Goal: Information Seeking & Learning: Learn about a topic

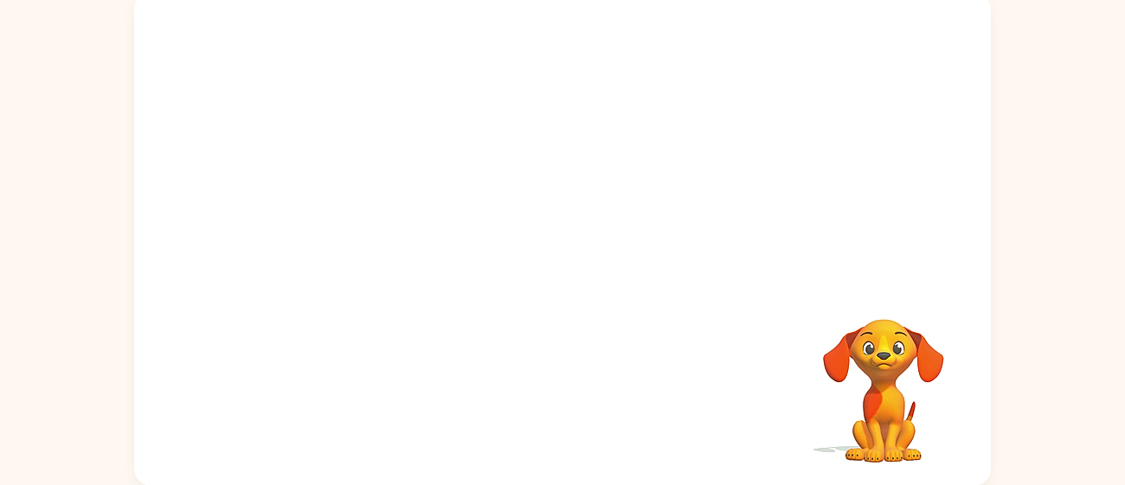
scroll to position [123, 0]
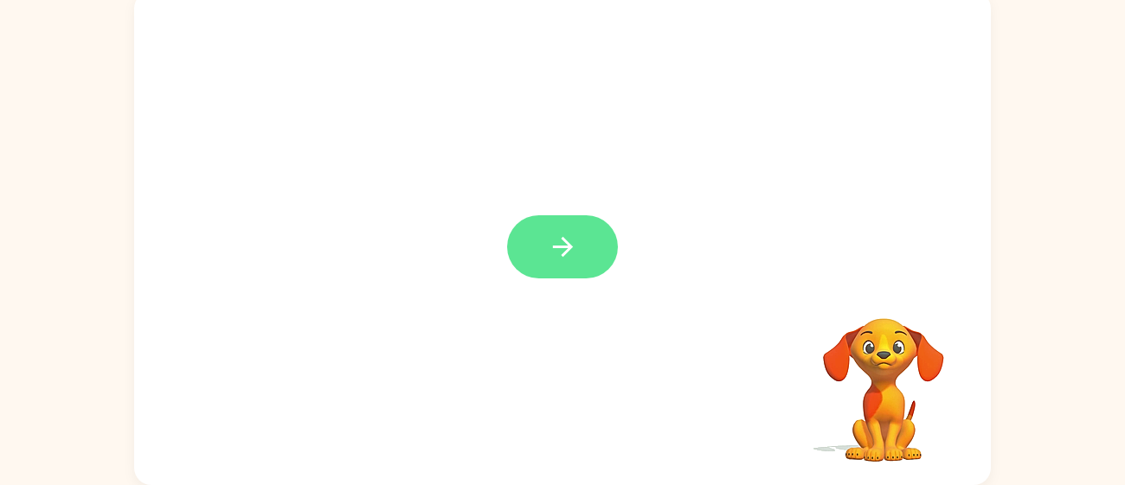
click at [527, 268] on button "button" at bounding box center [562, 246] width 111 height 63
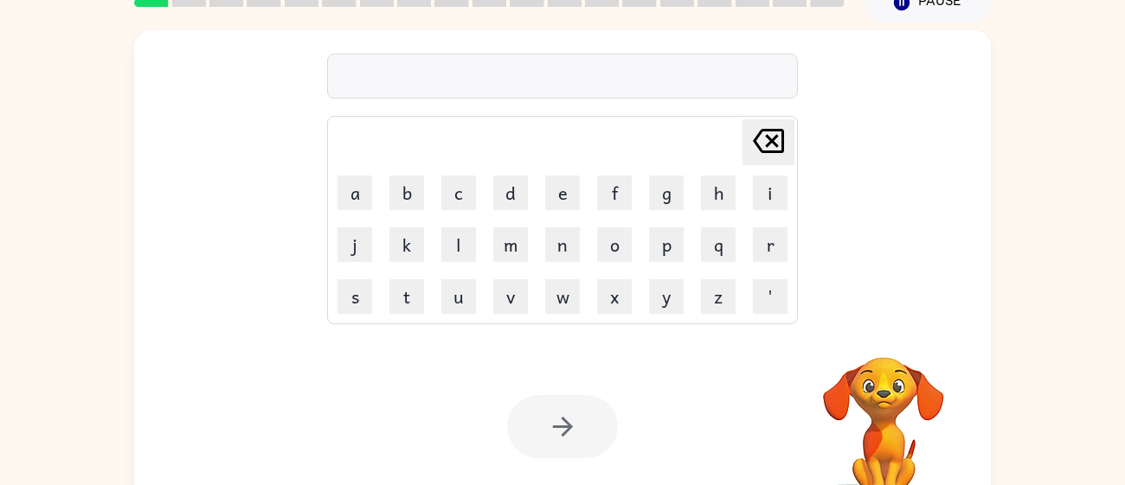
scroll to position [88, 0]
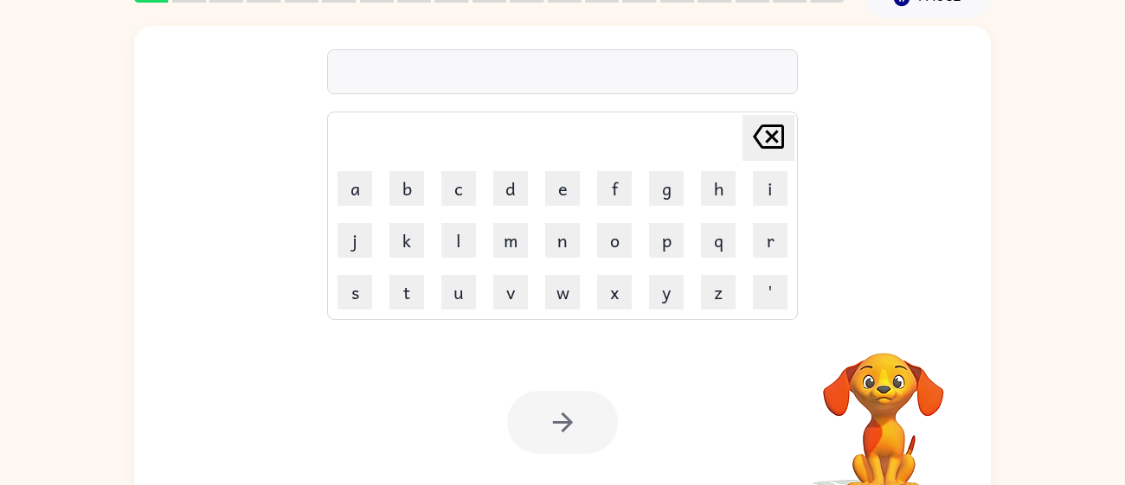
click at [745, 318] on table "Delete Delete last character input a b c d e f g h i j k l m n o p q r s t u v …" at bounding box center [562, 215] width 469 height 207
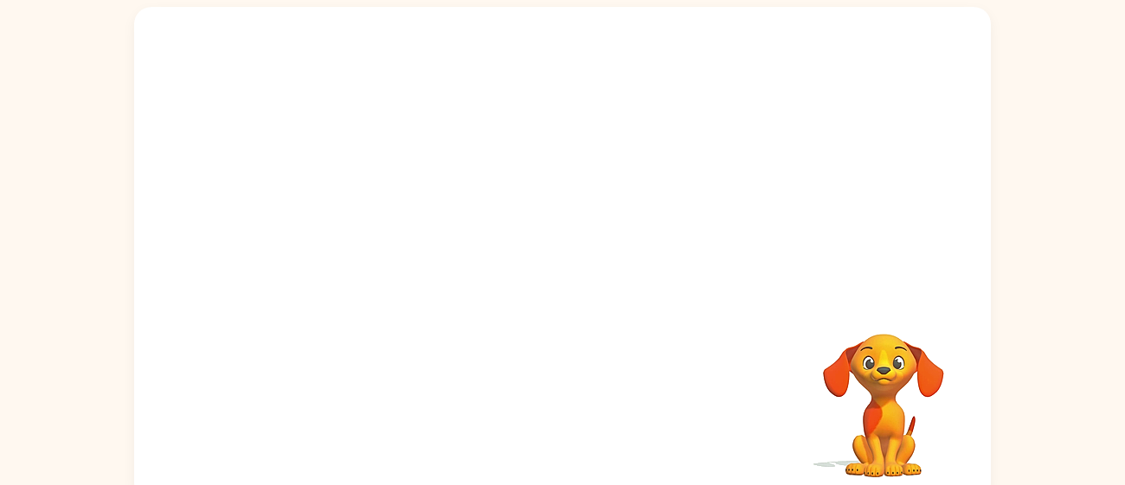
scroll to position [123, 0]
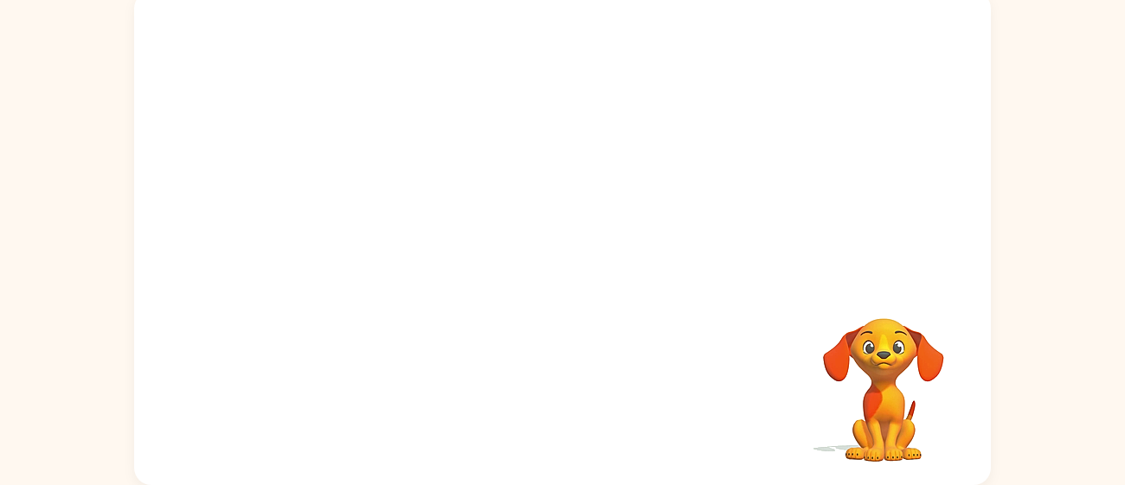
click at [360, 207] on video "Your browser must support playing .mp4 files to use Literably. Please try using…" at bounding box center [562, 136] width 856 height 291
drag, startPoint x: 372, startPoint y: 202, endPoint x: 433, endPoint y: 163, distance: 72.7
click at [433, 163] on video "Your browser must support playing .mp4 files to use Literably. Please try using…" at bounding box center [562, 136] width 856 height 291
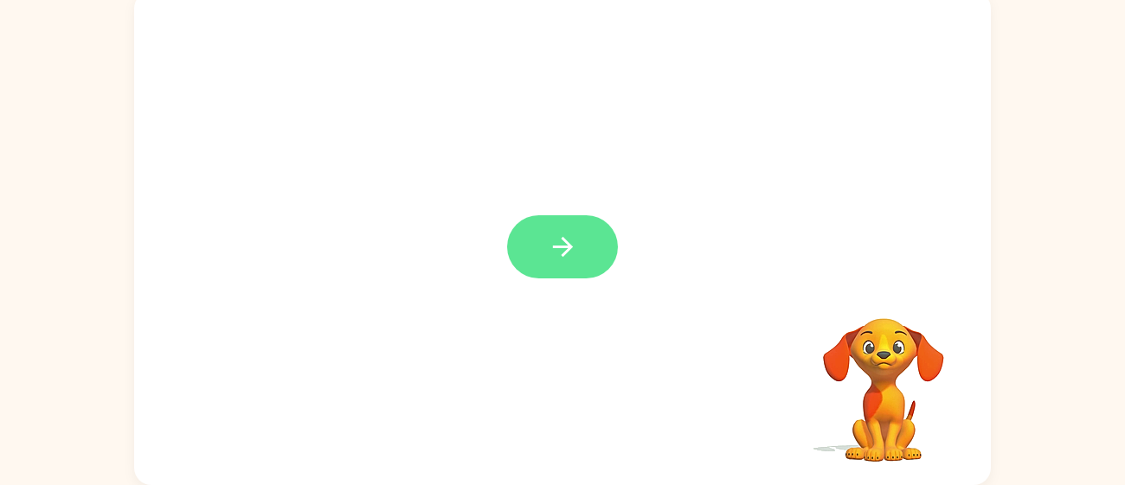
click at [598, 243] on button "button" at bounding box center [562, 246] width 111 height 63
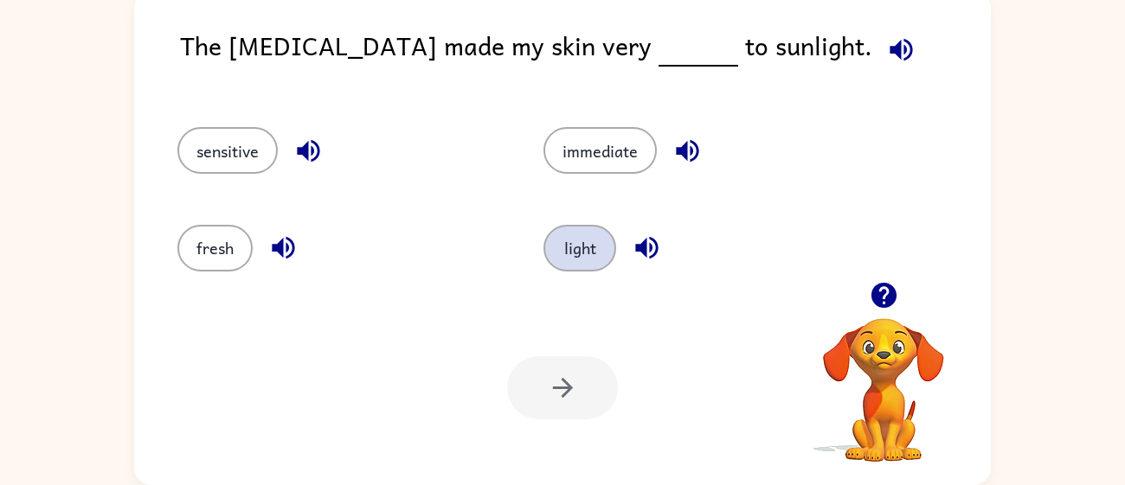
click at [561, 244] on button "light" at bounding box center [579, 248] width 73 height 47
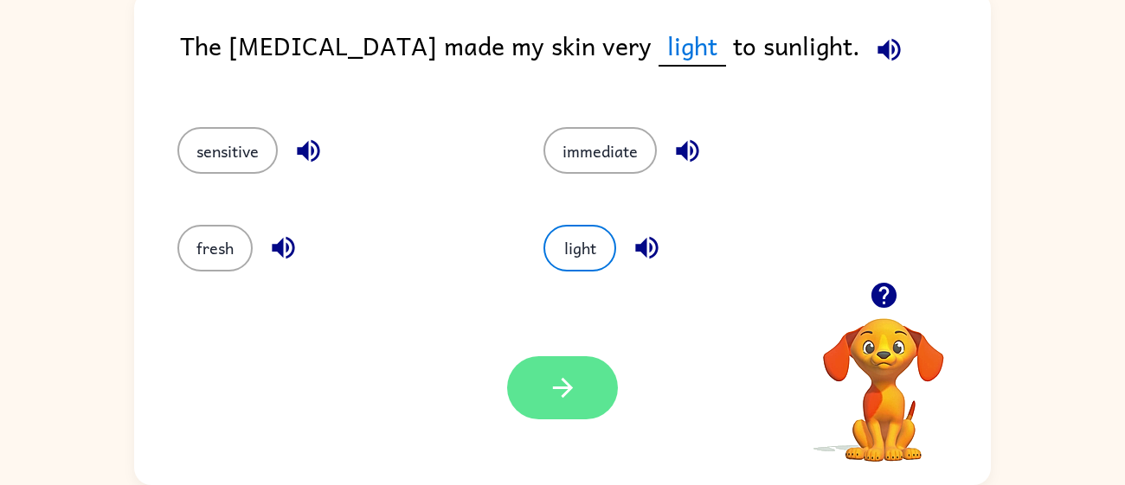
click at [600, 386] on button "button" at bounding box center [562, 387] width 111 height 63
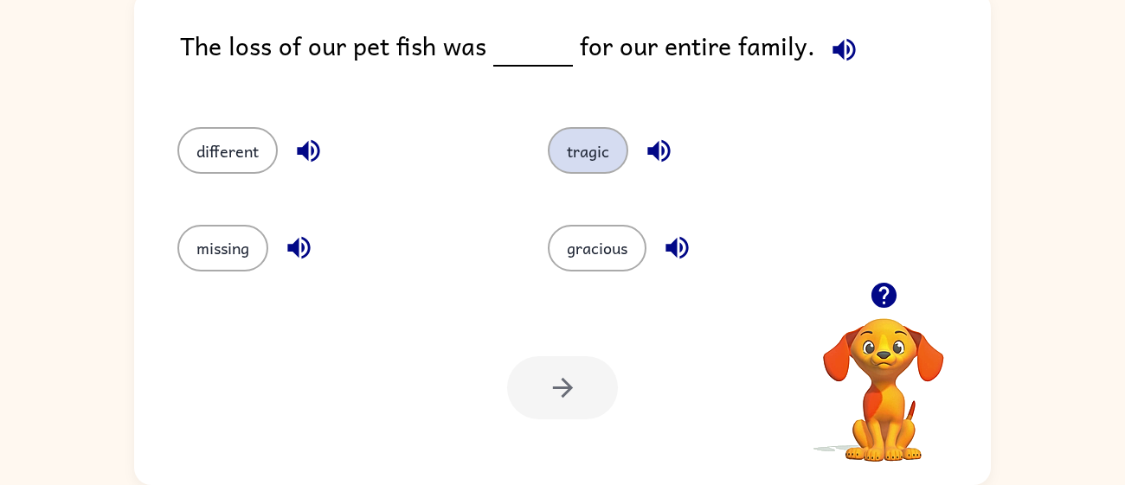
click at [579, 171] on button "tragic" at bounding box center [588, 150] width 80 height 47
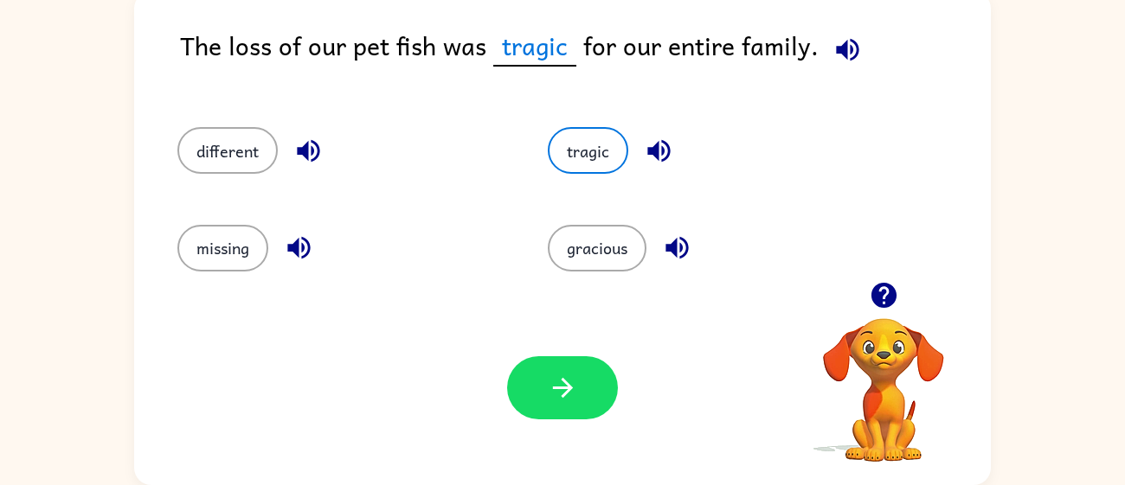
click at [658, 132] on button "button" at bounding box center [659, 151] width 44 height 44
click at [841, 49] on icon "button" at bounding box center [847, 49] width 22 height 22
click at [551, 407] on button "button" at bounding box center [562, 387] width 111 height 63
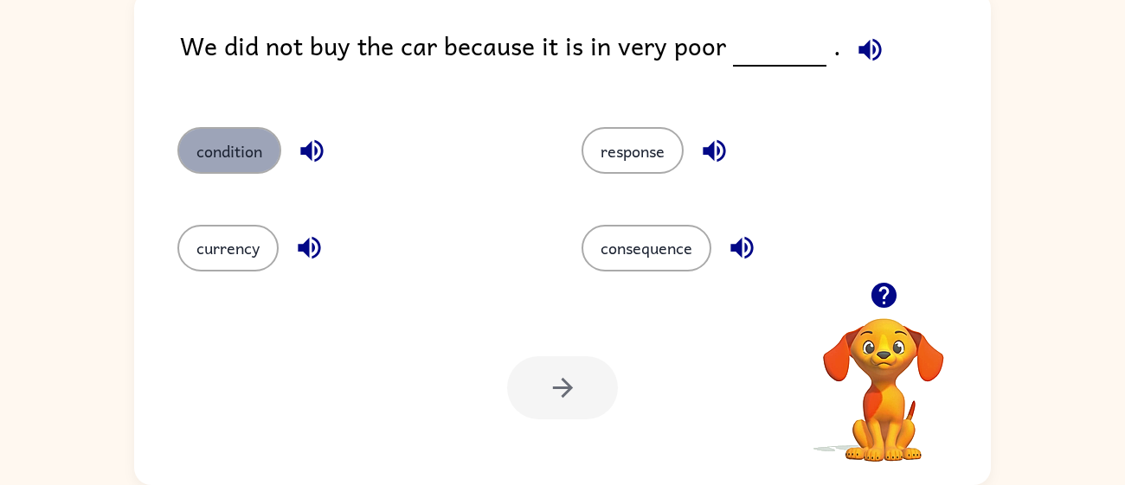
click at [247, 142] on button "condition" at bounding box center [229, 150] width 104 height 47
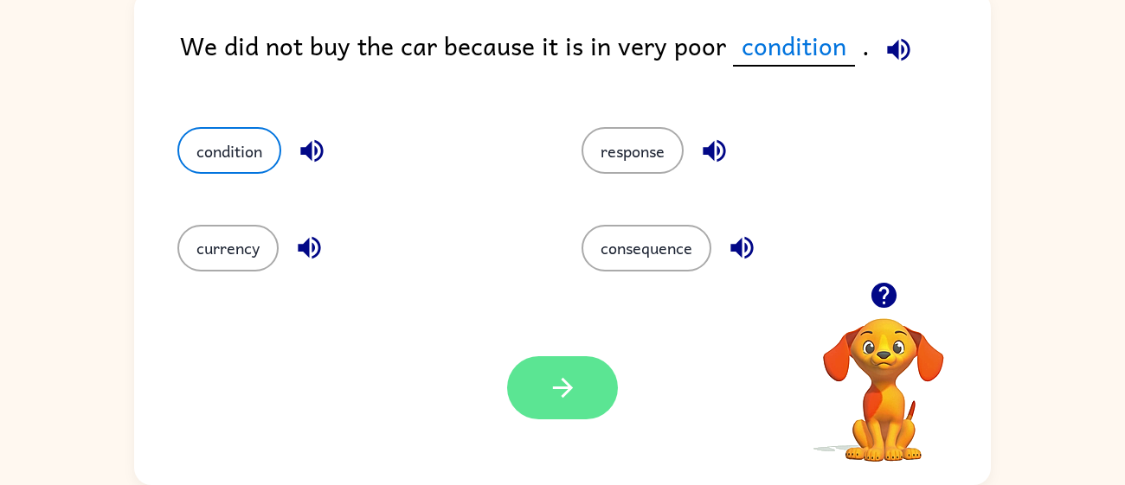
click at [563, 388] on icon "button" at bounding box center [562, 388] width 20 height 20
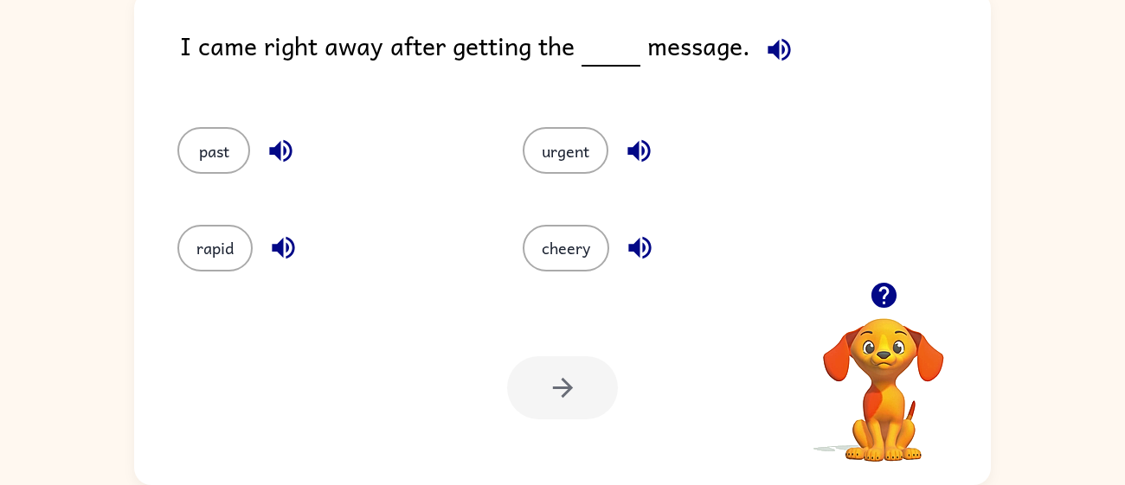
click at [764, 48] on icon "button" at bounding box center [779, 50] width 30 height 30
click at [577, 167] on button "urgent" at bounding box center [566, 150] width 86 height 47
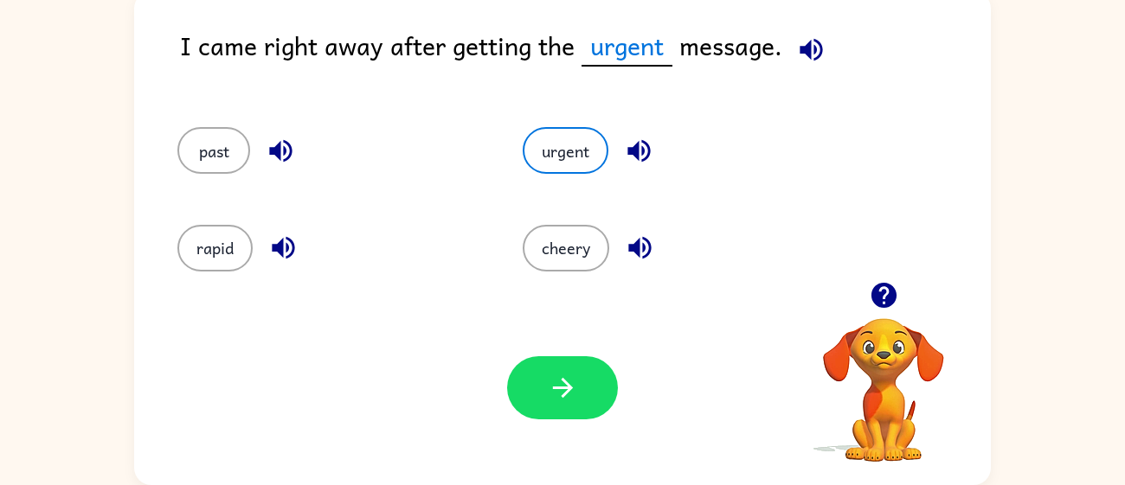
click at [884, 299] on icon "button" at bounding box center [882, 295] width 25 height 25
click at [581, 401] on button "button" at bounding box center [562, 387] width 111 height 63
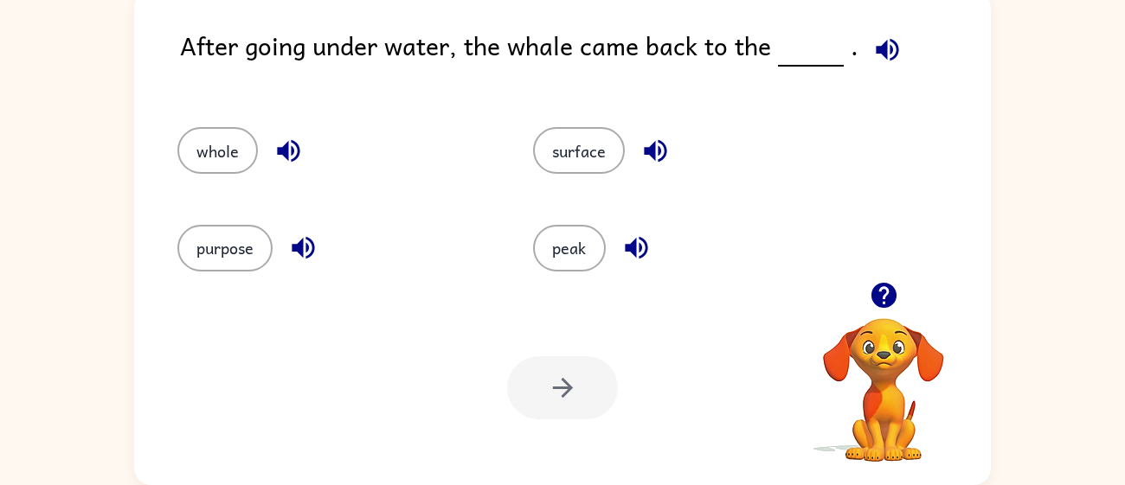
click at [581, 401] on div at bounding box center [562, 387] width 111 height 63
click at [259, 247] on button "purpose" at bounding box center [224, 248] width 95 height 47
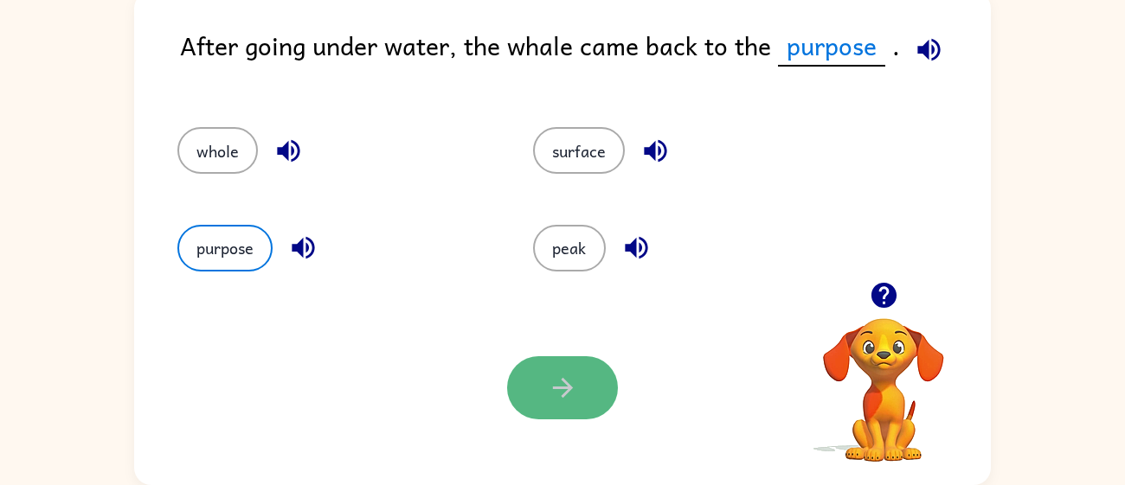
click at [530, 406] on button "button" at bounding box center [562, 387] width 111 height 63
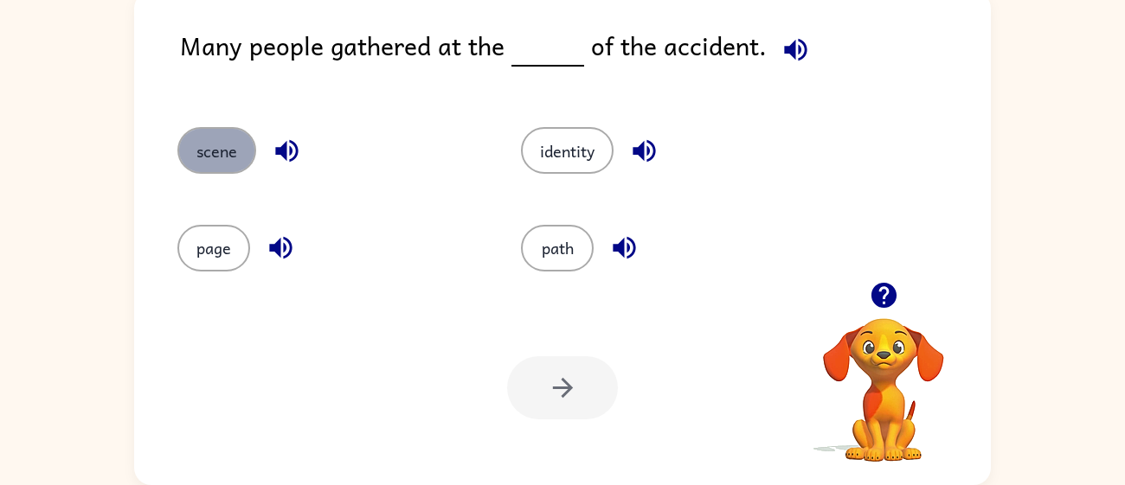
click at [223, 160] on button "scene" at bounding box center [216, 150] width 79 height 47
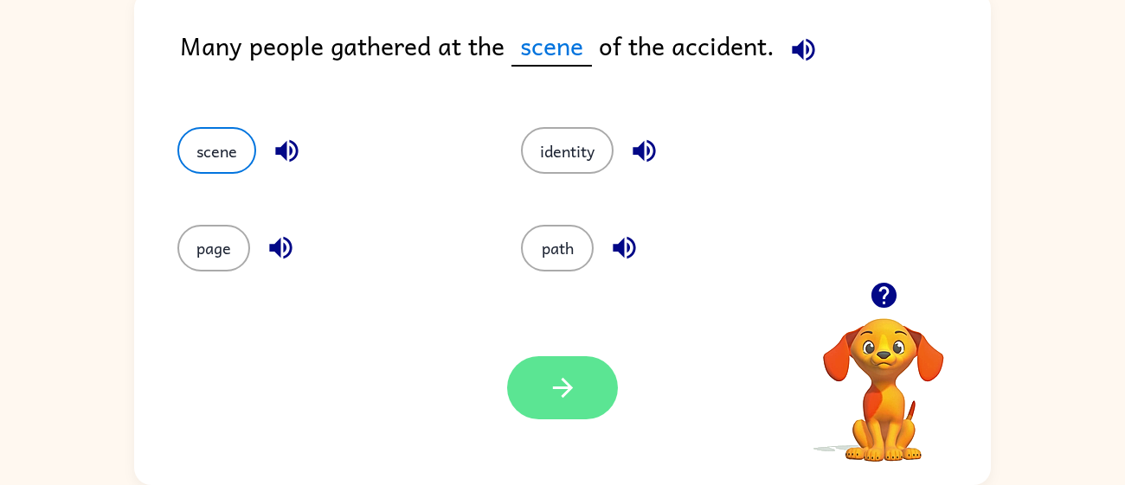
click at [564, 417] on button "button" at bounding box center [562, 387] width 111 height 63
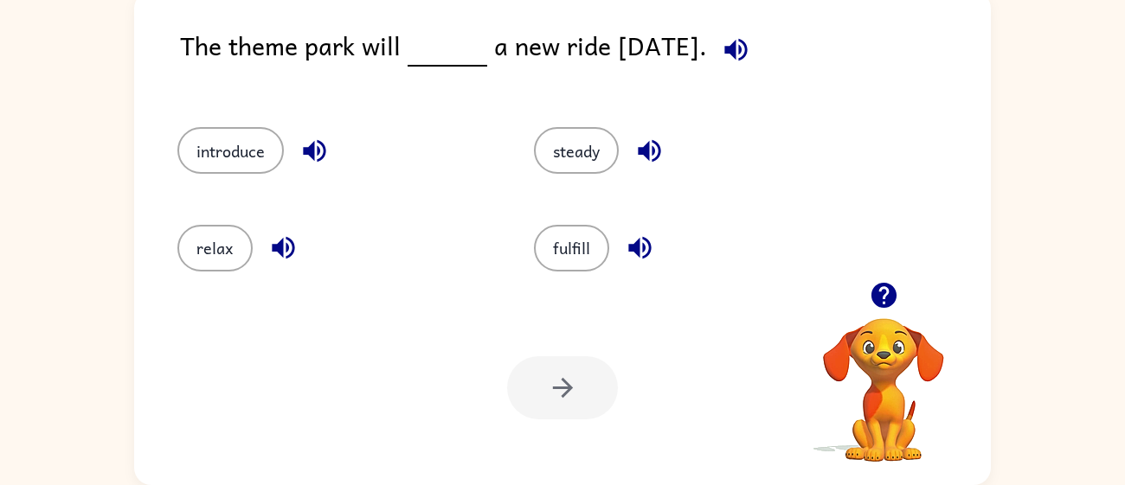
click at [324, 167] on button "button" at bounding box center [314, 151] width 44 height 44
click at [241, 152] on button "introduce" at bounding box center [230, 150] width 106 height 47
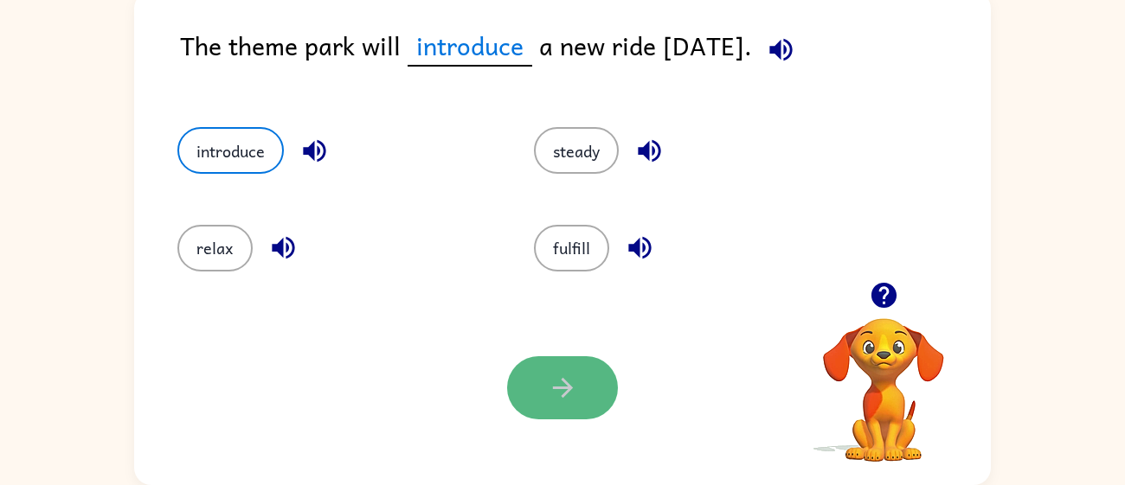
click at [569, 370] on button "button" at bounding box center [562, 387] width 111 height 63
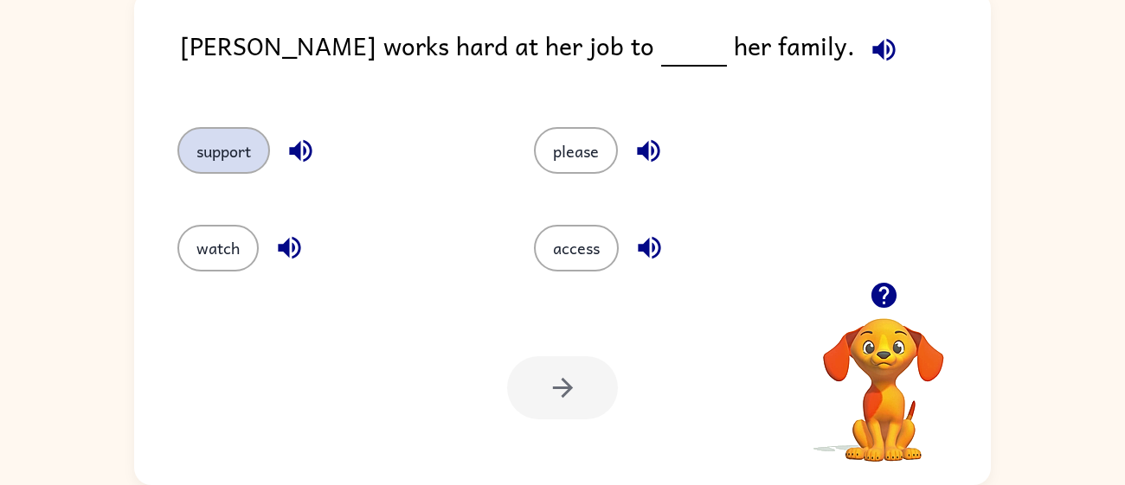
click at [255, 140] on button "support" at bounding box center [223, 150] width 93 height 47
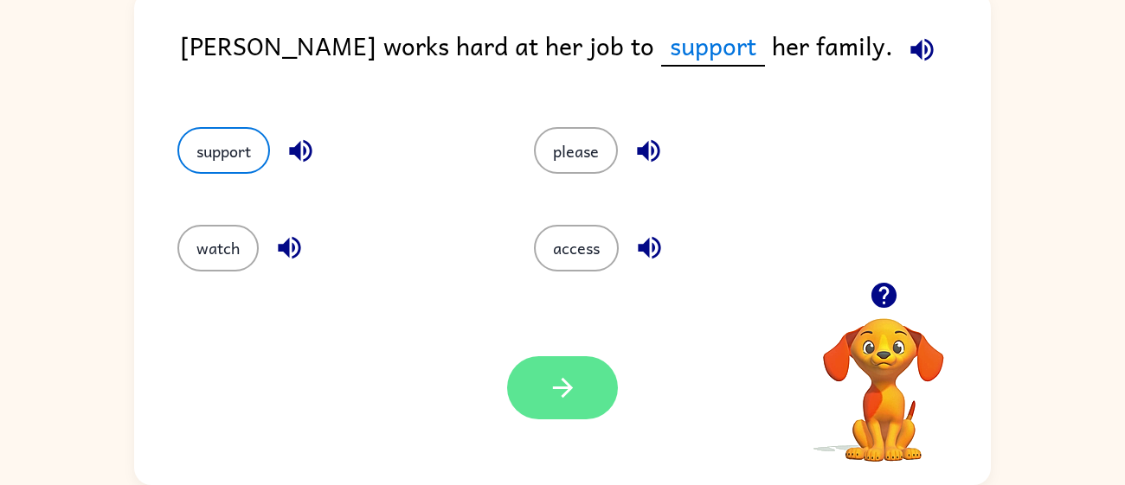
click at [542, 409] on button "button" at bounding box center [562, 387] width 111 height 63
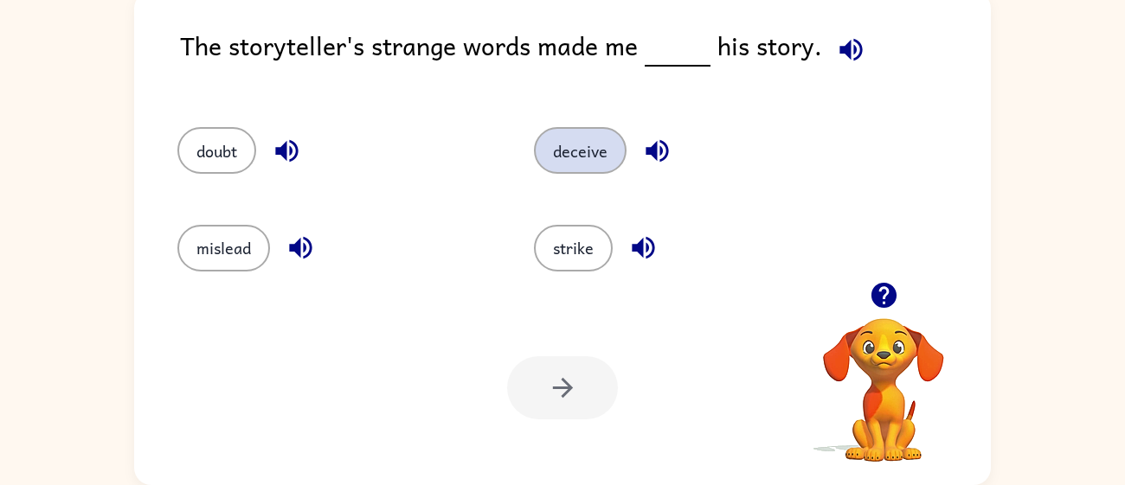
click at [574, 167] on button "deceive" at bounding box center [580, 150] width 93 height 47
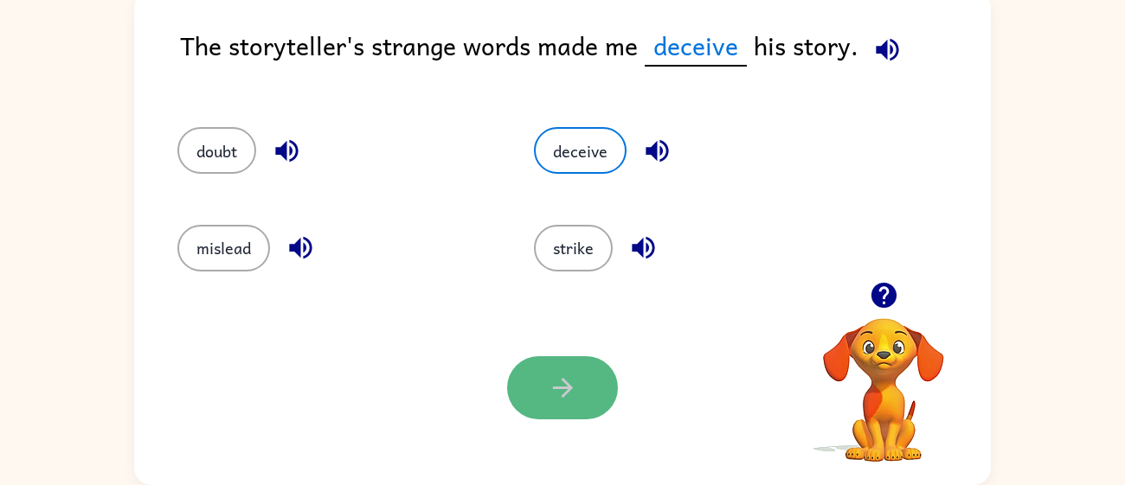
click at [558, 374] on icon "button" at bounding box center [563, 388] width 30 height 30
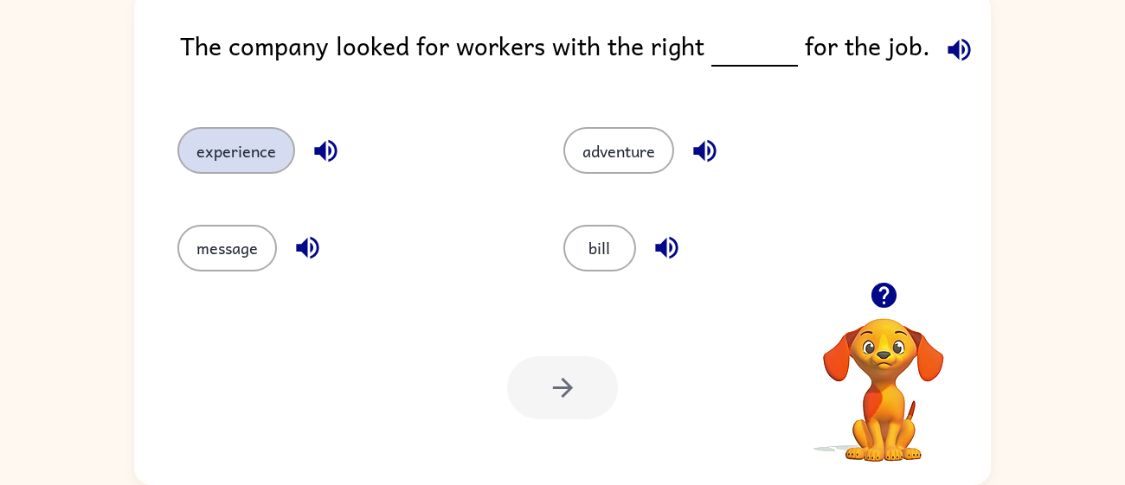
click at [247, 150] on button "experience" at bounding box center [236, 150] width 118 height 47
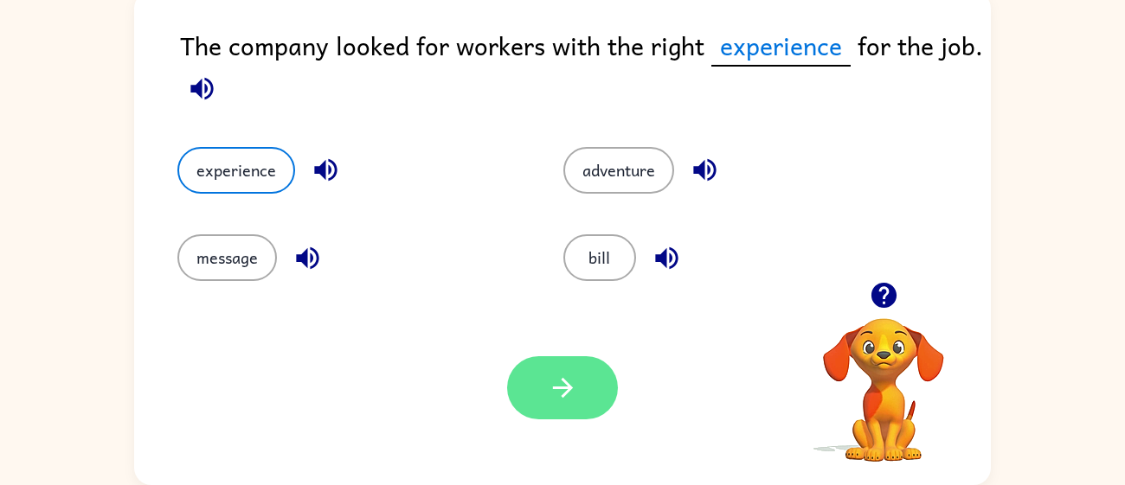
click at [610, 381] on button "button" at bounding box center [562, 387] width 111 height 63
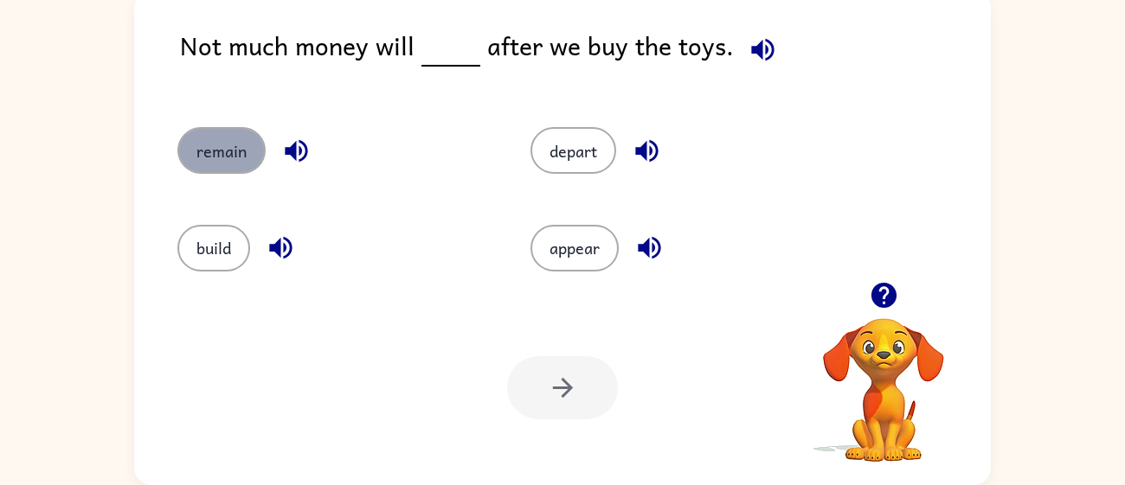
click at [237, 159] on button "remain" at bounding box center [221, 150] width 88 height 47
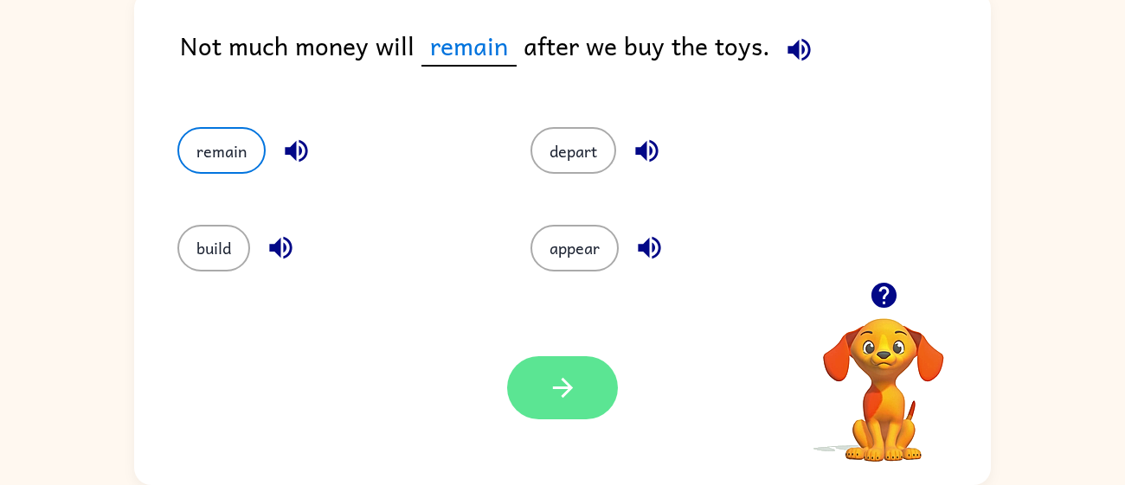
click at [574, 405] on button "button" at bounding box center [562, 387] width 111 height 63
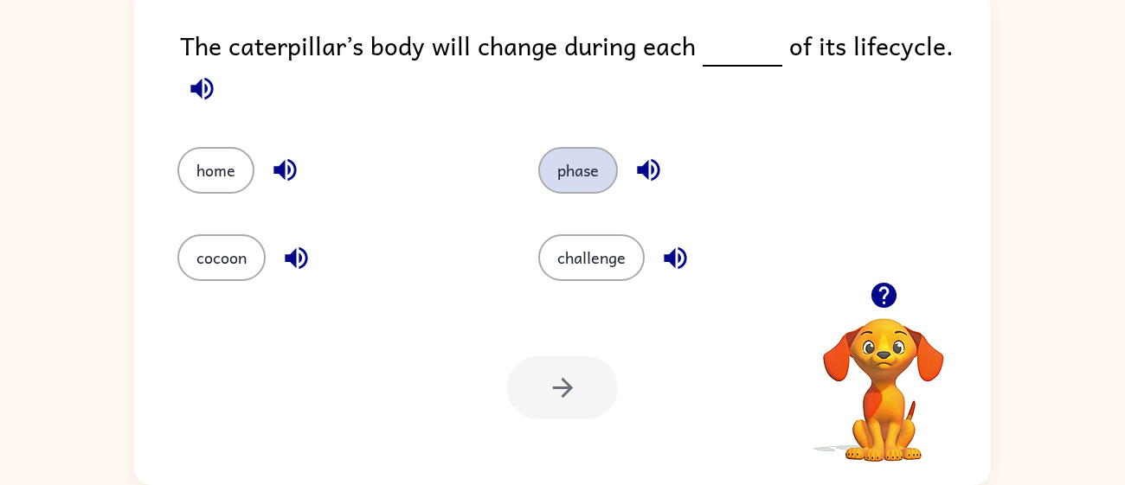
click at [574, 168] on button "phase" at bounding box center [578, 170] width 80 height 47
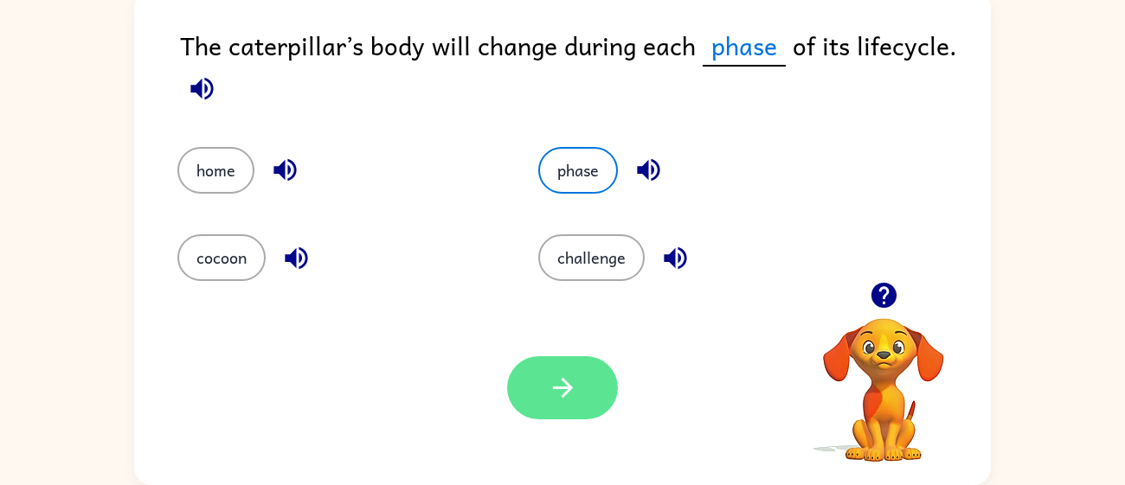
click at [561, 415] on button "button" at bounding box center [562, 387] width 111 height 63
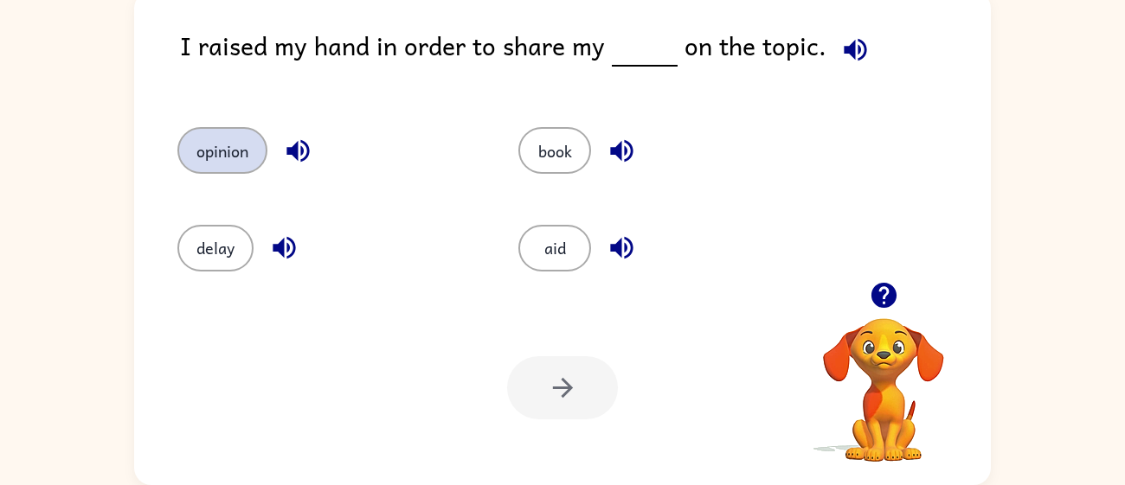
click at [203, 156] on button "opinion" at bounding box center [222, 150] width 90 height 47
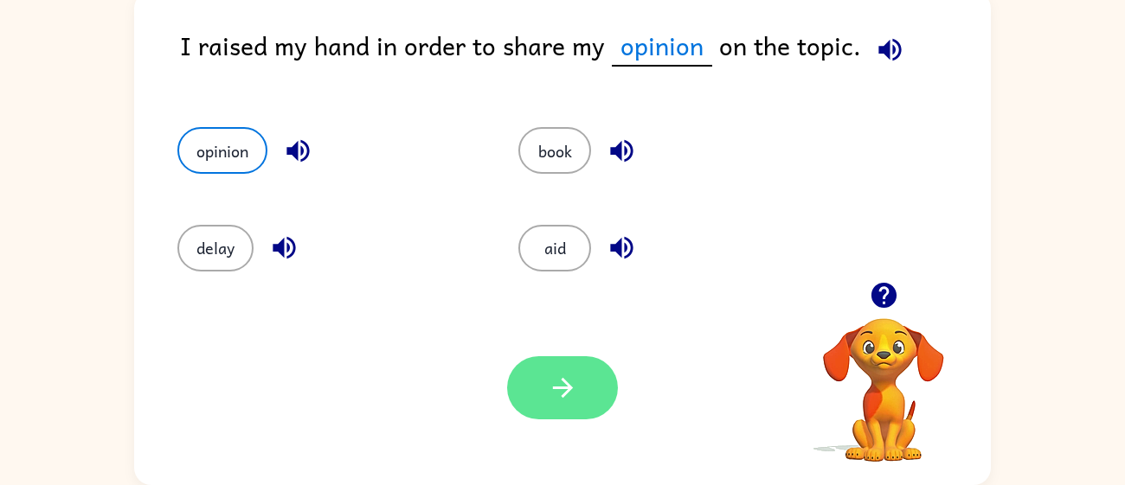
click at [539, 416] on button "button" at bounding box center [562, 387] width 111 height 63
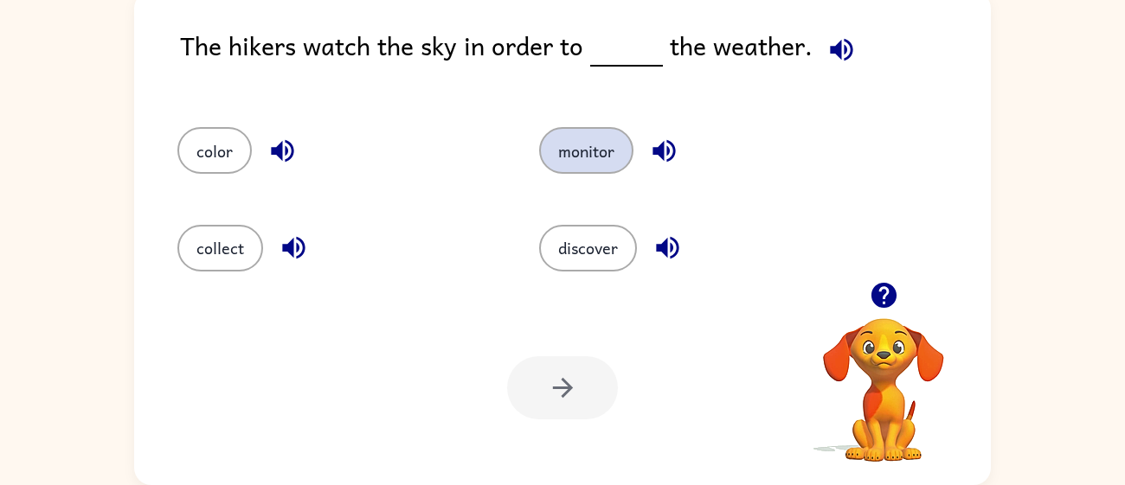
click at [566, 164] on button "monitor" at bounding box center [586, 150] width 94 height 47
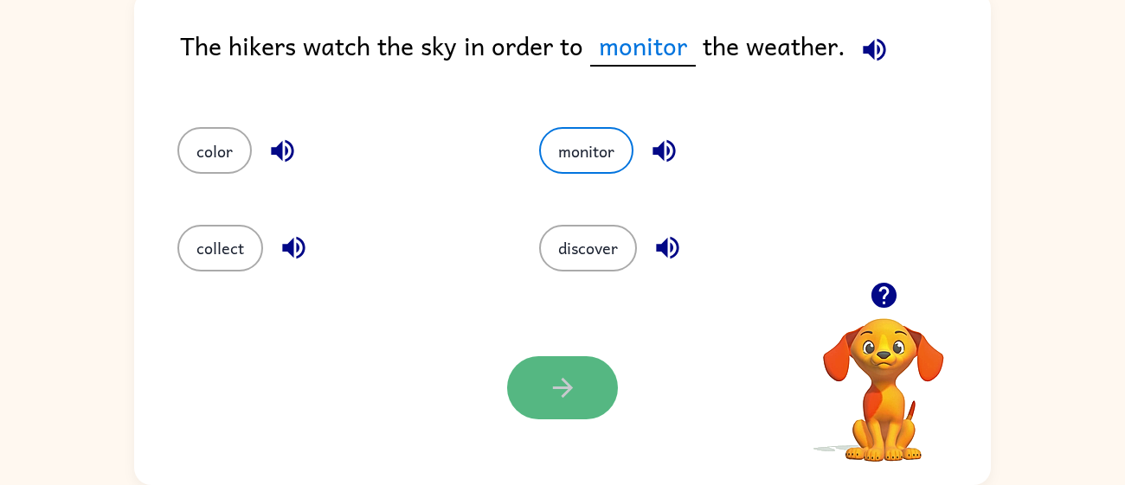
click at [547, 370] on button "button" at bounding box center [562, 387] width 111 height 63
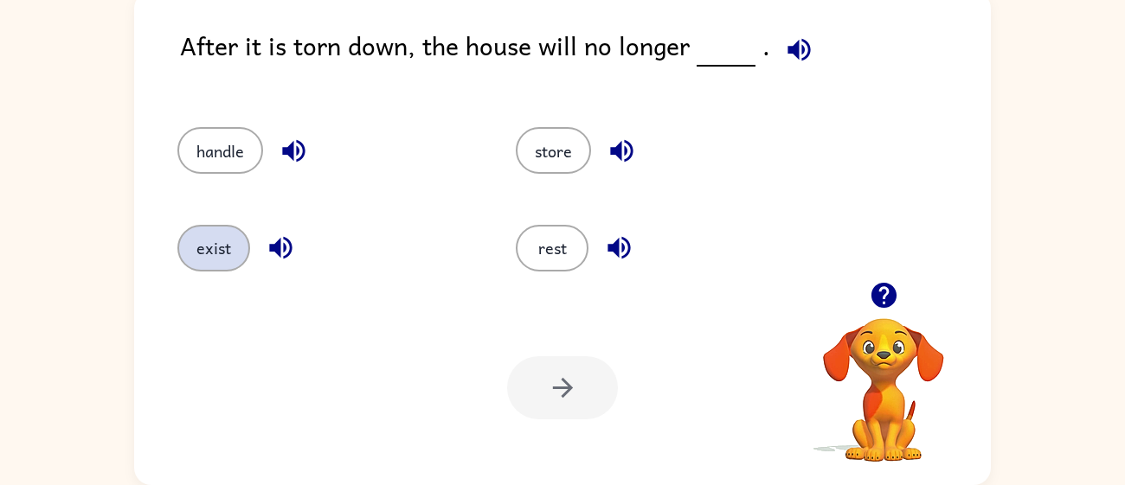
click at [192, 260] on button "exist" at bounding box center [213, 248] width 73 height 47
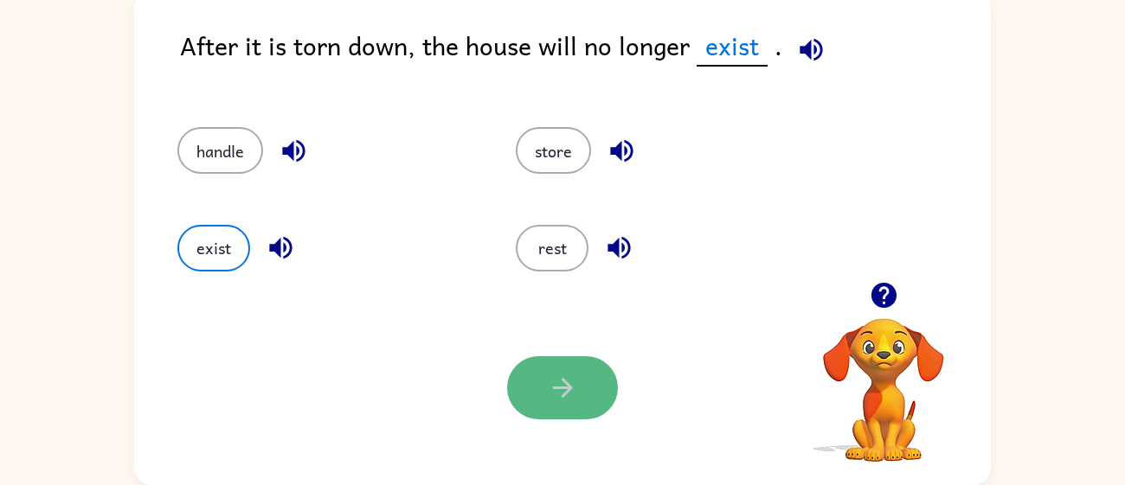
click at [535, 397] on button "button" at bounding box center [562, 387] width 111 height 63
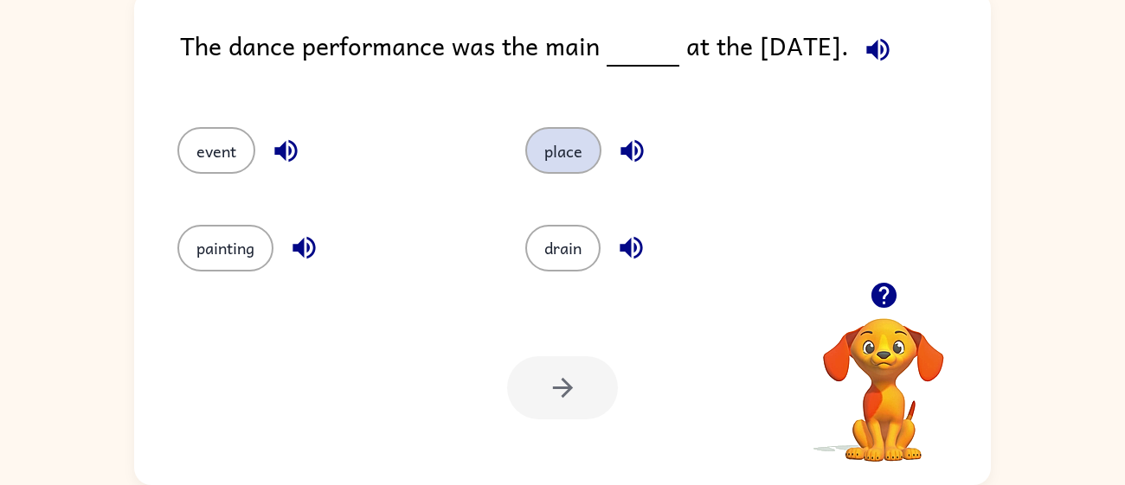
click at [576, 144] on button "place" at bounding box center [563, 150] width 76 height 47
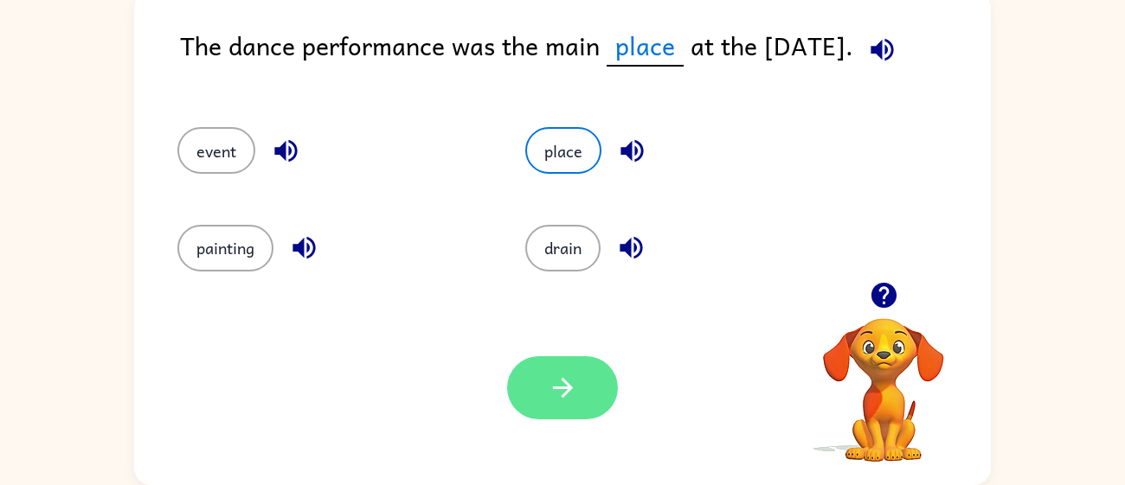
click at [592, 376] on button "button" at bounding box center [562, 387] width 111 height 63
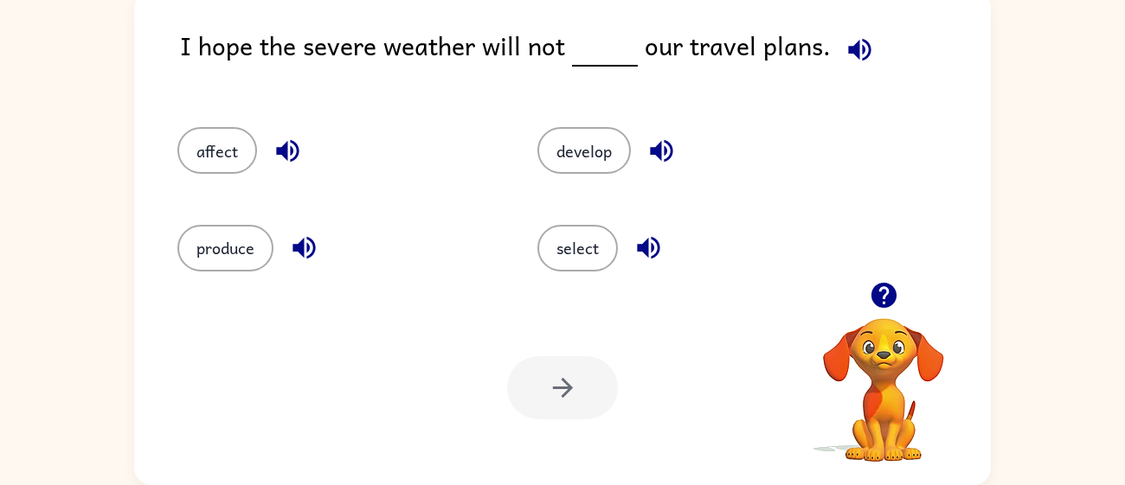
click at [592, 376] on div at bounding box center [562, 387] width 111 height 63
click at [207, 255] on button "produce" at bounding box center [225, 248] width 96 height 47
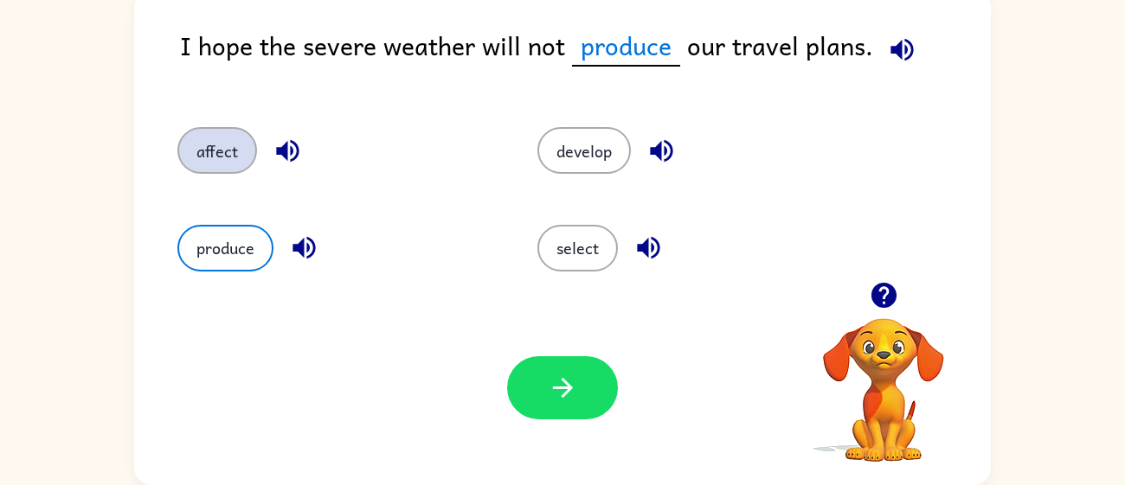
click at [189, 133] on button "affect" at bounding box center [217, 150] width 80 height 47
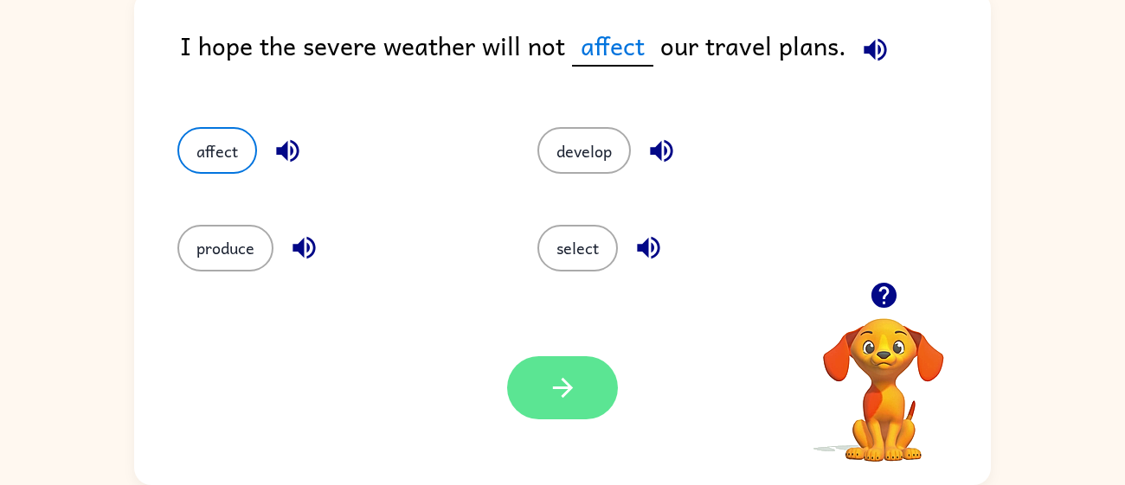
click at [574, 387] on icon "button" at bounding box center [563, 388] width 30 height 30
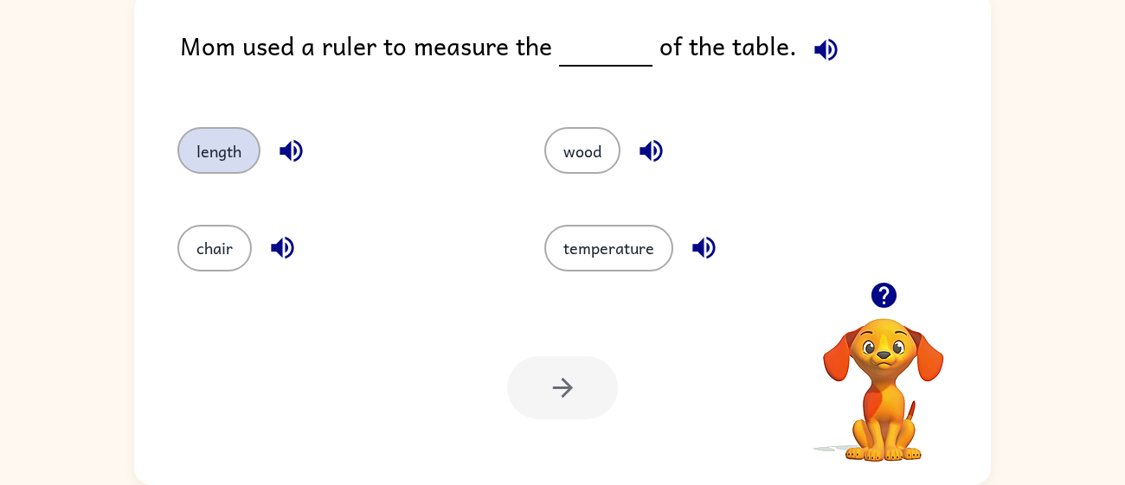
click at [228, 155] on button "length" at bounding box center [218, 150] width 83 height 47
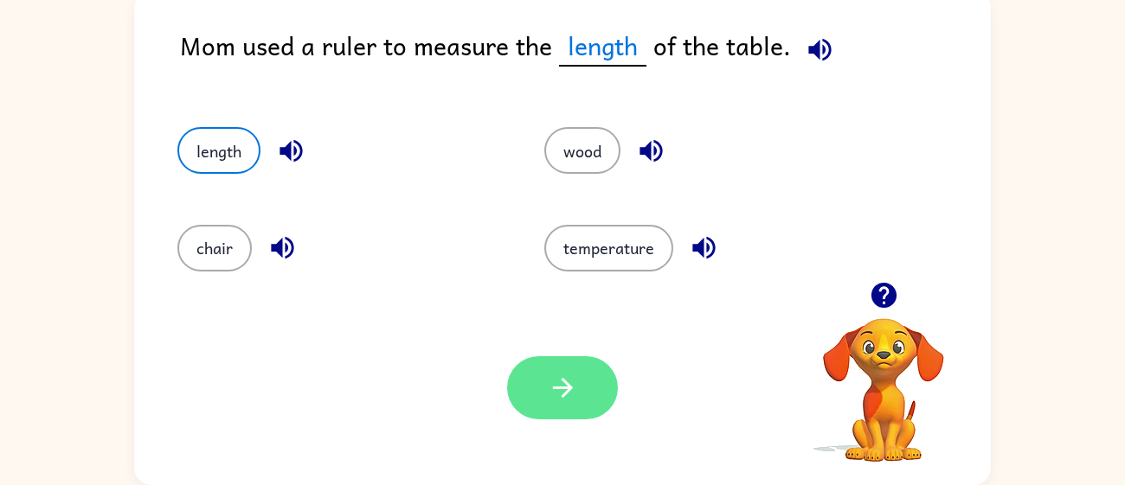
click at [549, 401] on icon "button" at bounding box center [563, 388] width 30 height 30
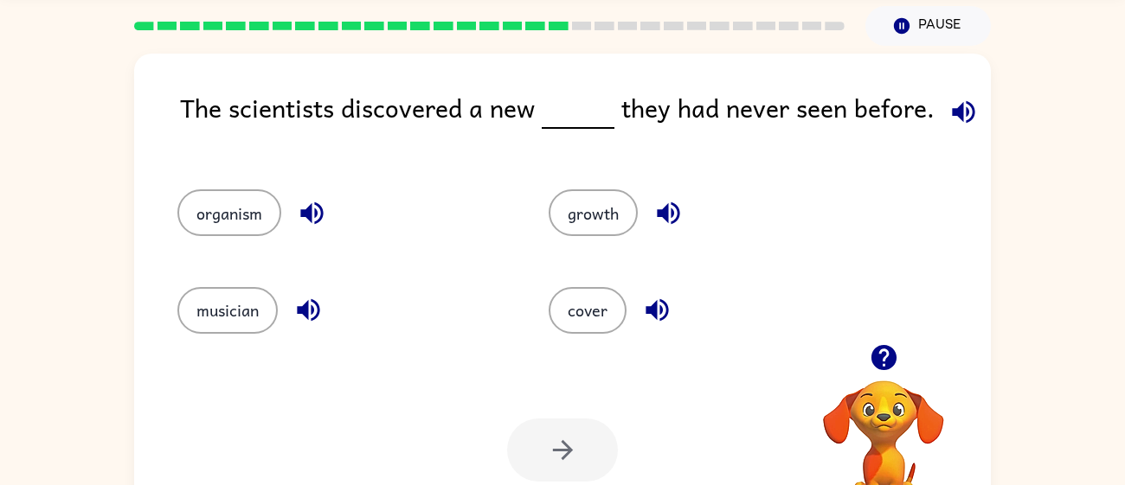
scroll to position [62, 0]
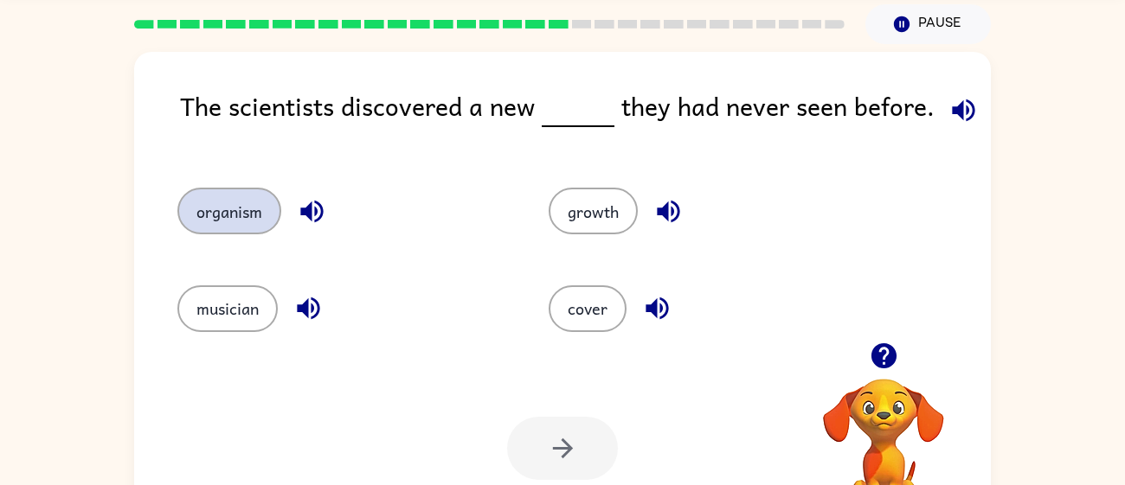
click at [264, 207] on button "organism" at bounding box center [229, 211] width 104 height 47
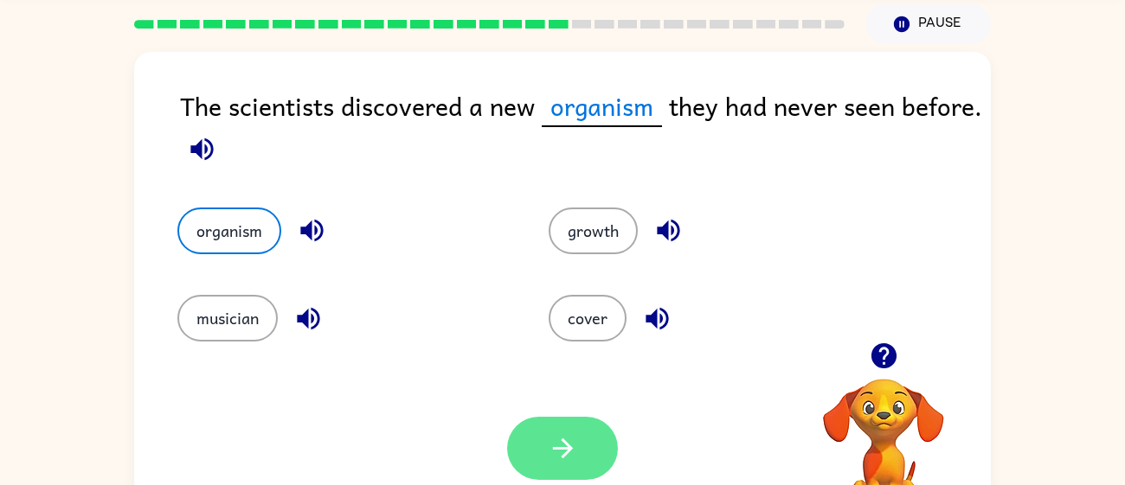
click at [601, 437] on button "button" at bounding box center [562, 448] width 111 height 63
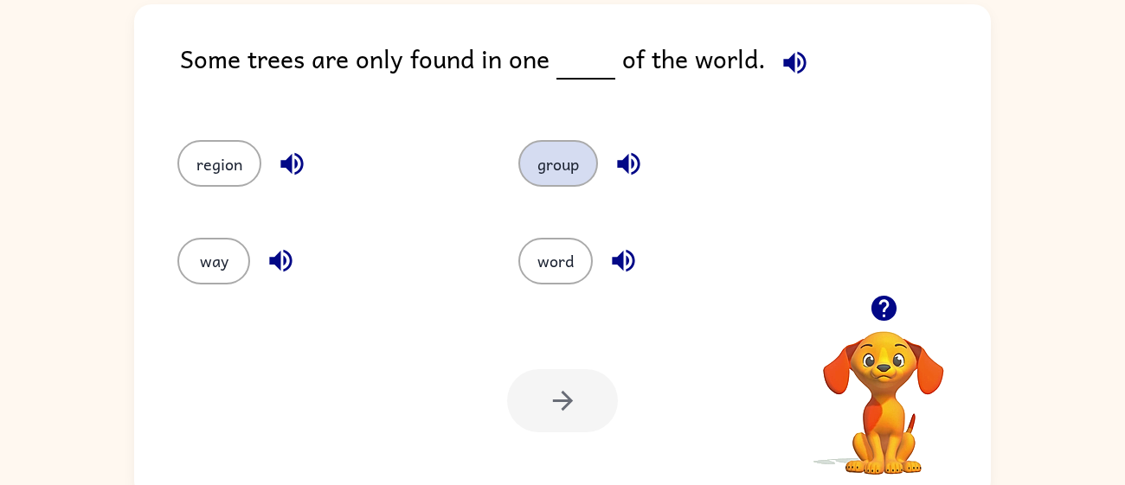
scroll to position [112, 0]
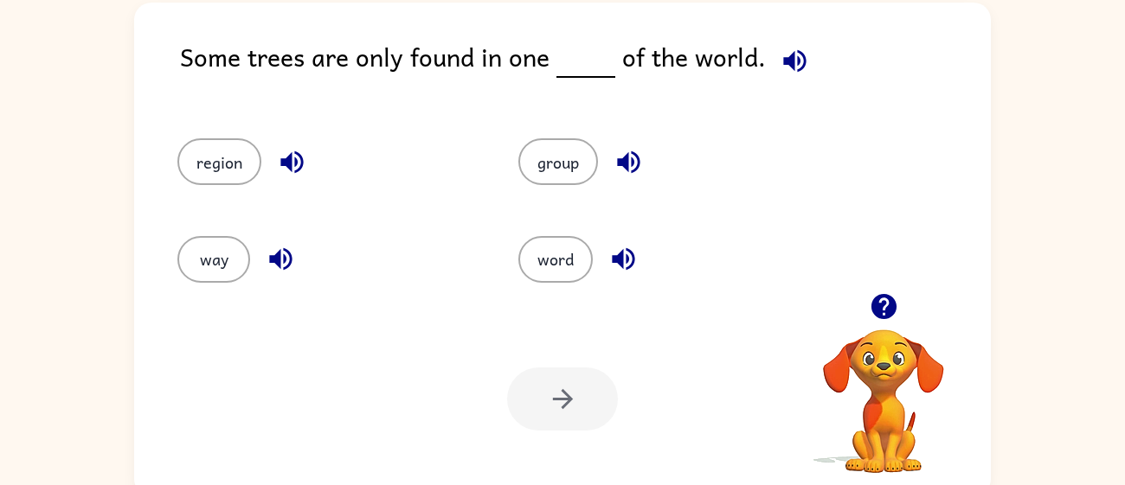
click at [642, 190] on div "group" at bounding box center [655, 154] width 341 height 97
click at [212, 273] on button "way" at bounding box center [213, 259] width 73 height 47
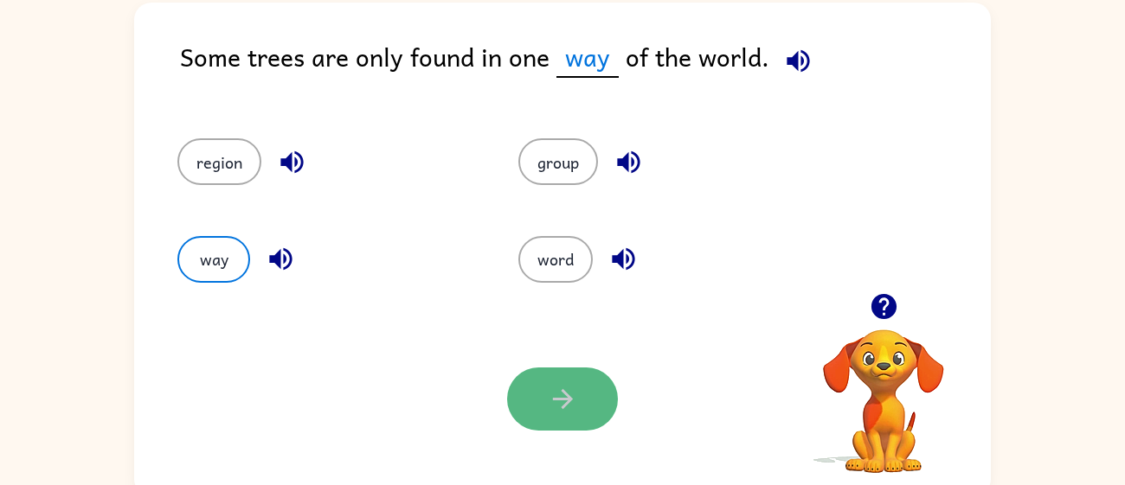
click at [554, 408] on icon "button" at bounding box center [563, 399] width 30 height 30
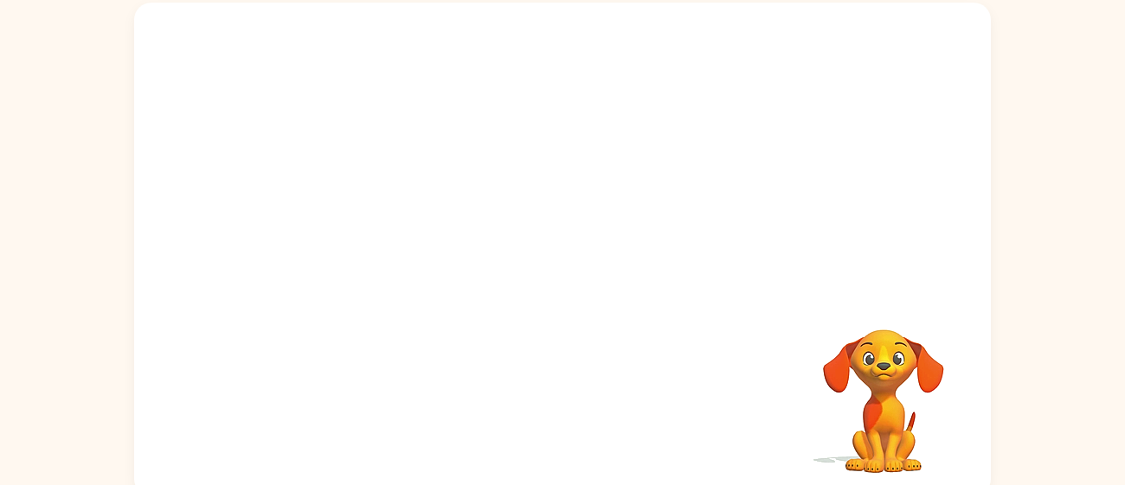
click at [554, 408] on div "Your browser must support playing .mp4 files to use Literably. Please try using…" at bounding box center [562, 250] width 856 height 494
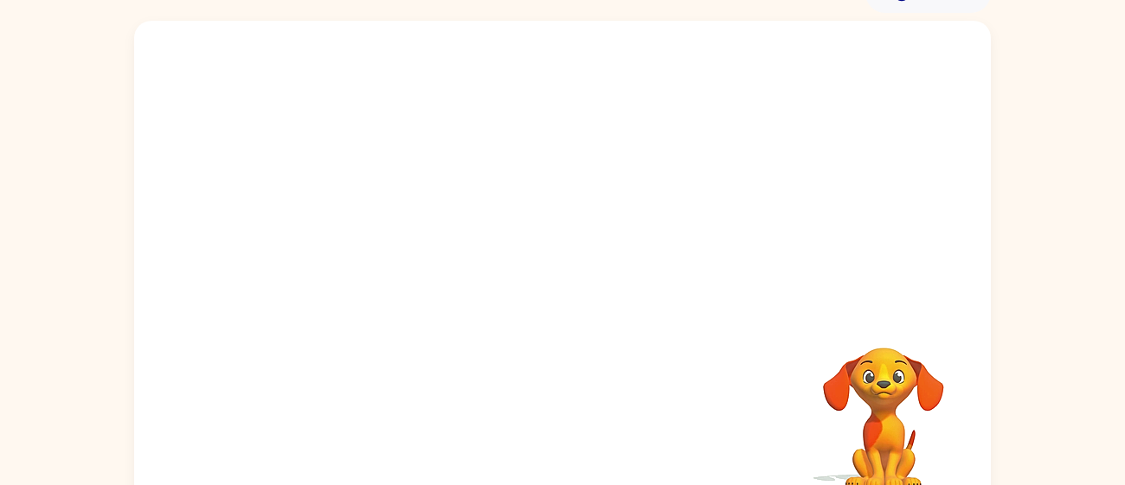
scroll to position [94, 0]
click at [486, 227] on div at bounding box center [562, 165] width 856 height 291
click at [577, 303] on div at bounding box center [562, 275] width 111 height 63
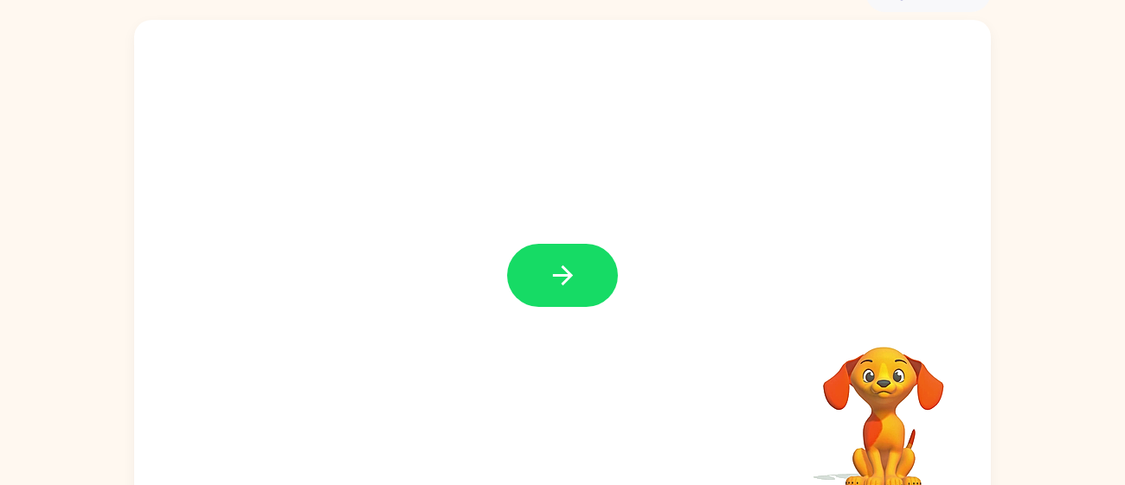
click at [577, 303] on button "button" at bounding box center [562, 275] width 111 height 63
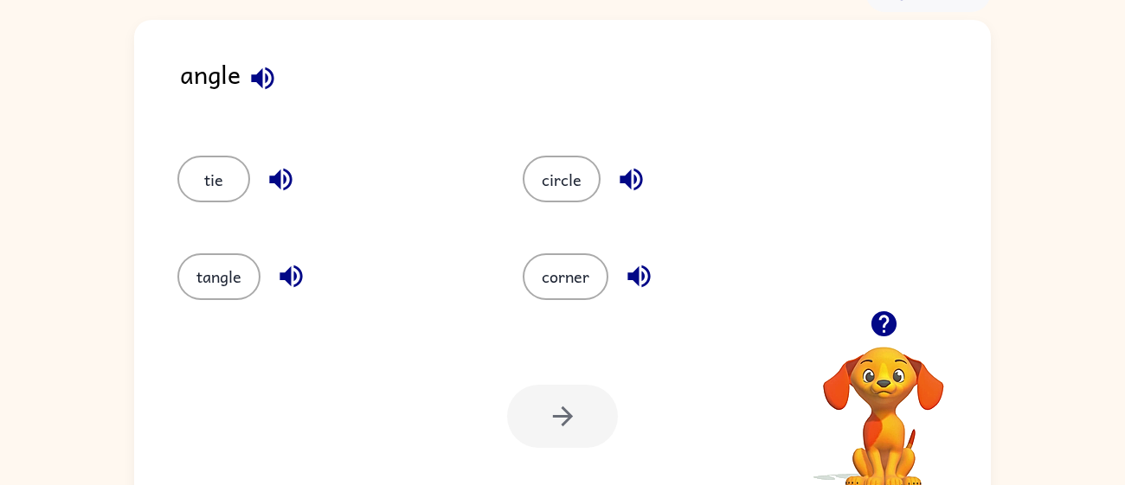
click at [273, 80] on icon "button" at bounding box center [262, 78] width 22 height 22
click at [287, 182] on icon "button" at bounding box center [281, 179] width 30 height 30
click at [295, 280] on icon "button" at bounding box center [290, 277] width 22 height 22
click at [625, 180] on icon "button" at bounding box center [630, 180] width 22 height 22
click at [640, 282] on icon "button" at bounding box center [639, 276] width 30 height 30
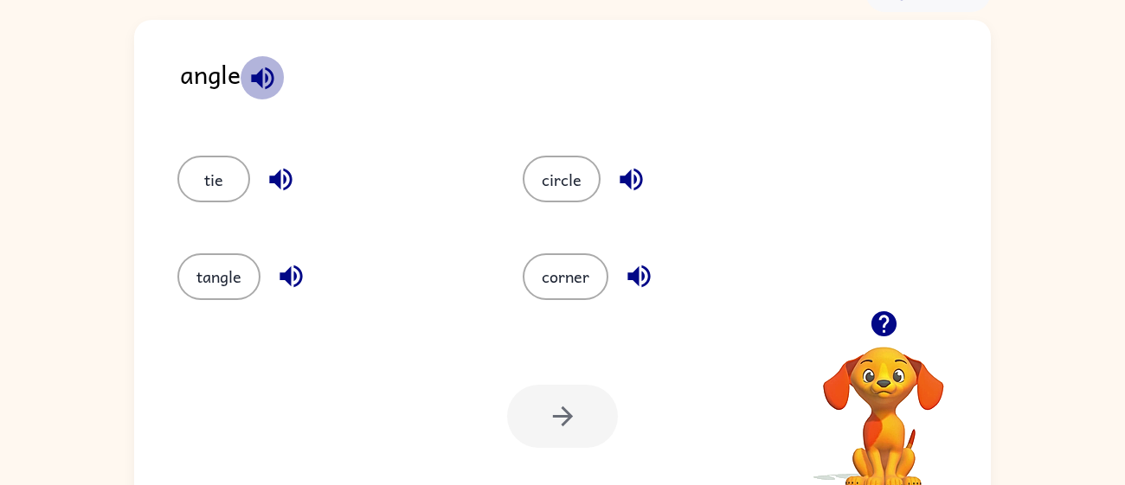
click at [256, 82] on icon "button" at bounding box center [262, 78] width 30 height 30
click at [297, 279] on icon "button" at bounding box center [291, 276] width 30 height 30
click at [230, 270] on button "tangle" at bounding box center [218, 276] width 83 height 47
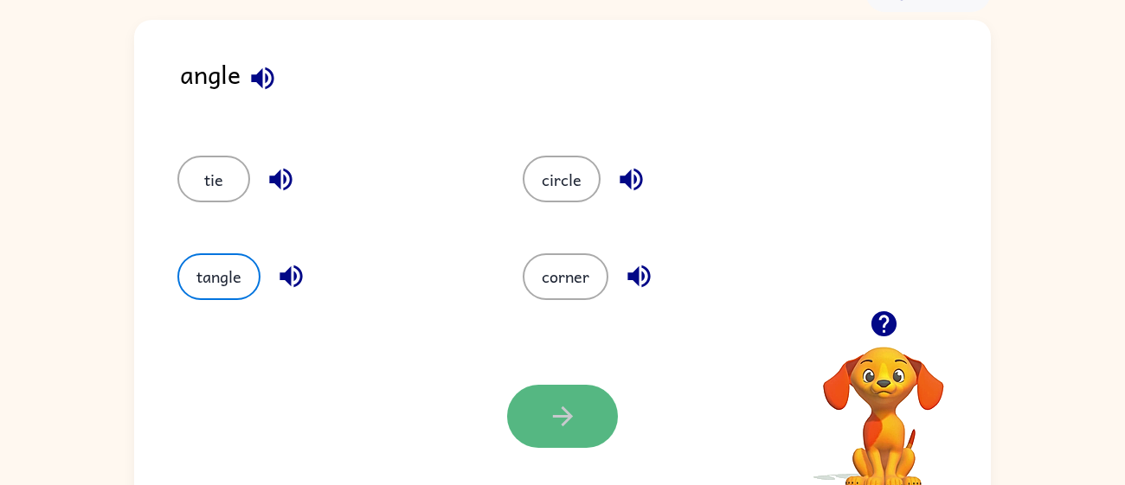
click at [562, 409] on icon "button" at bounding box center [562, 417] width 20 height 20
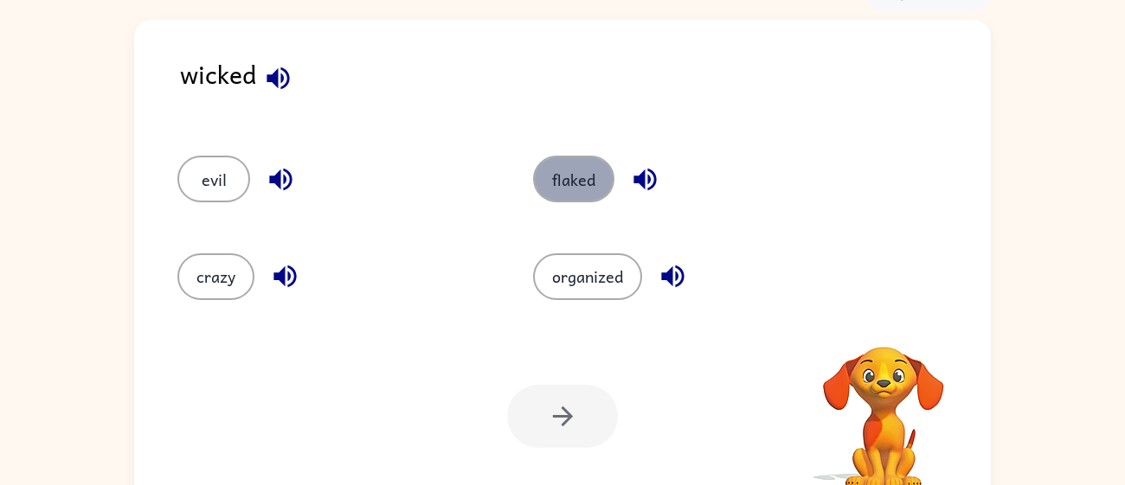
click at [564, 180] on button "flaked" at bounding box center [573, 179] width 81 height 47
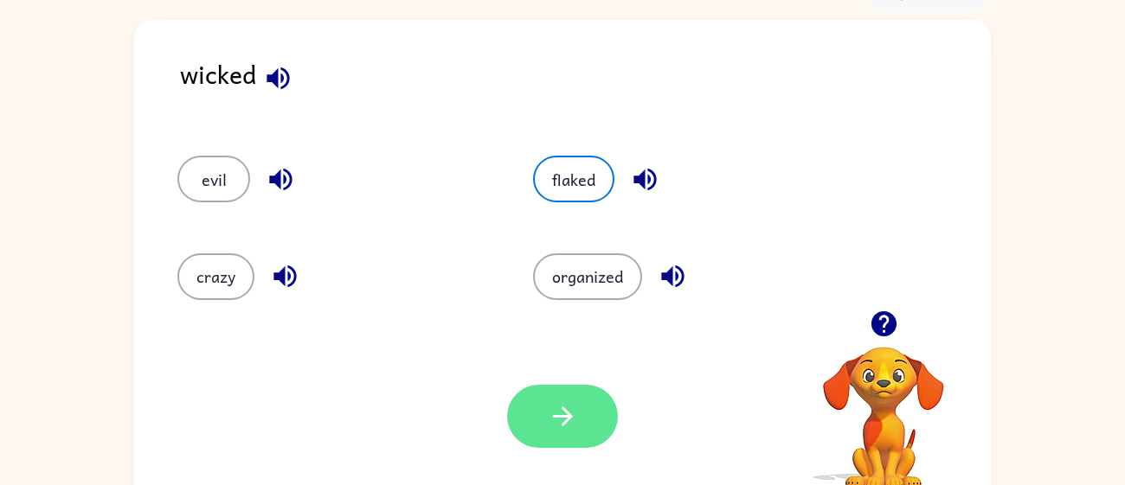
click at [570, 429] on icon "button" at bounding box center [563, 416] width 30 height 30
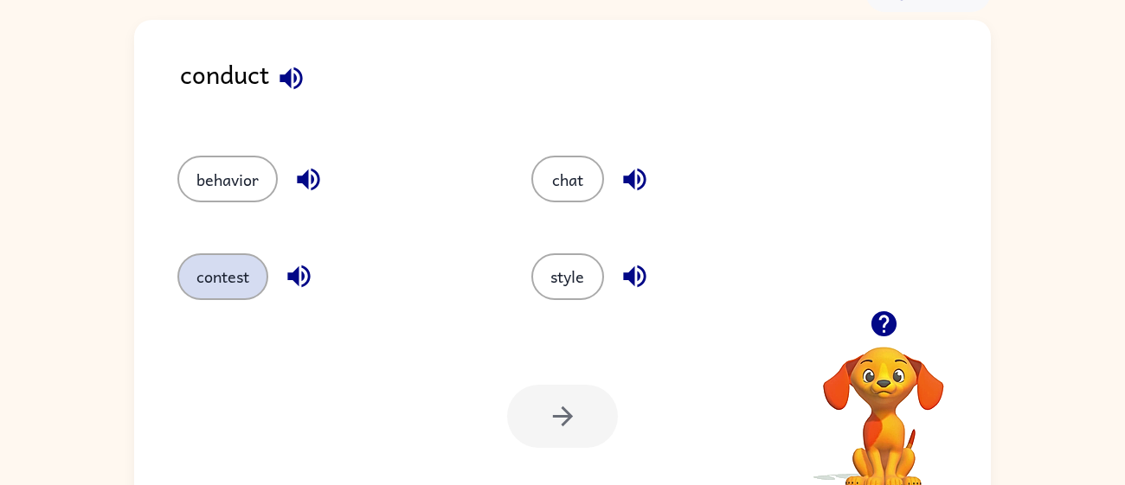
click at [228, 270] on button "contest" at bounding box center [222, 276] width 91 height 47
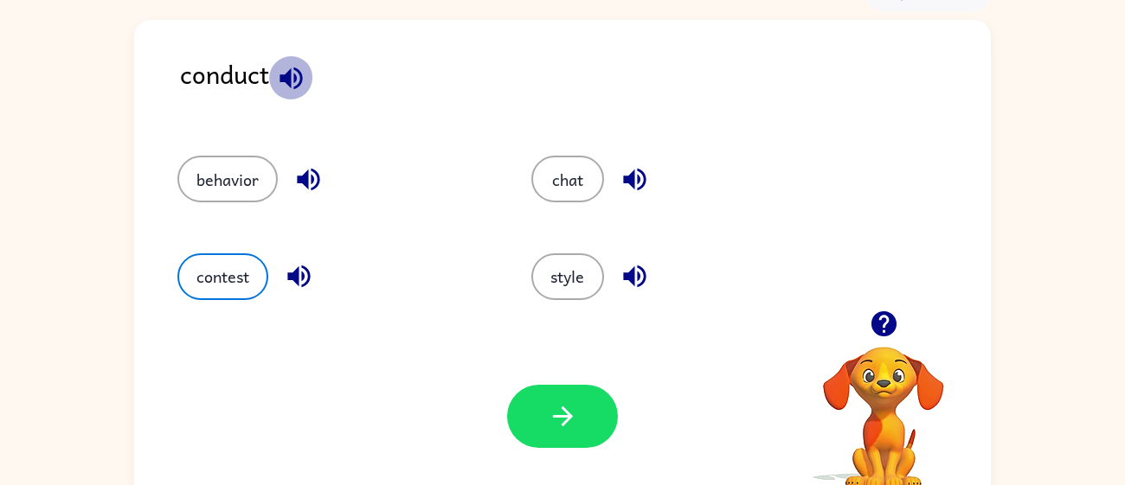
click at [297, 83] on icon "button" at bounding box center [291, 78] width 30 height 30
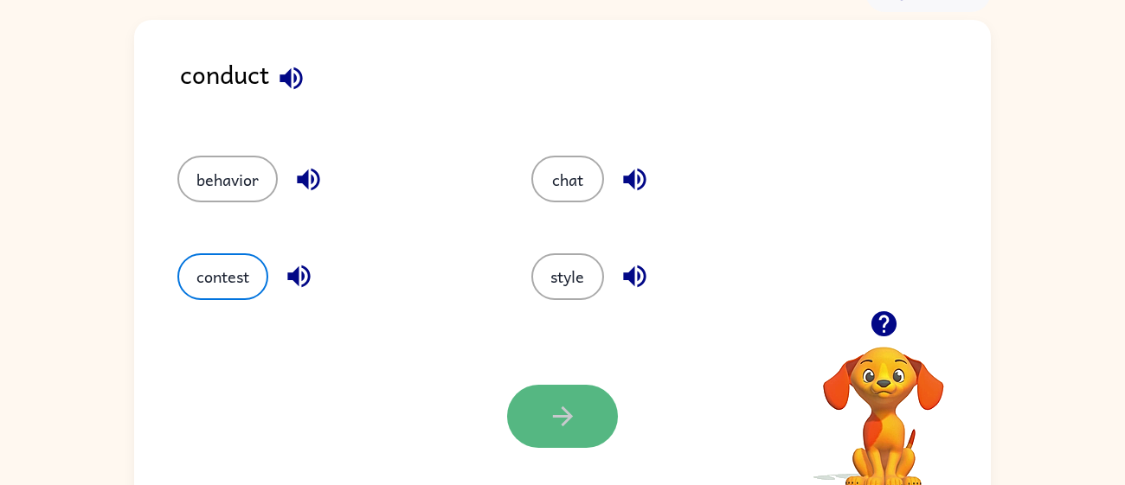
click at [540, 420] on button "button" at bounding box center [562, 416] width 111 height 63
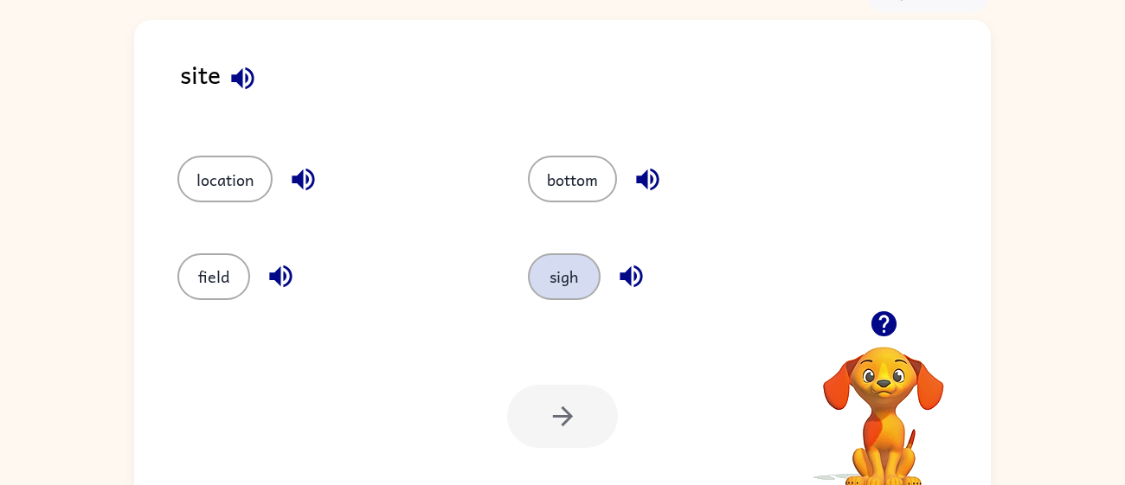
click at [554, 290] on button "sigh" at bounding box center [564, 276] width 73 height 47
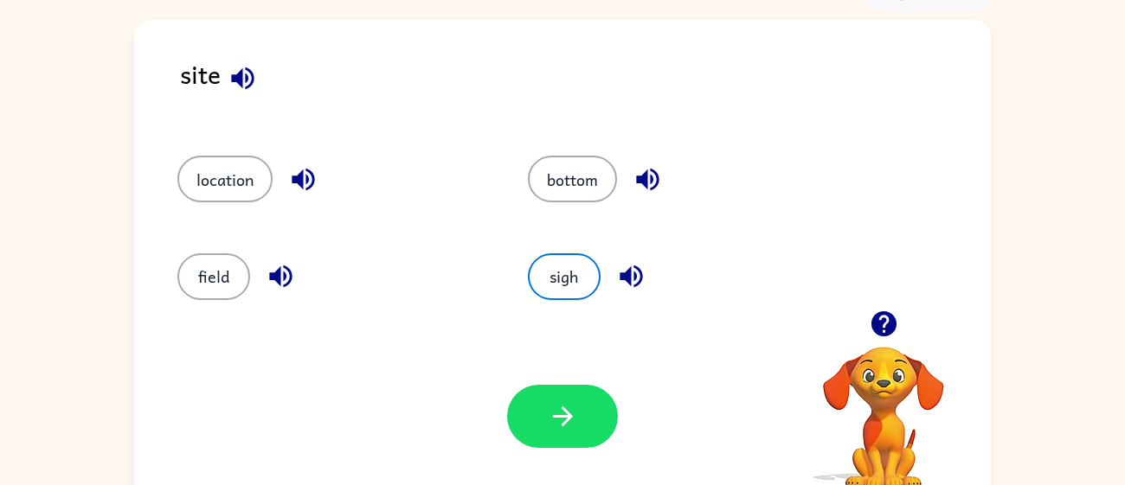
click at [250, 75] on icon "button" at bounding box center [243, 78] width 30 height 30
click at [619, 268] on icon "button" at bounding box center [631, 276] width 30 height 30
click at [552, 408] on icon "button" at bounding box center [563, 416] width 30 height 30
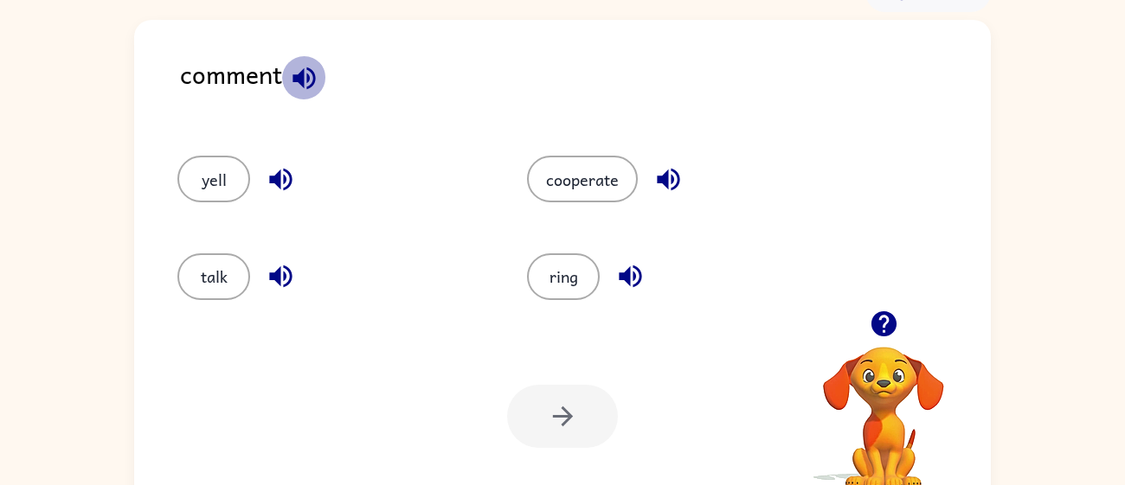
click at [300, 88] on icon "button" at bounding box center [304, 78] width 30 height 30
click at [564, 176] on button "cooperate" at bounding box center [582, 179] width 111 height 47
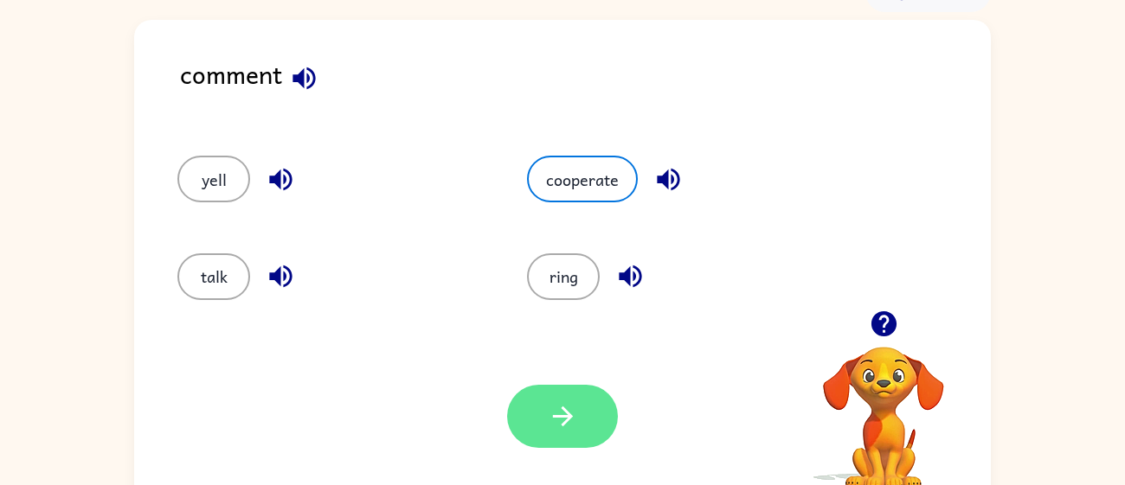
click at [578, 410] on button "button" at bounding box center [562, 416] width 111 height 63
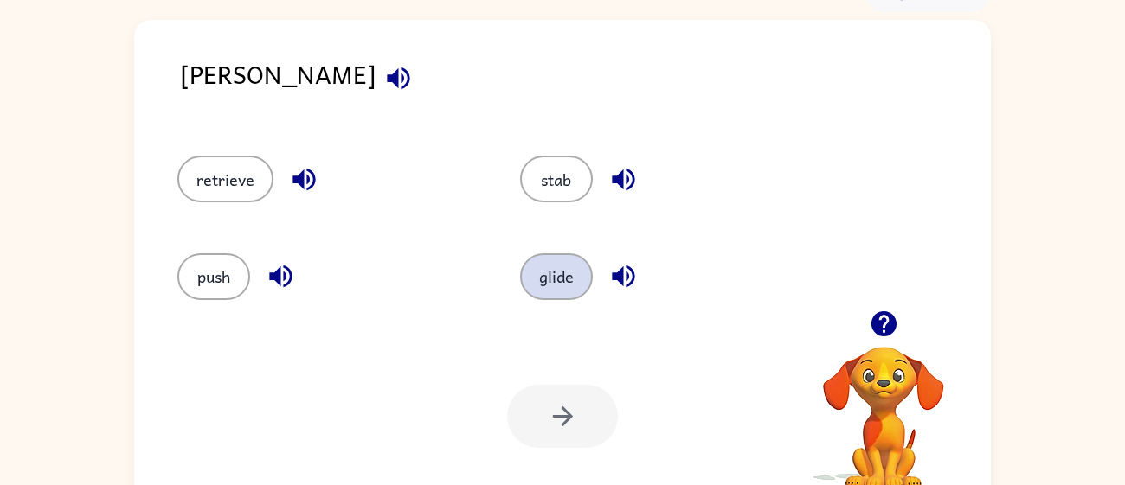
click at [533, 292] on button "glide" at bounding box center [556, 276] width 73 height 47
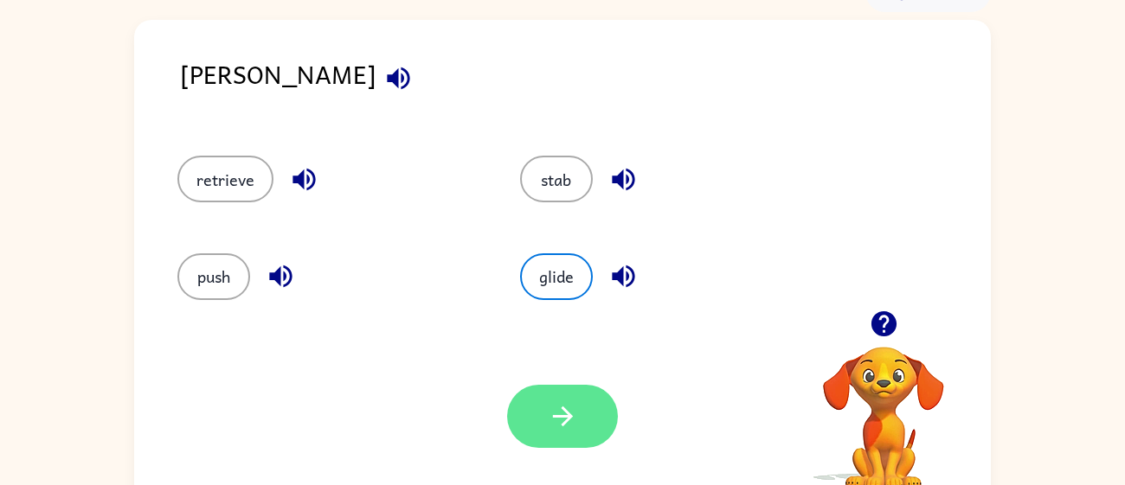
click at [555, 415] on icon "button" at bounding box center [562, 417] width 20 height 20
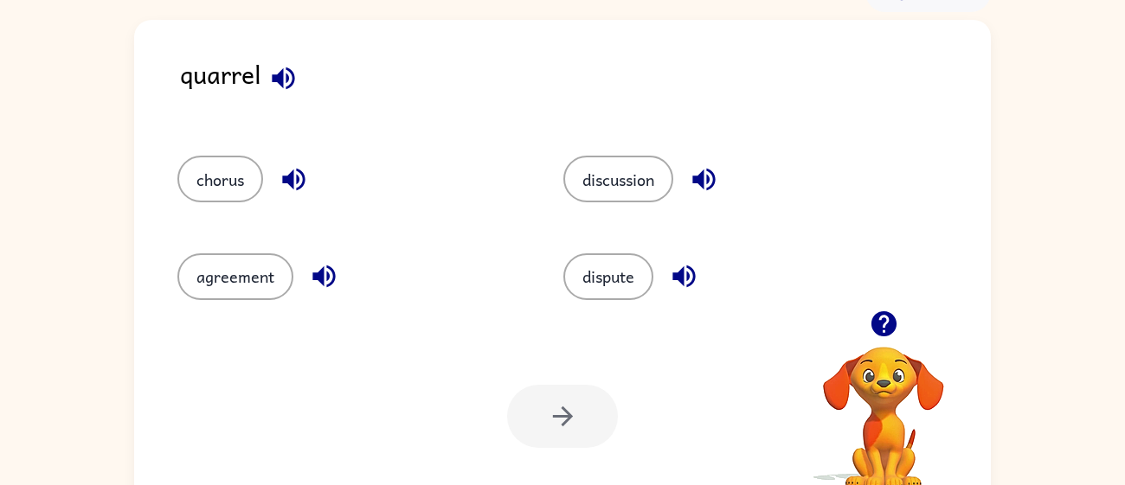
click at [555, 415] on div at bounding box center [562, 416] width 111 height 63
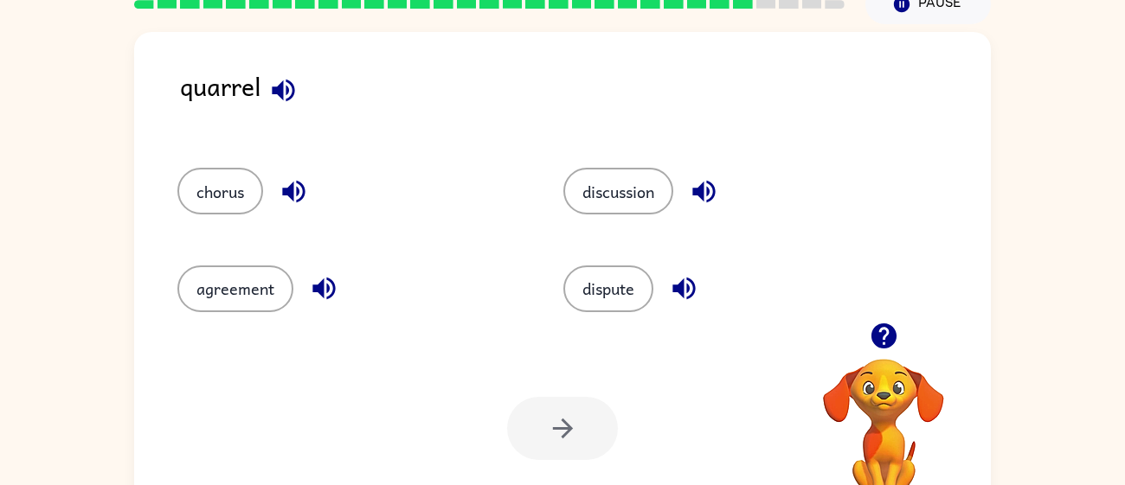
scroll to position [123, 0]
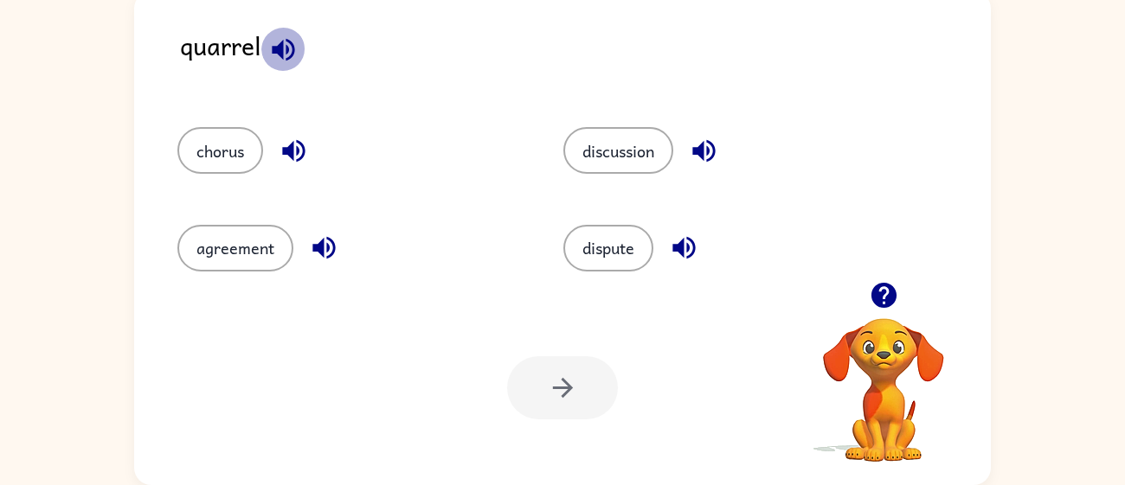
click at [287, 51] on icon "button" at bounding box center [283, 49] width 22 height 22
click at [285, 157] on icon "button" at bounding box center [294, 151] width 30 height 30
click at [198, 161] on button "chorus" at bounding box center [220, 150] width 86 height 47
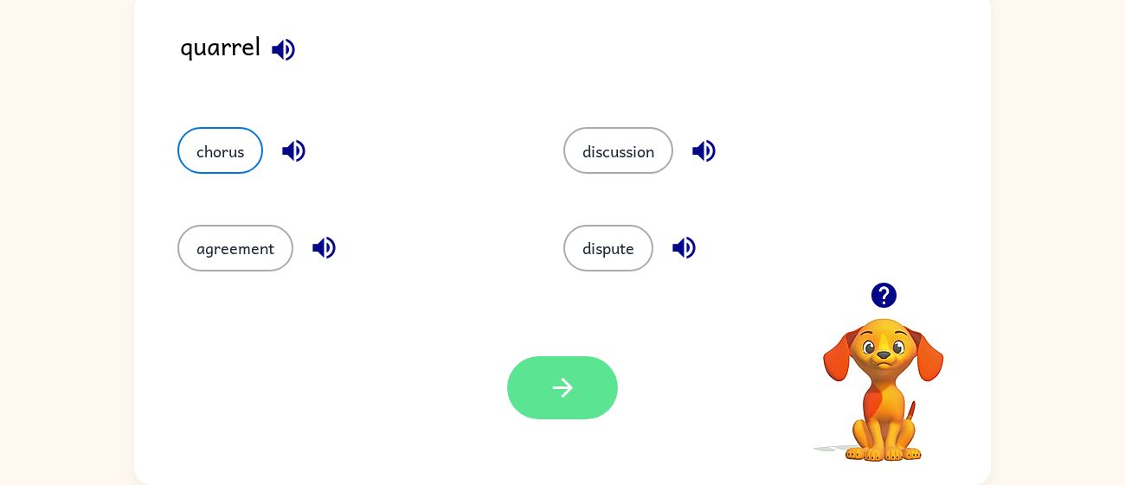
click at [521, 386] on button "button" at bounding box center [562, 387] width 111 height 63
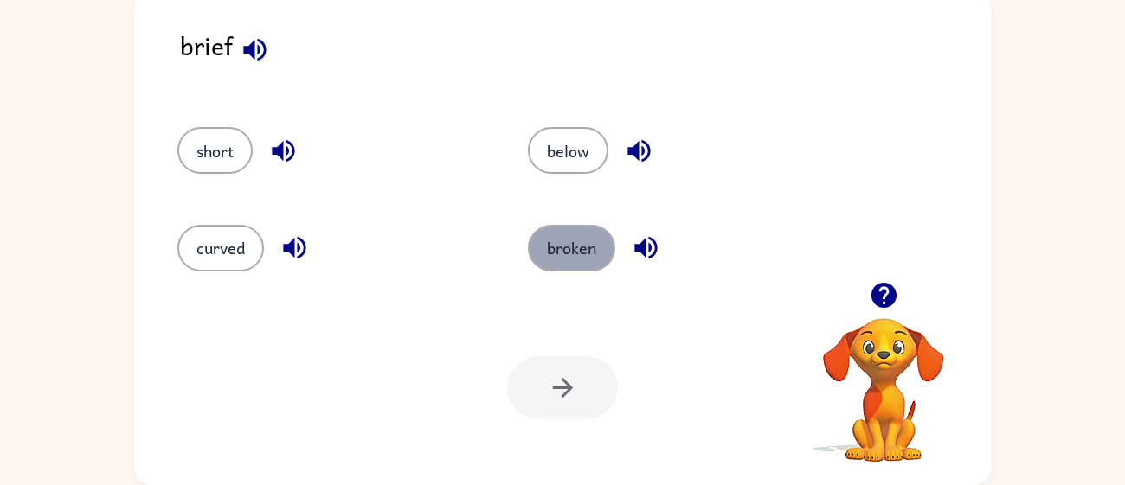
click at [569, 257] on button "broken" at bounding box center [571, 248] width 87 height 47
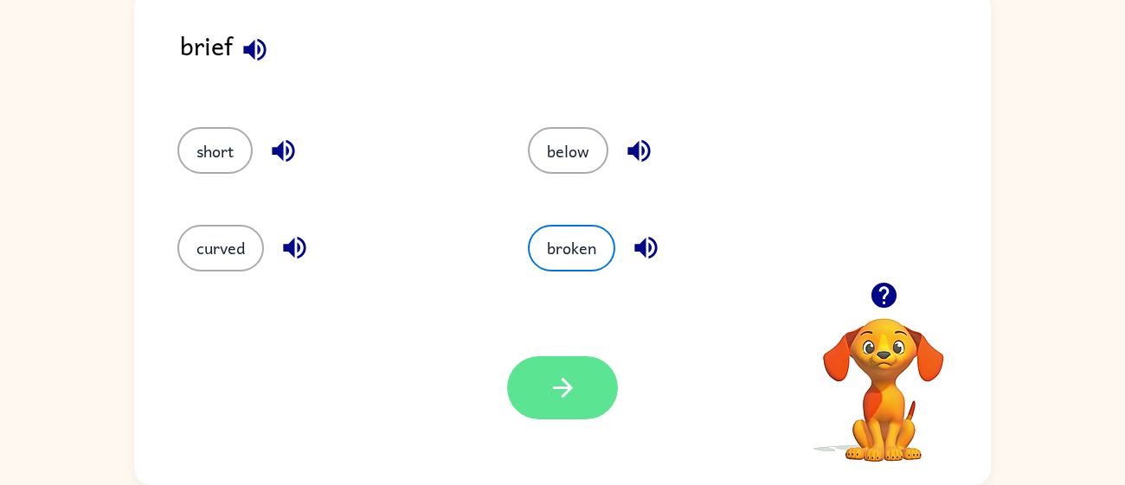
click at [583, 417] on button "button" at bounding box center [562, 387] width 111 height 63
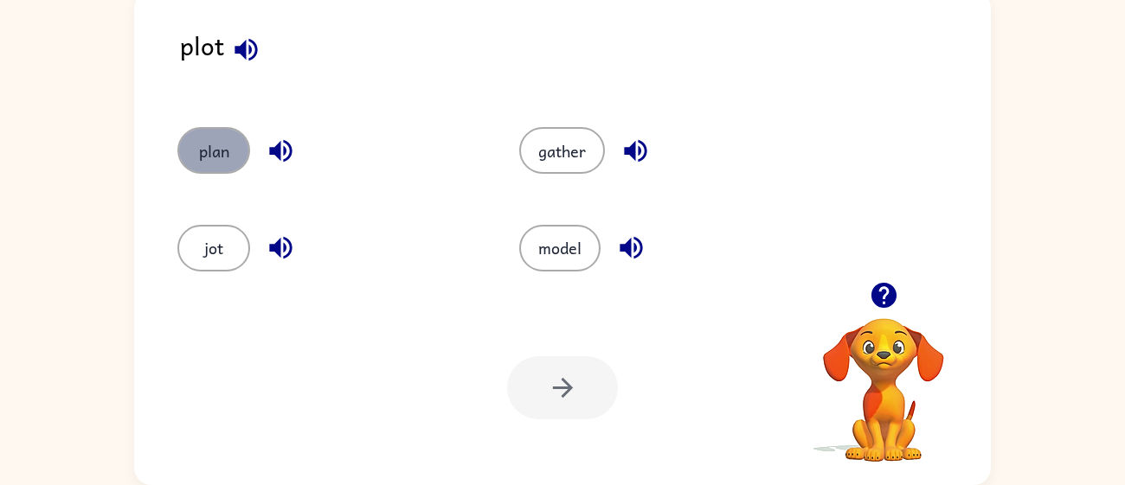
click at [229, 142] on button "plan" at bounding box center [213, 150] width 73 height 47
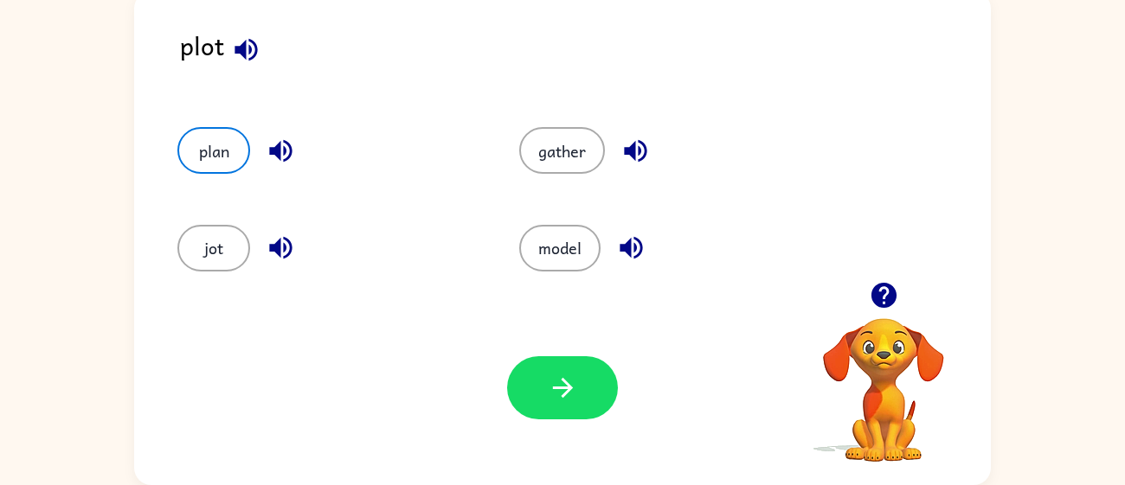
click at [542, 343] on div "Your browser must support playing .mp4 files to use Literably. Please try using…" at bounding box center [562, 388] width 856 height 195
click at [564, 388] on icon "button" at bounding box center [562, 388] width 20 height 20
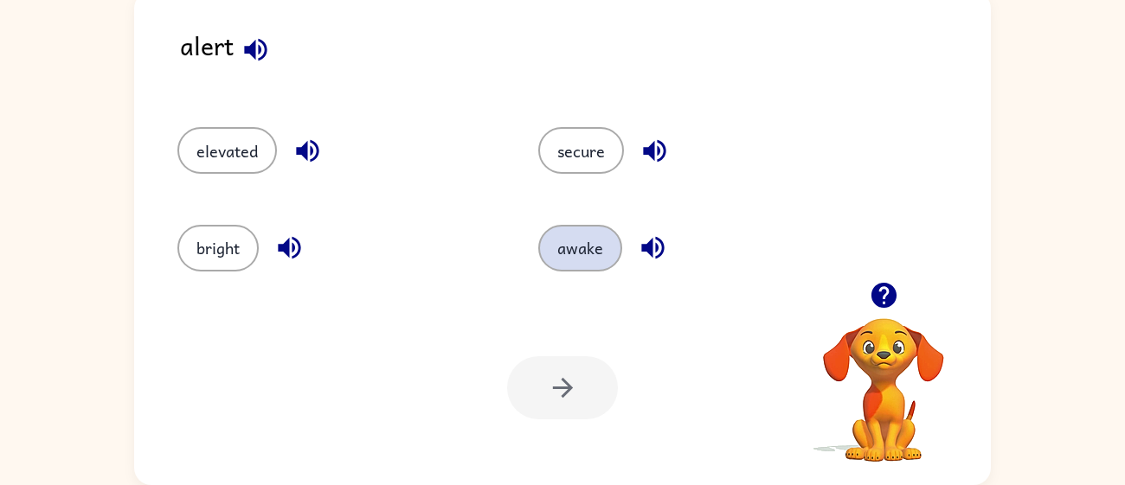
click at [587, 242] on button "awake" at bounding box center [580, 248] width 84 height 47
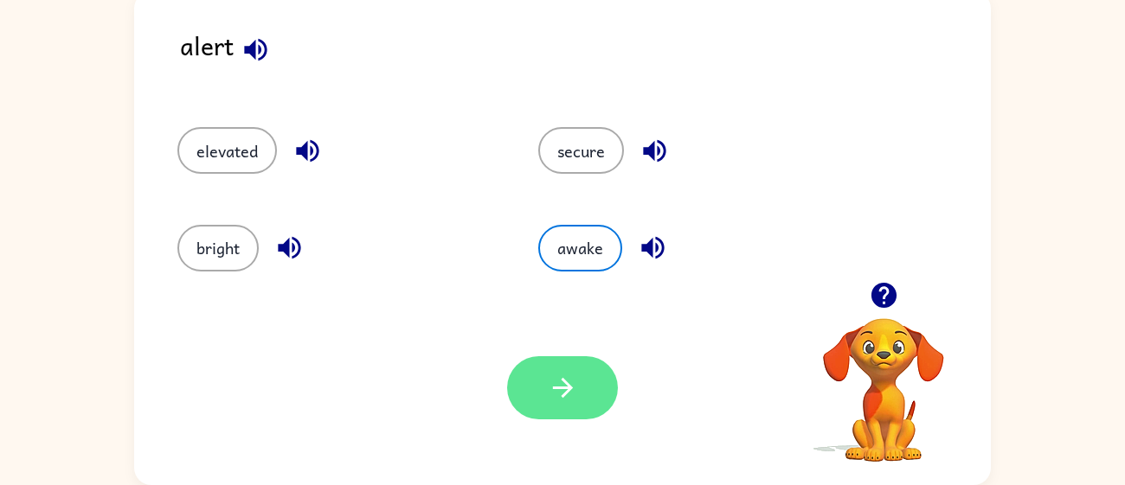
click at [582, 380] on button "button" at bounding box center [562, 387] width 111 height 63
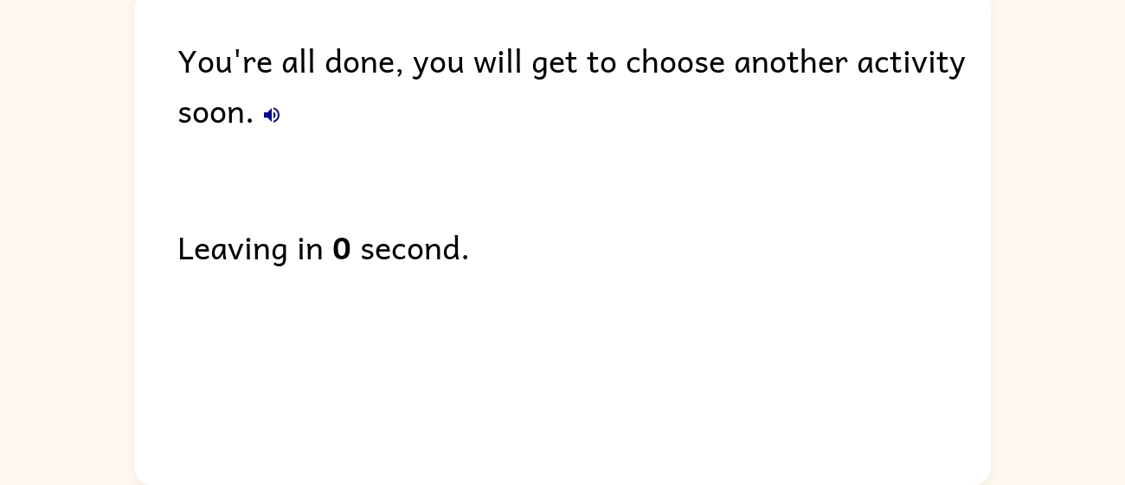
scroll to position [0, 0]
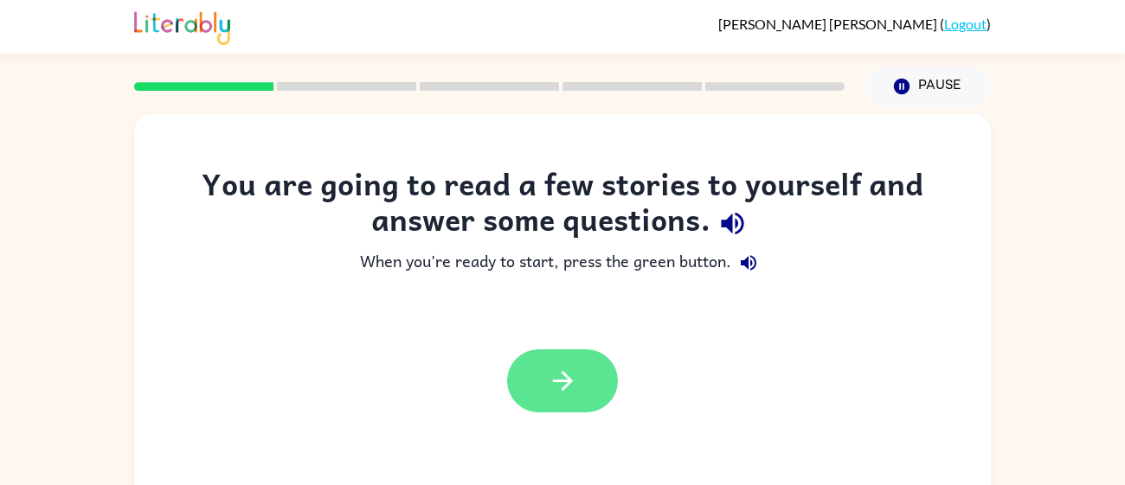
click at [526, 382] on button "button" at bounding box center [562, 381] width 111 height 63
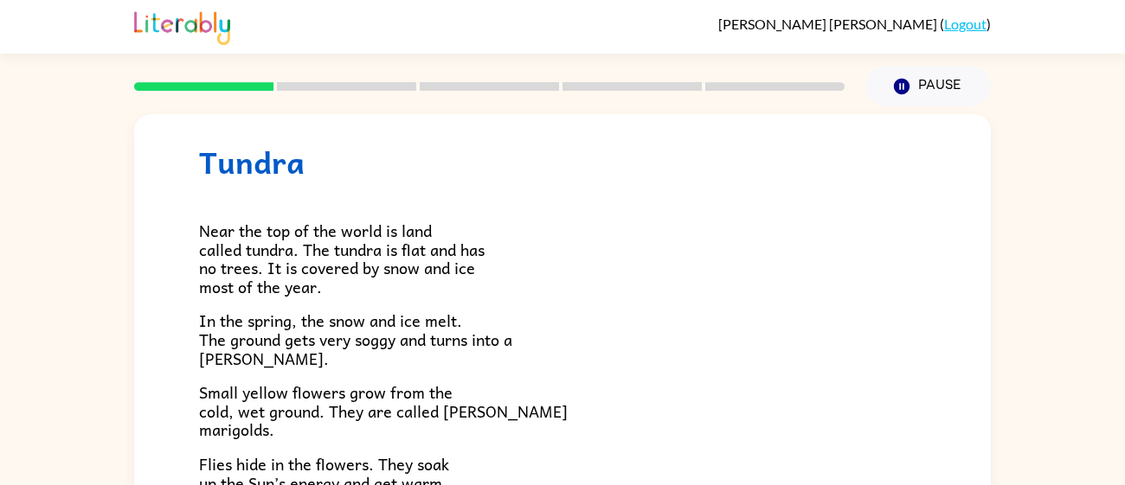
scroll to position [34, 0]
click at [526, 382] on div "Near the top of the world is land called tundra. The tundra is flat and has no …" at bounding box center [562, 471] width 727 height 581
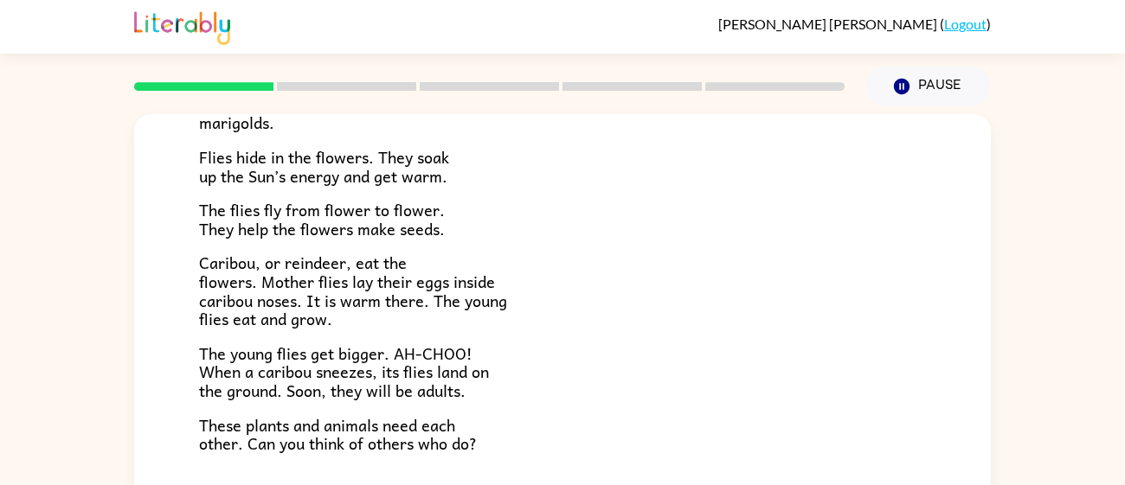
scroll to position [356, 0]
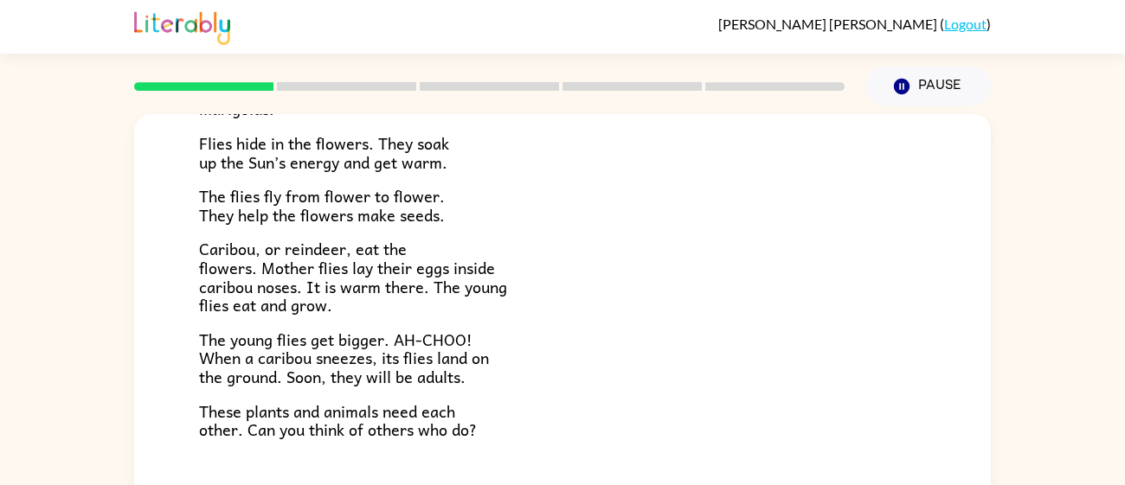
click at [546, 319] on div "Near the top of the world is land called tundra. The tundra is flat and has no …" at bounding box center [562, 149] width 727 height 581
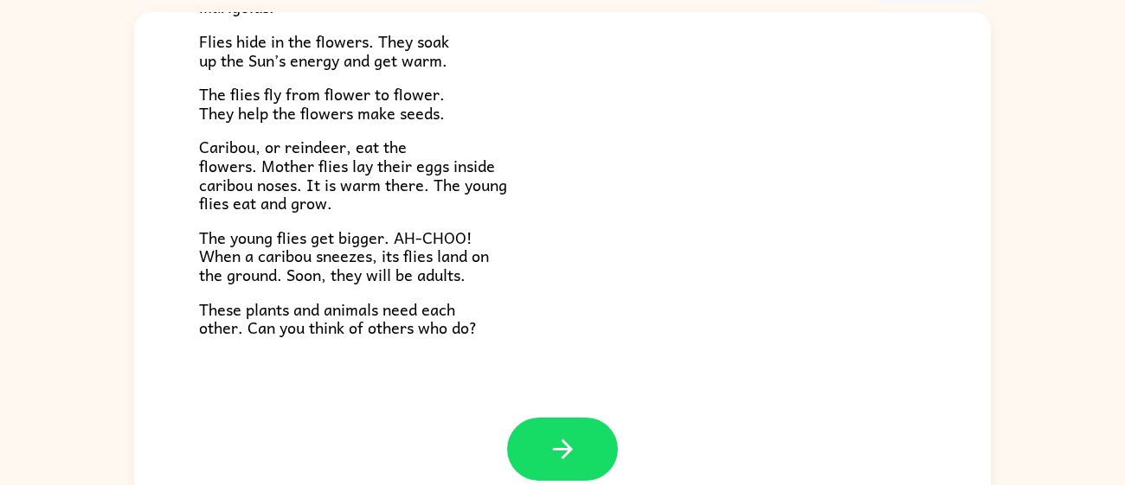
scroll to position [123, 0]
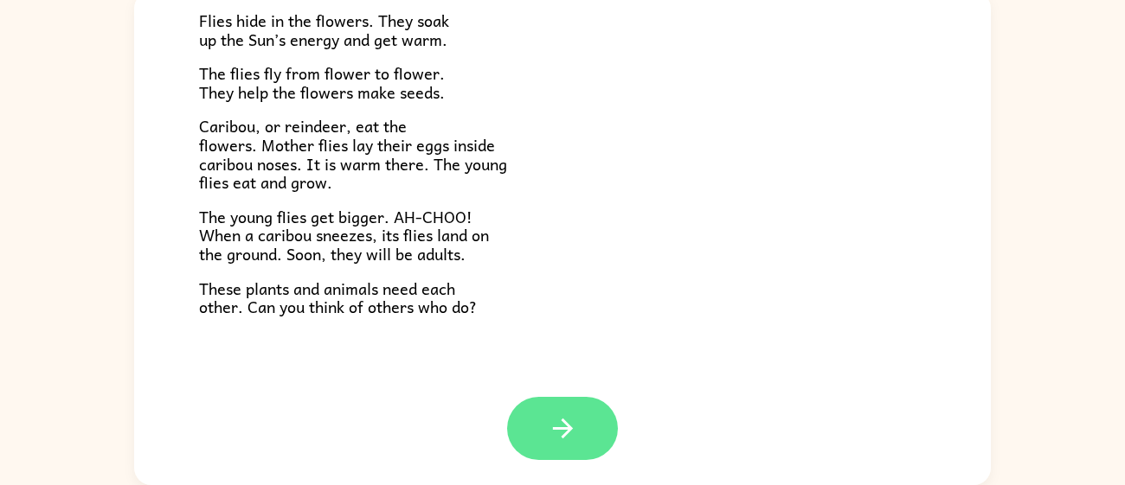
click at [572, 427] on icon "button" at bounding box center [562, 429] width 20 height 20
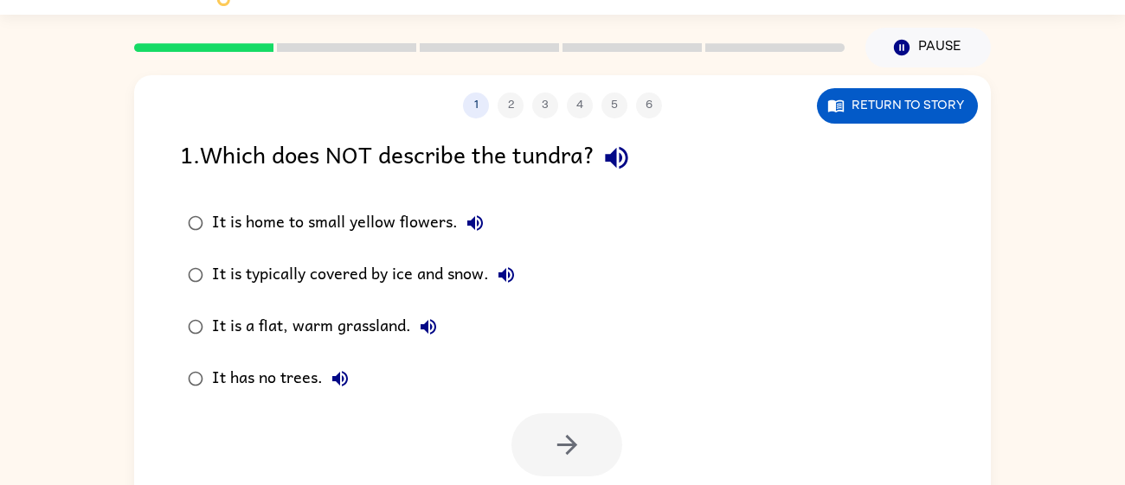
scroll to position [32, 0]
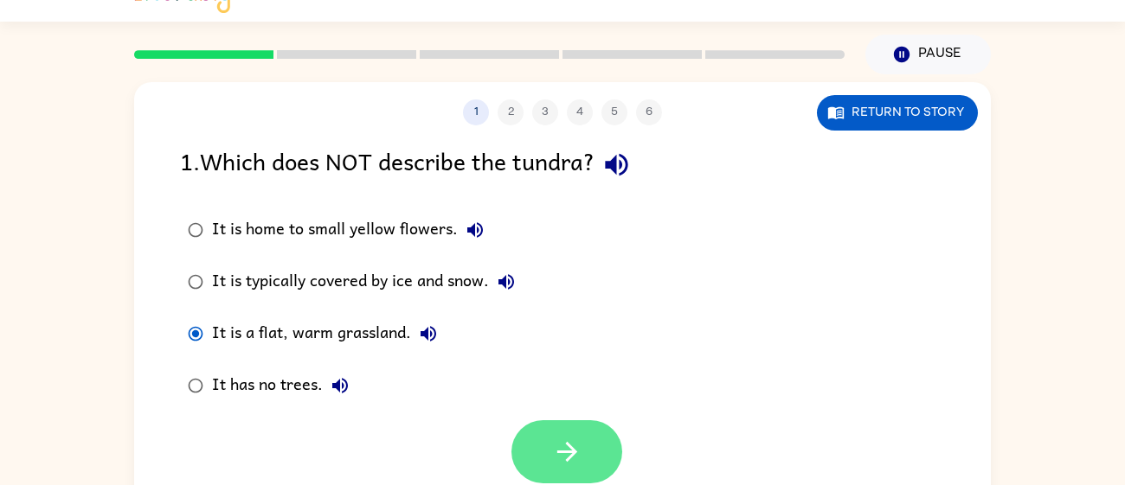
click at [537, 459] on button "button" at bounding box center [566, 451] width 111 height 63
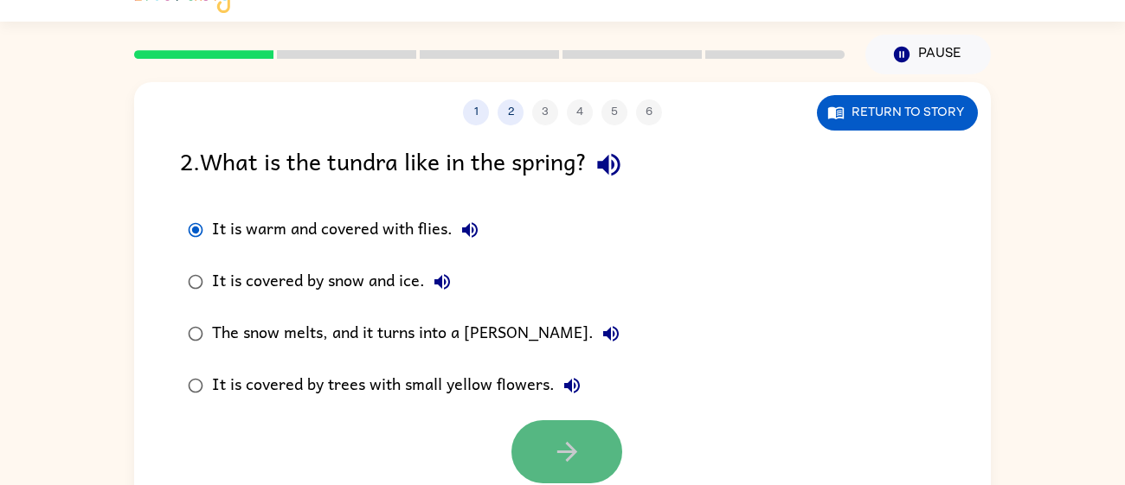
click at [555, 434] on button "button" at bounding box center [566, 451] width 111 height 63
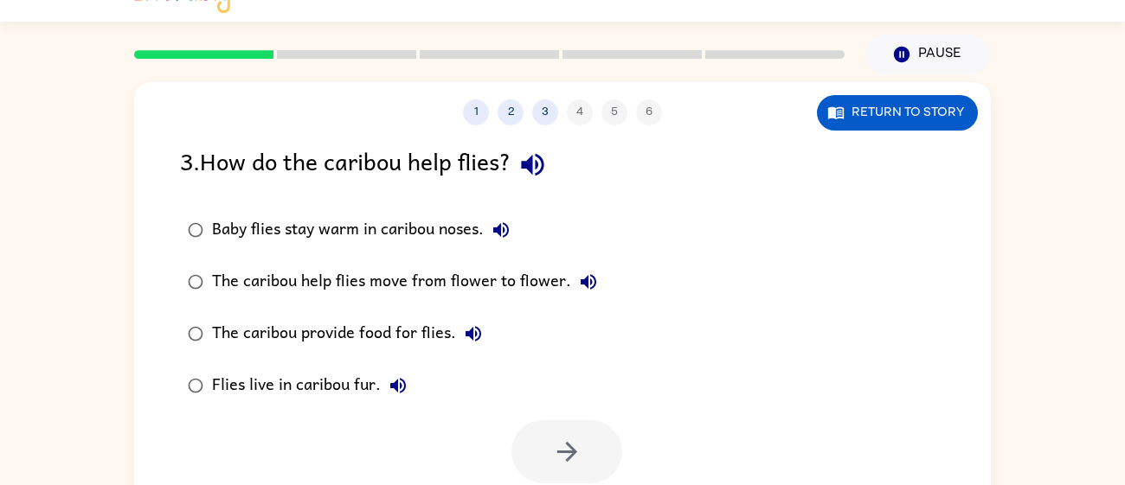
click at [555, 434] on div at bounding box center [566, 451] width 111 height 63
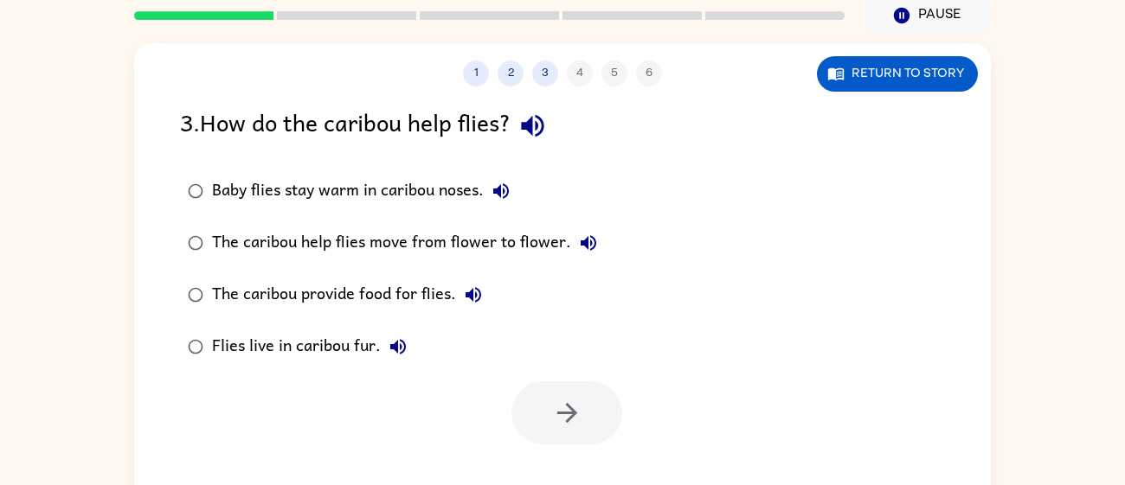
scroll to position [72, 0]
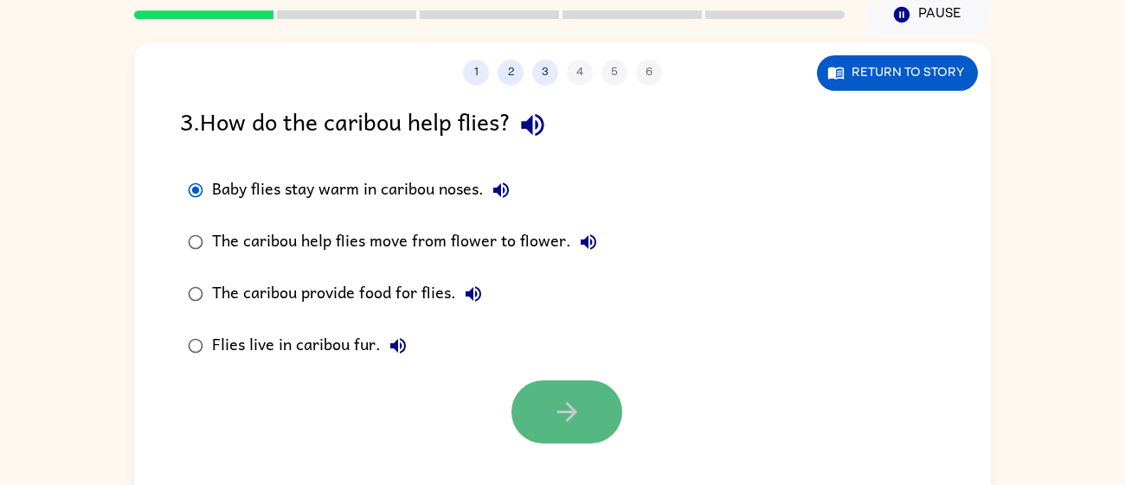
click at [544, 396] on button "button" at bounding box center [566, 412] width 111 height 63
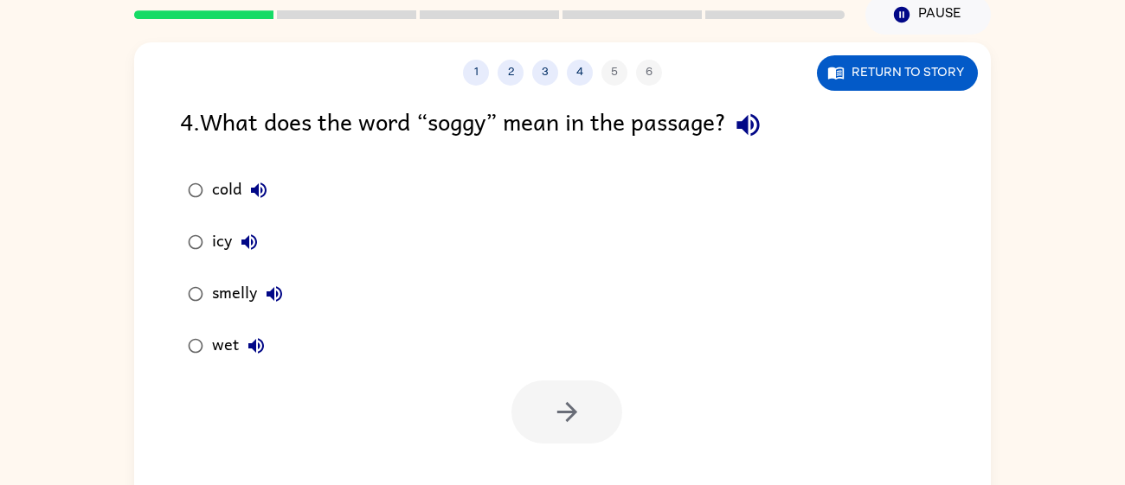
click at [250, 352] on icon "button" at bounding box center [256, 346] width 21 height 21
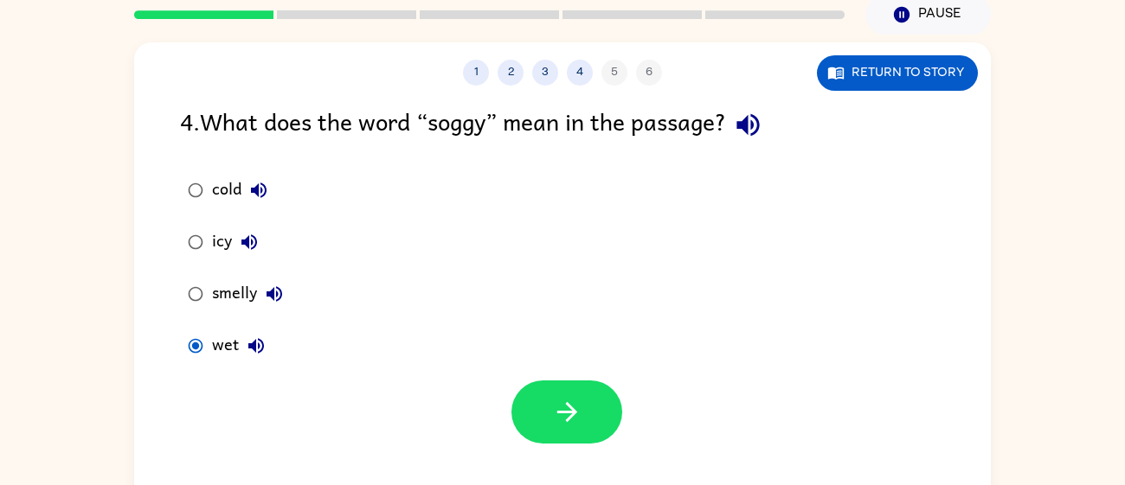
click at [510, 397] on div at bounding box center [562, 408] width 856 height 72
click at [549, 419] on button "button" at bounding box center [566, 412] width 111 height 63
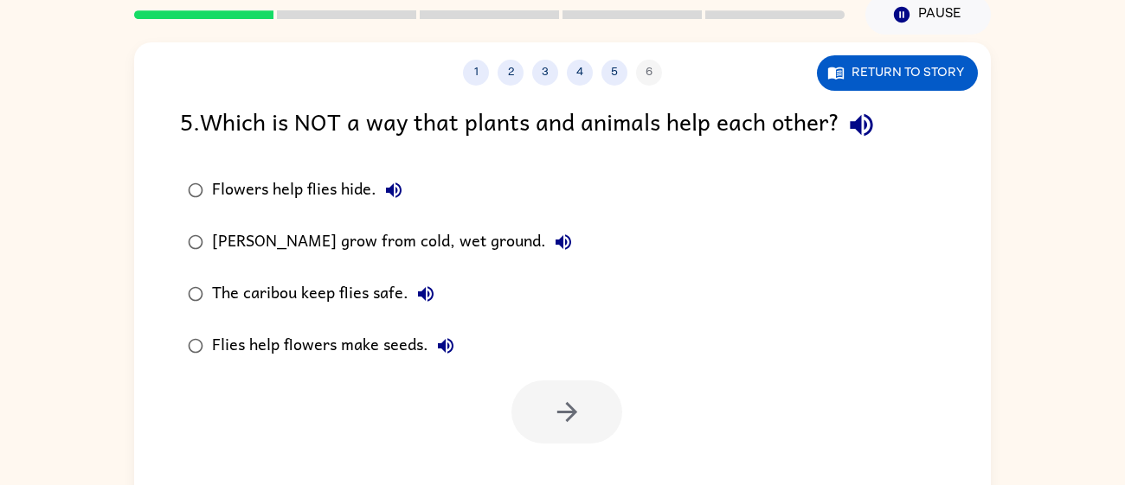
click at [385, 351] on div "Flies help flowers make seeds." at bounding box center [337, 346] width 251 height 35
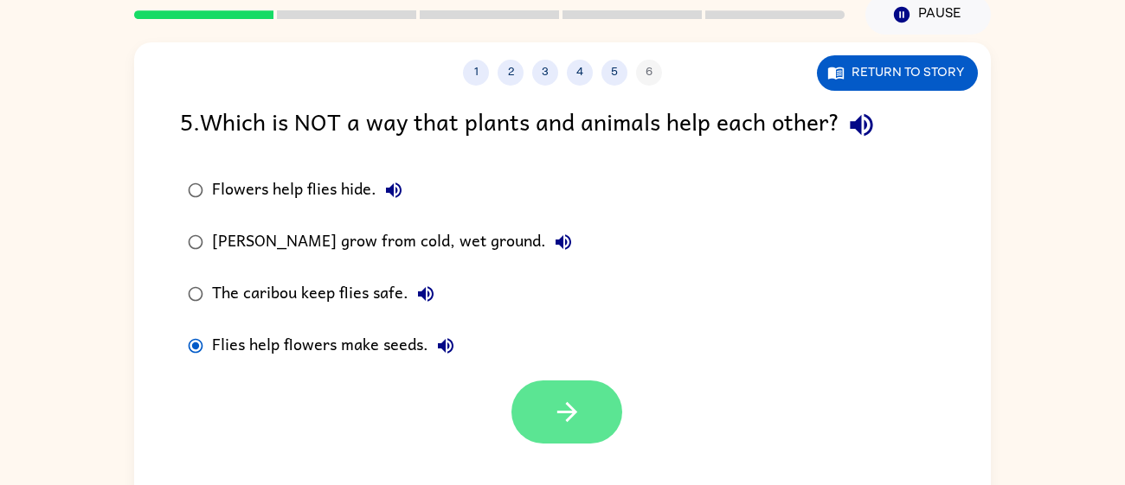
click at [542, 395] on button "button" at bounding box center [566, 412] width 111 height 63
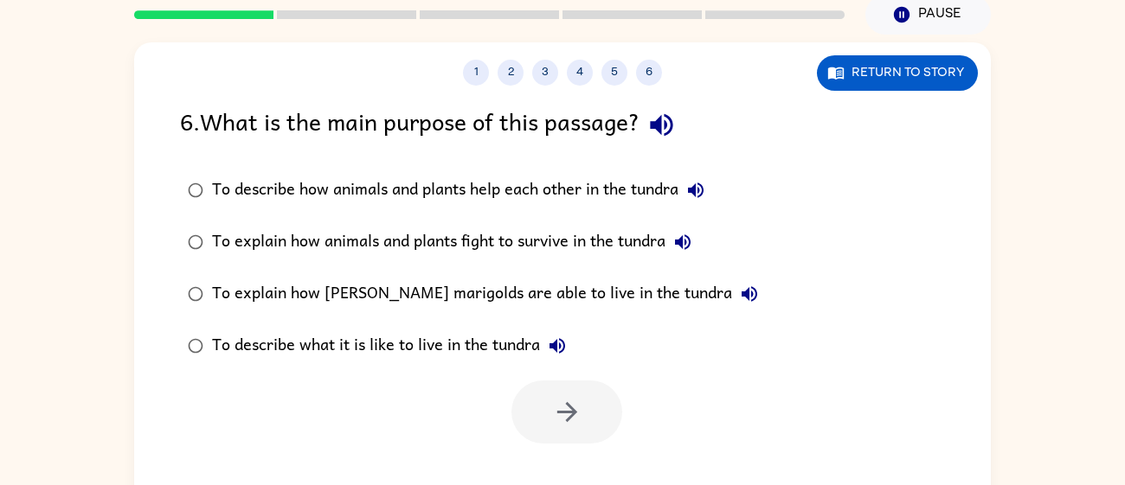
click at [542, 395] on div at bounding box center [566, 412] width 111 height 63
click at [408, 301] on div "To explain how marsh marigolds are able to live in the tundra" at bounding box center [489, 294] width 555 height 35
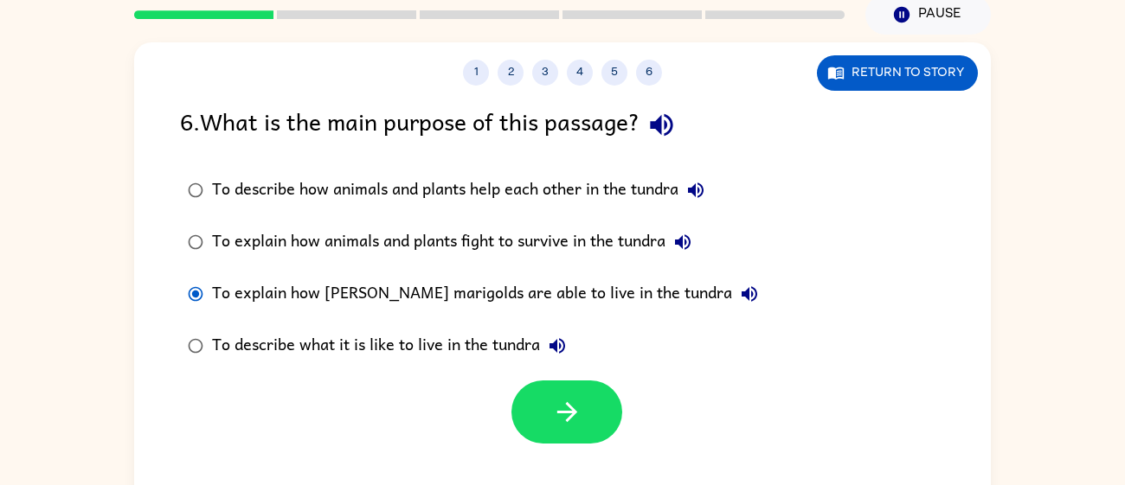
click at [474, 193] on div "To describe how animals and plants help each other in the tundra" at bounding box center [462, 190] width 501 height 35
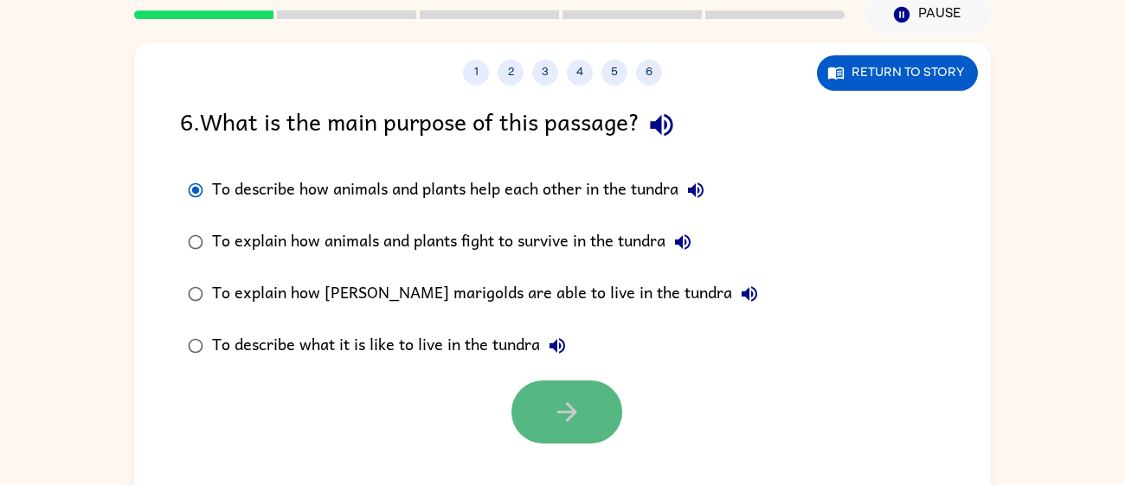
click at [575, 442] on button "button" at bounding box center [566, 412] width 111 height 63
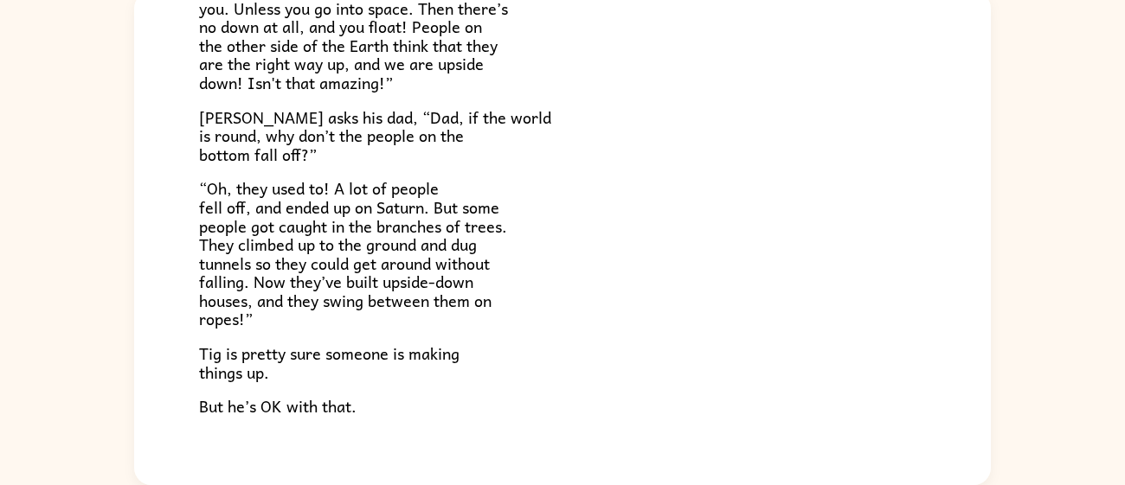
scroll to position [502, 0]
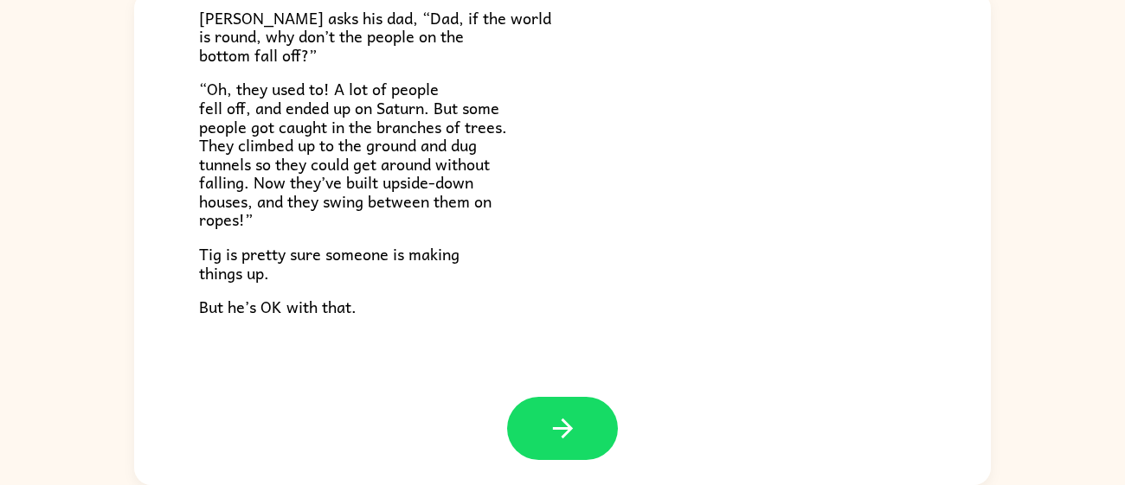
click at [575, 442] on icon "button" at bounding box center [563, 429] width 30 height 30
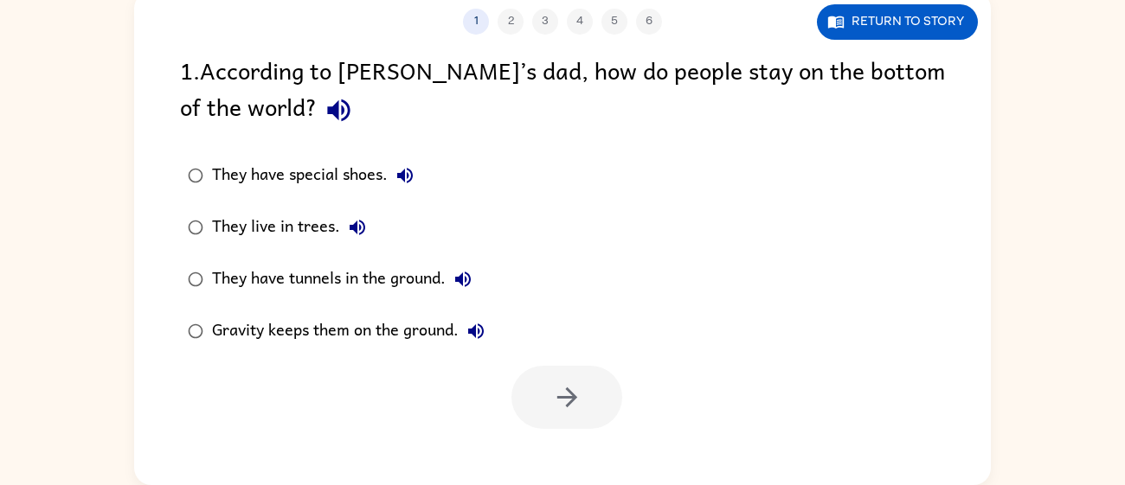
scroll to position [0, 0]
click at [341, 177] on div "They have special shoes." at bounding box center [317, 175] width 210 height 35
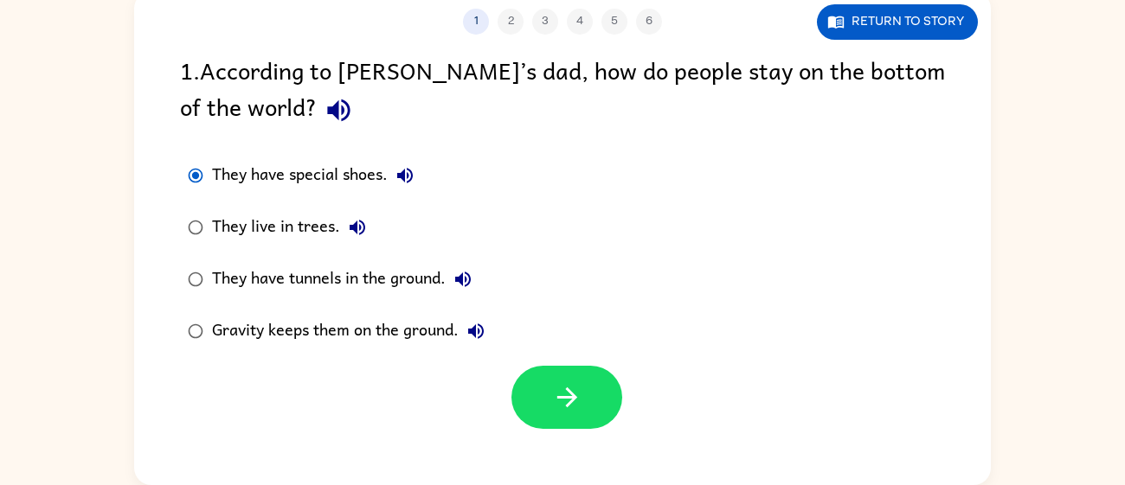
click at [504, 388] on div at bounding box center [562, 393] width 856 height 72
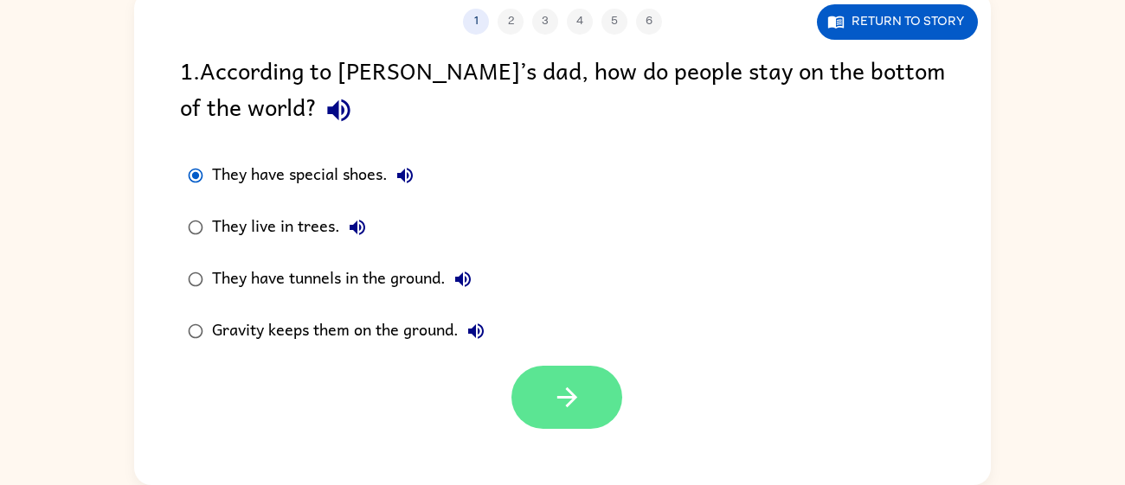
click at [546, 383] on button "button" at bounding box center [566, 397] width 111 height 63
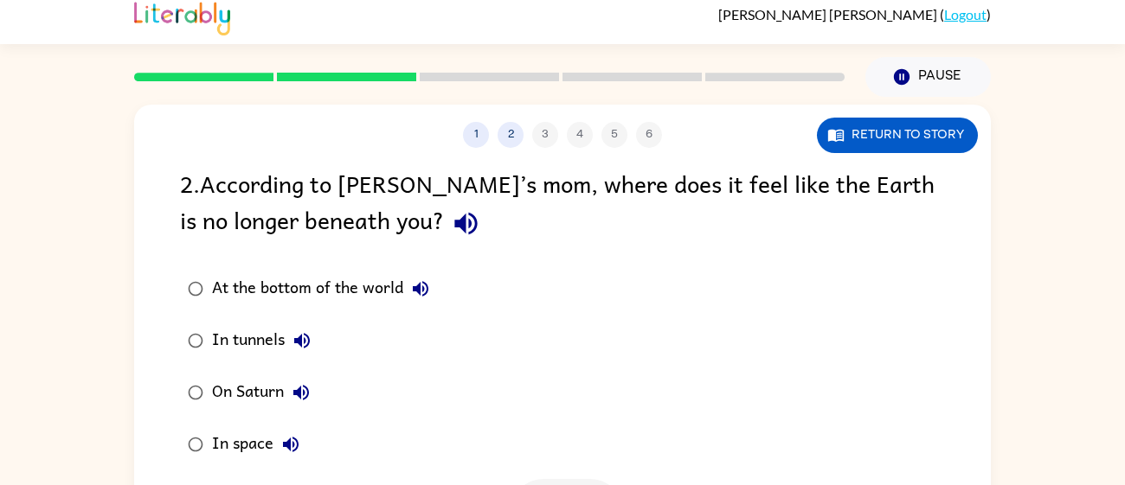
scroll to position [11, 0]
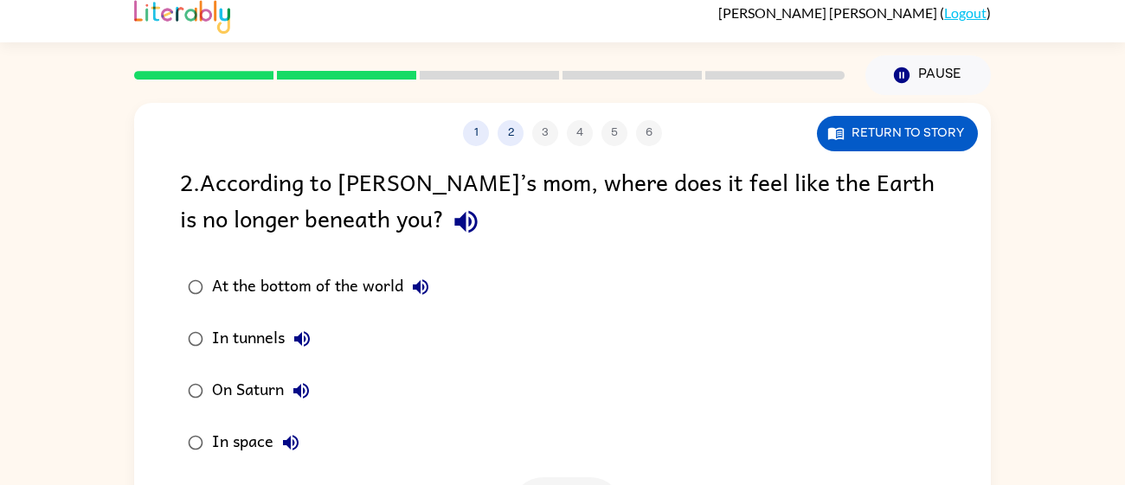
click at [240, 289] on div "At the bottom of the world" at bounding box center [325, 287] width 226 height 35
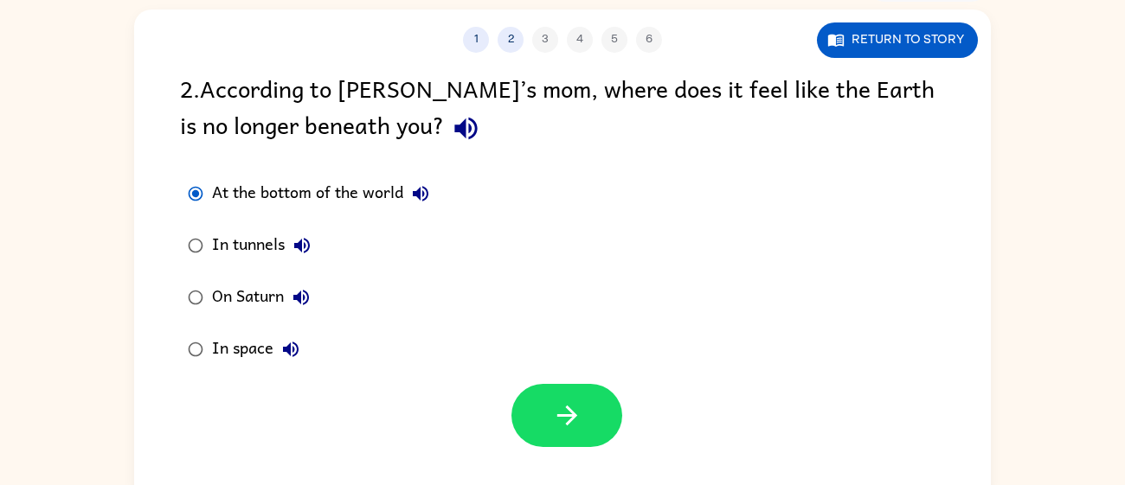
scroll to position [123, 0]
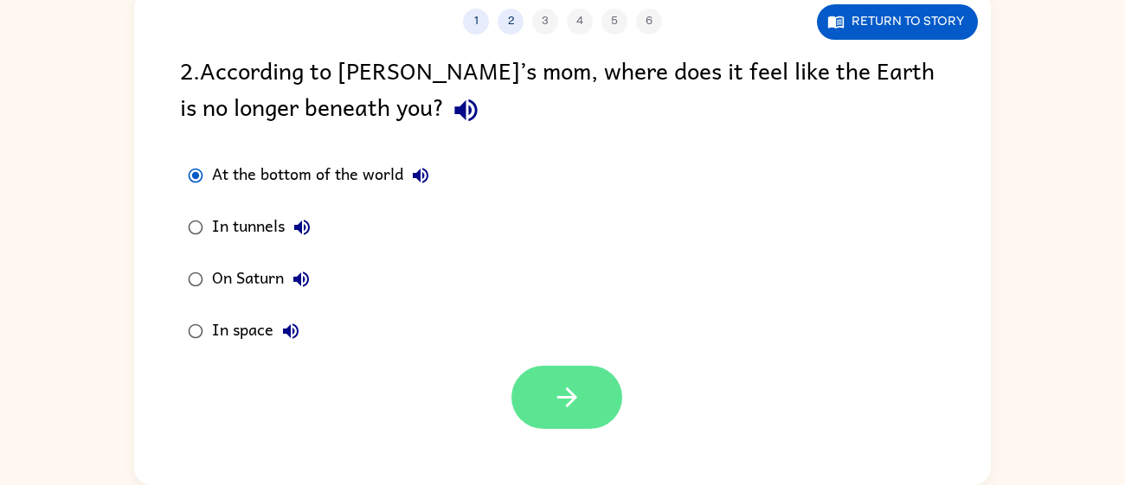
click at [526, 382] on button "button" at bounding box center [566, 397] width 111 height 63
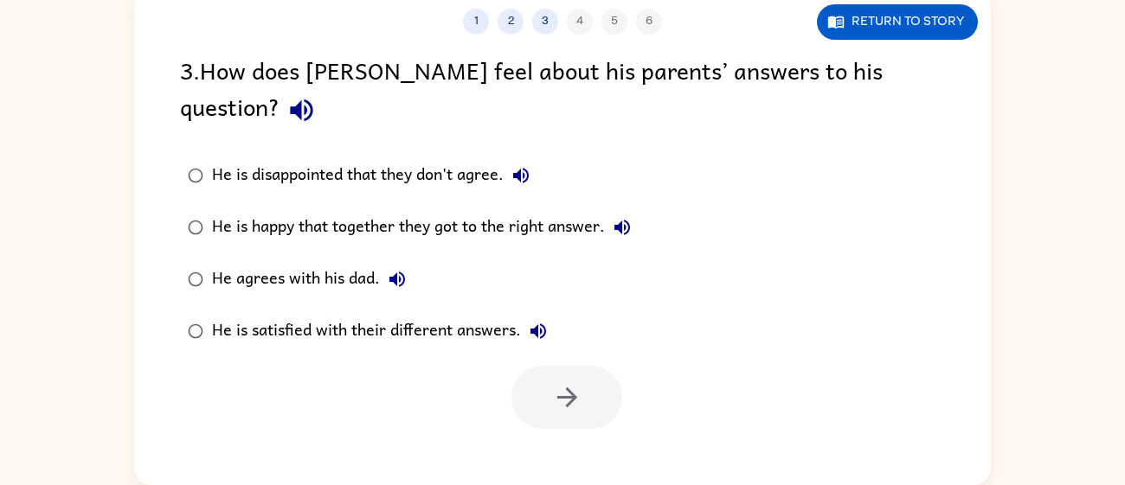
click at [281, 158] on div "He is disappointed that they don't agree." at bounding box center [375, 175] width 326 height 35
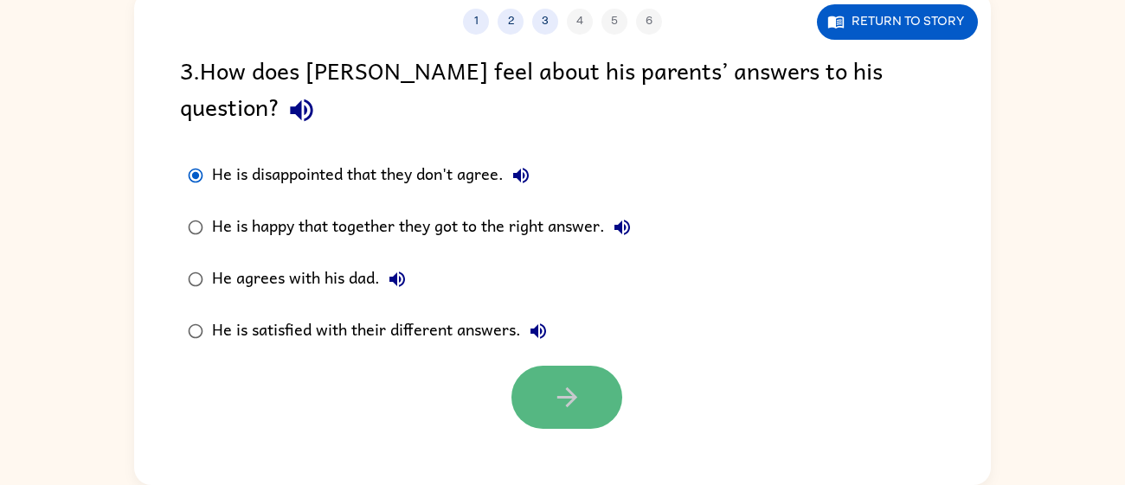
click at [561, 384] on button "button" at bounding box center [566, 397] width 111 height 63
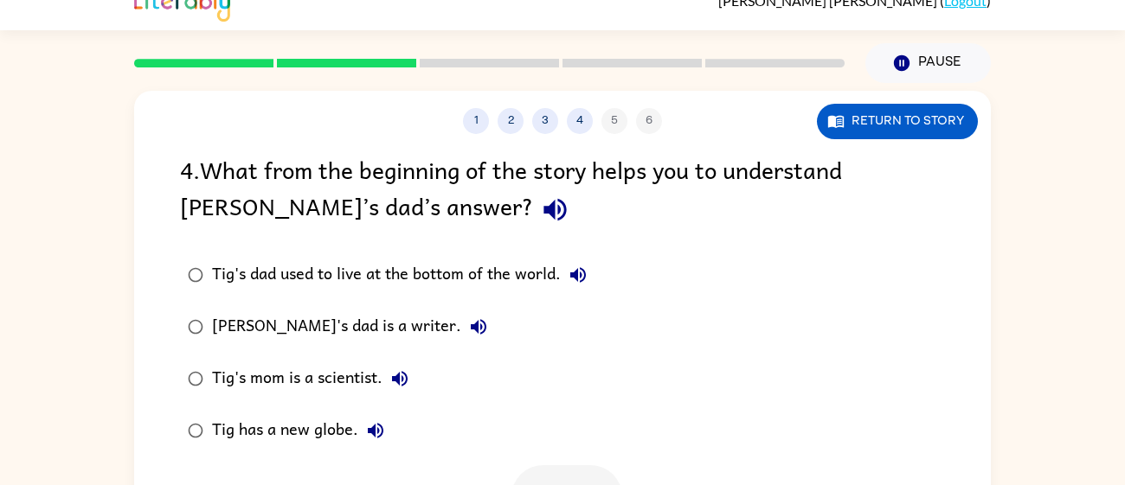
scroll to position [22, 0]
click at [305, 280] on div "Tig's dad used to live at the bottom of the world." at bounding box center [403, 276] width 383 height 35
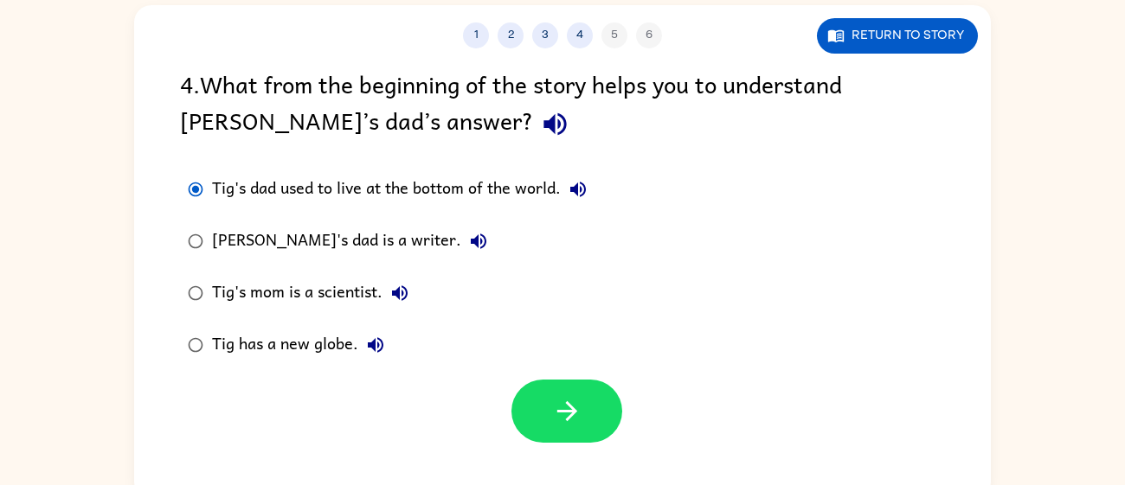
scroll to position [123, 0]
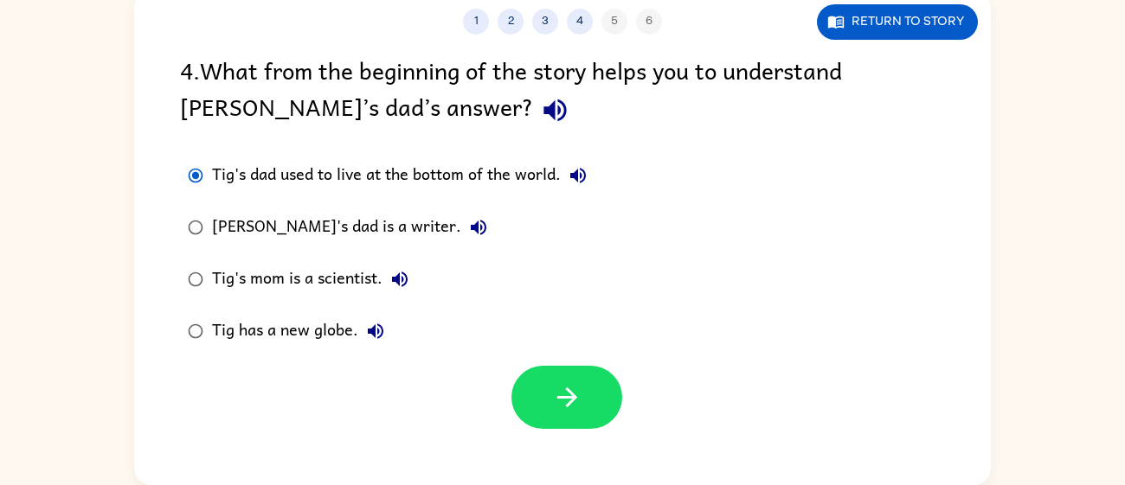
click at [530, 379] on button "button" at bounding box center [566, 397] width 111 height 63
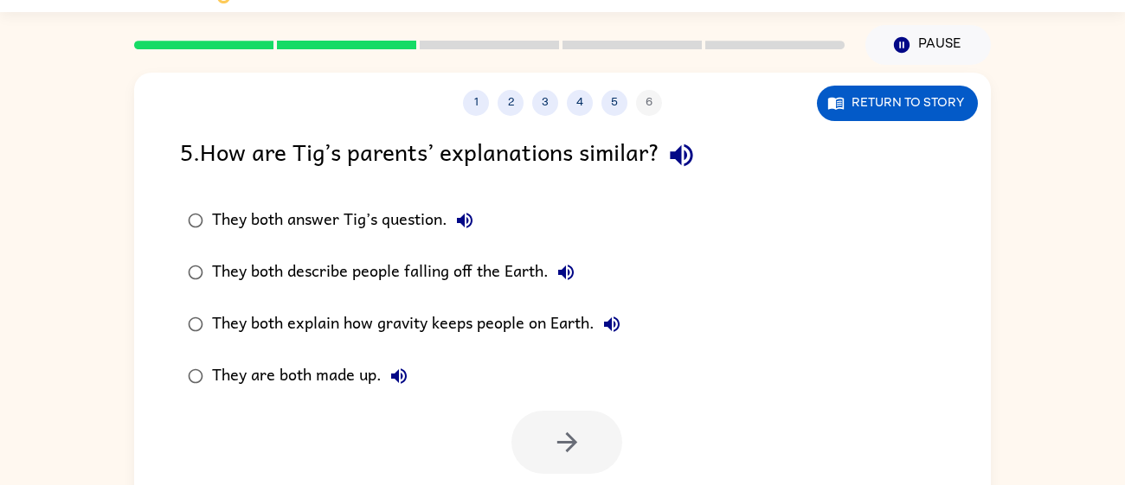
scroll to position [30, 0]
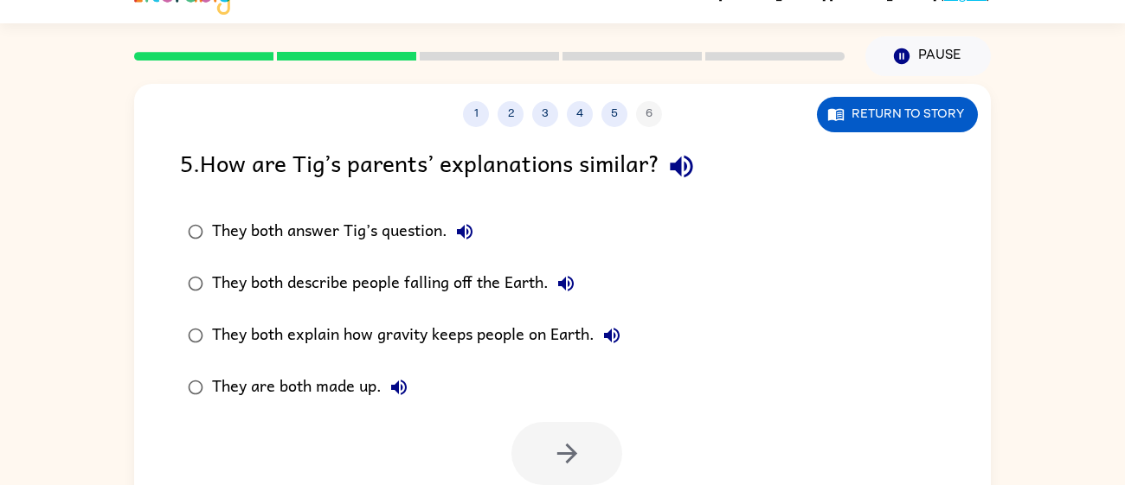
click at [512, 341] on div "They both explain how gravity keeps people on Earth." at bounding box center [420, 335] width 417 height 35
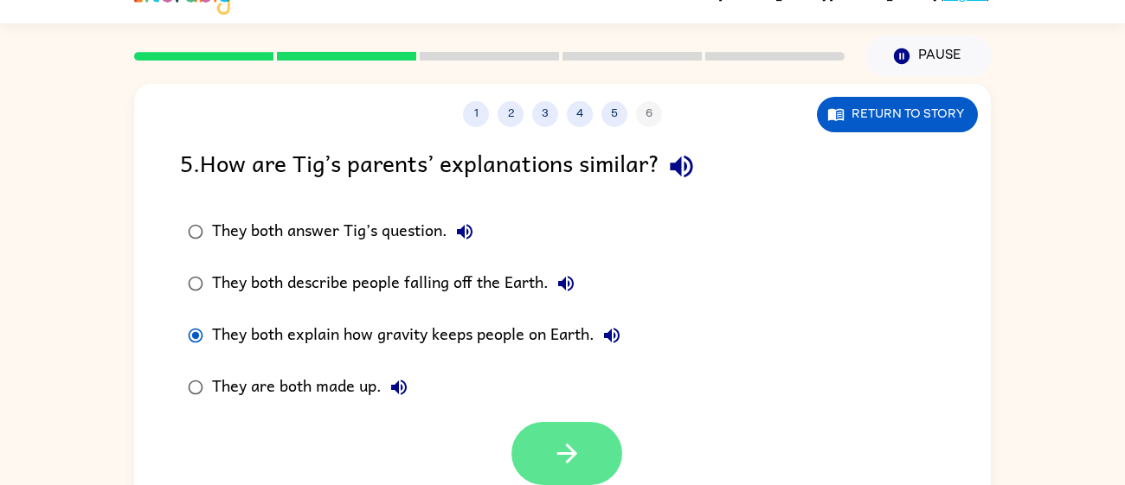
click at [612, 474] on button "button" at bounding box center [566, 453] width 111 height 63
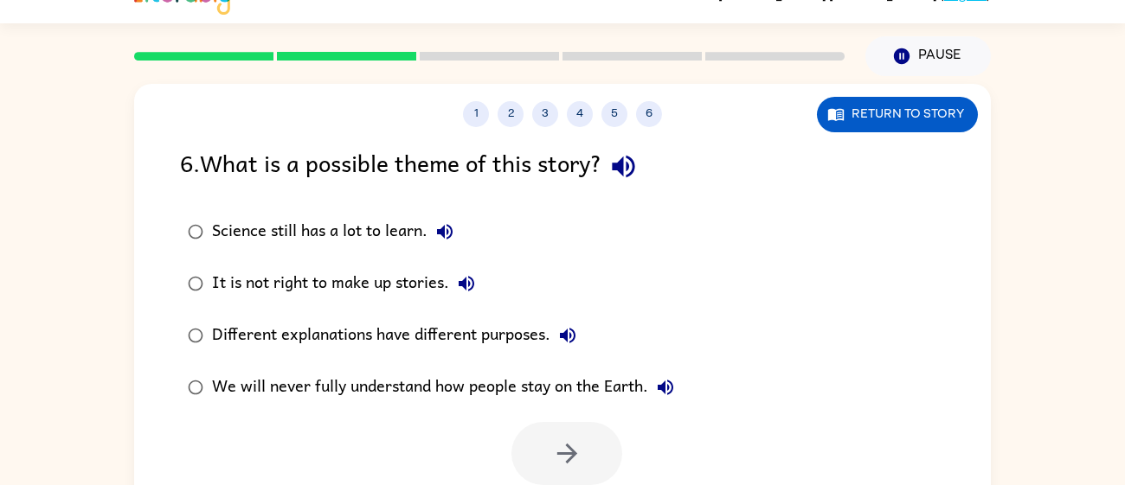
click at [526, 333] on div "Different explanations have different purposes." at bounding box center [398, 335] width 373 height 35
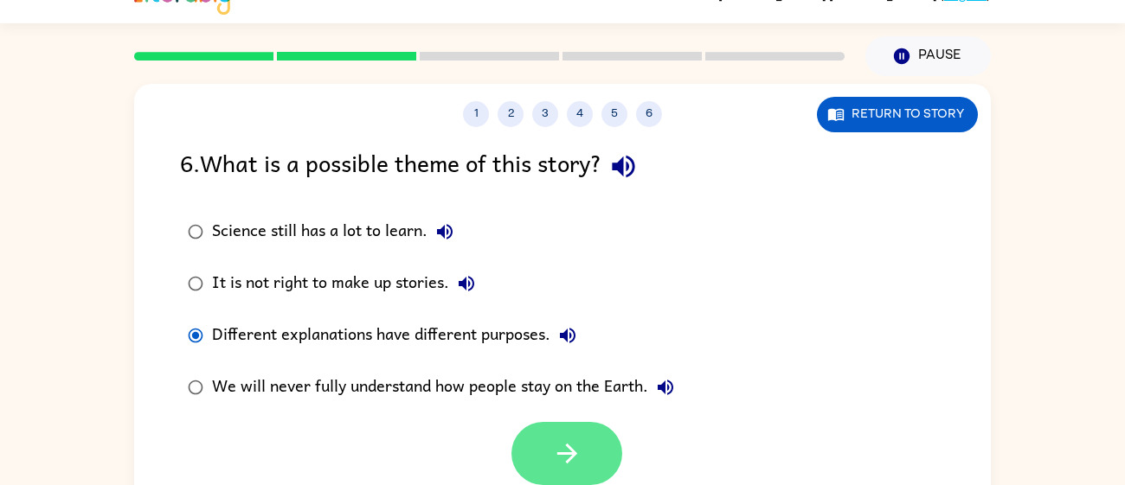
click at [549, 439] on button "button" at bounding box center [566, 453] width 111 height 63
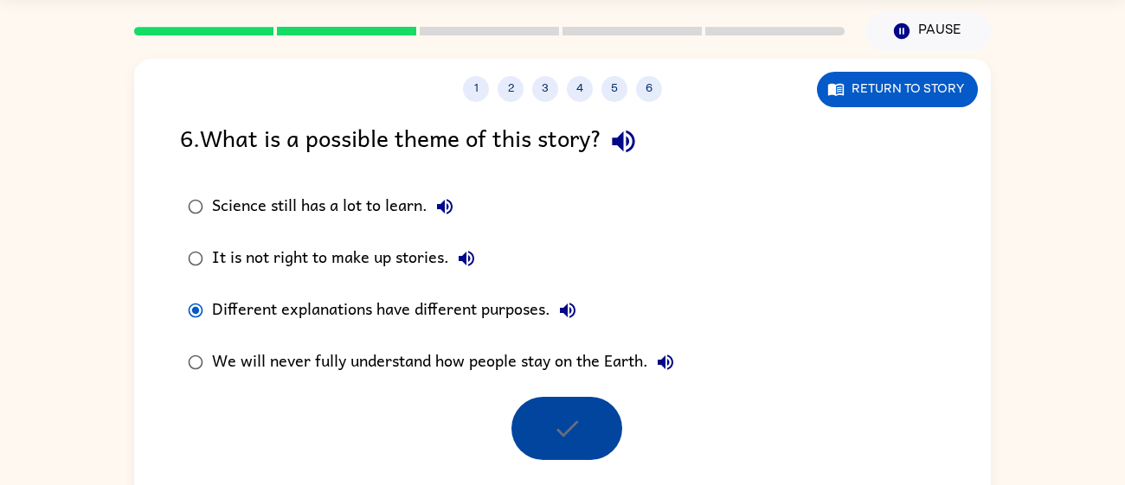
scroll to position [56, 0]
click at [549, 439] on div at bounding box center [566, 427] width 111 height 63
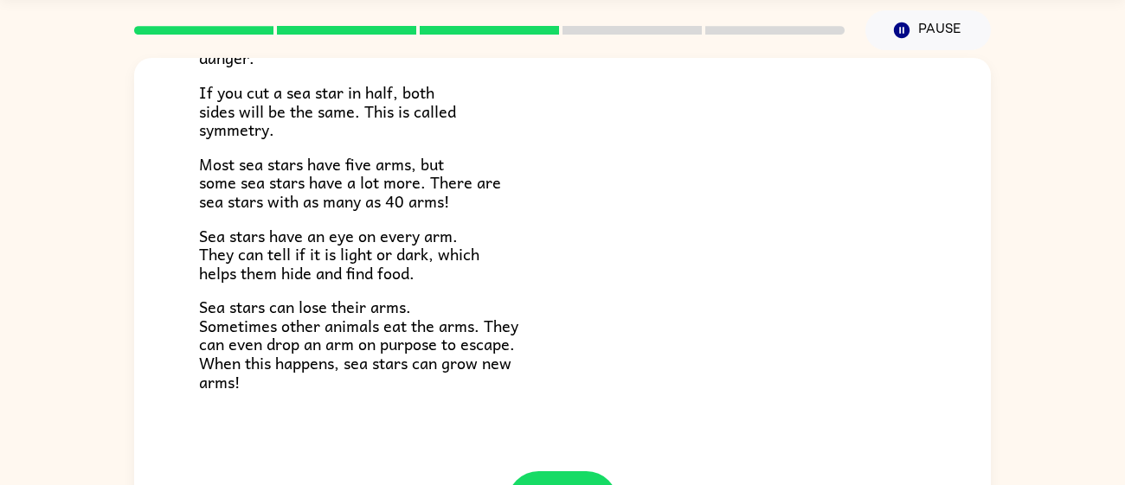
scroll to position [498, 0]
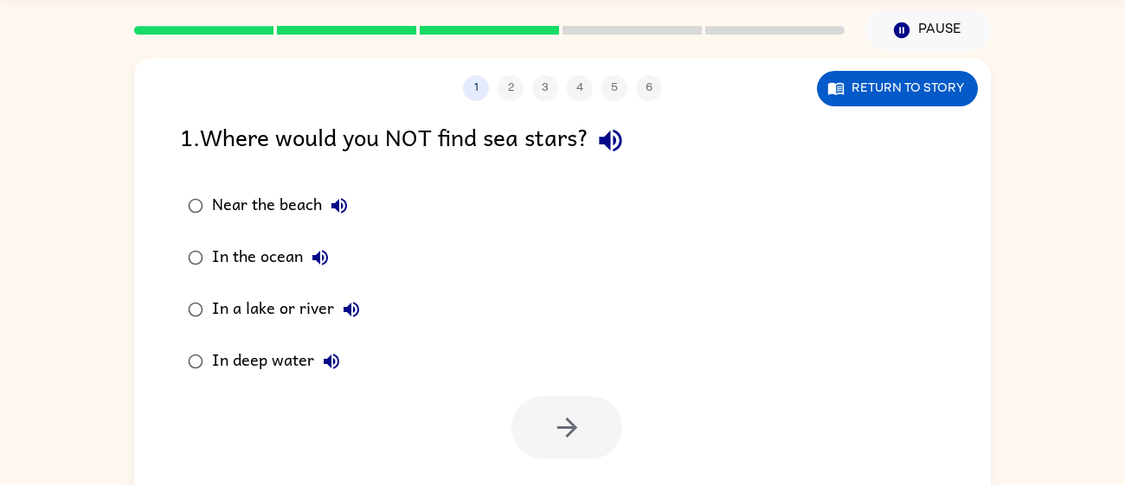
scroll to position [0, 0]
click at [305, 303] on div "In a lake or river" at bounding box center [290, 309] width 157 height 35
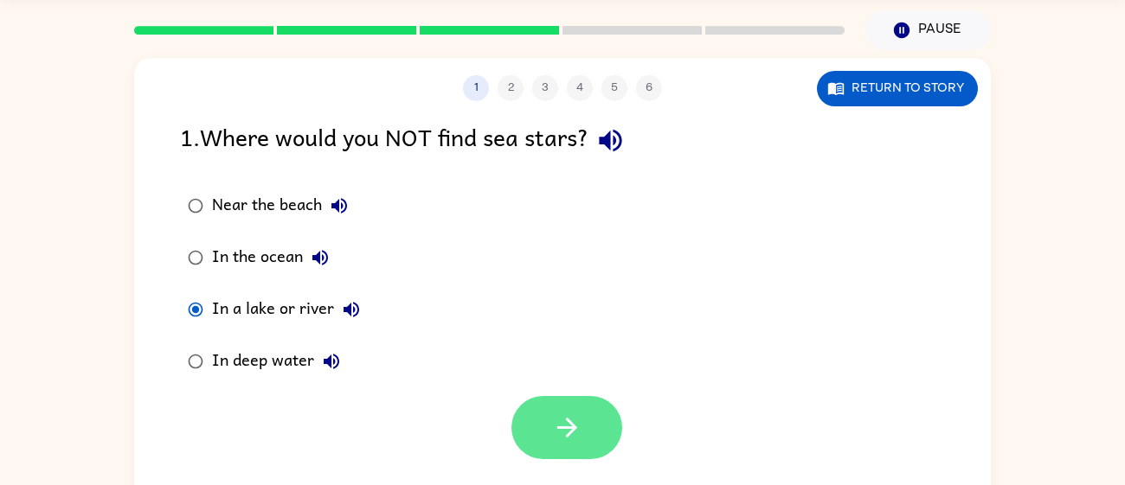
click at [565, 441] on icon "button" at bounding box center [567, 428] width 30 height 30
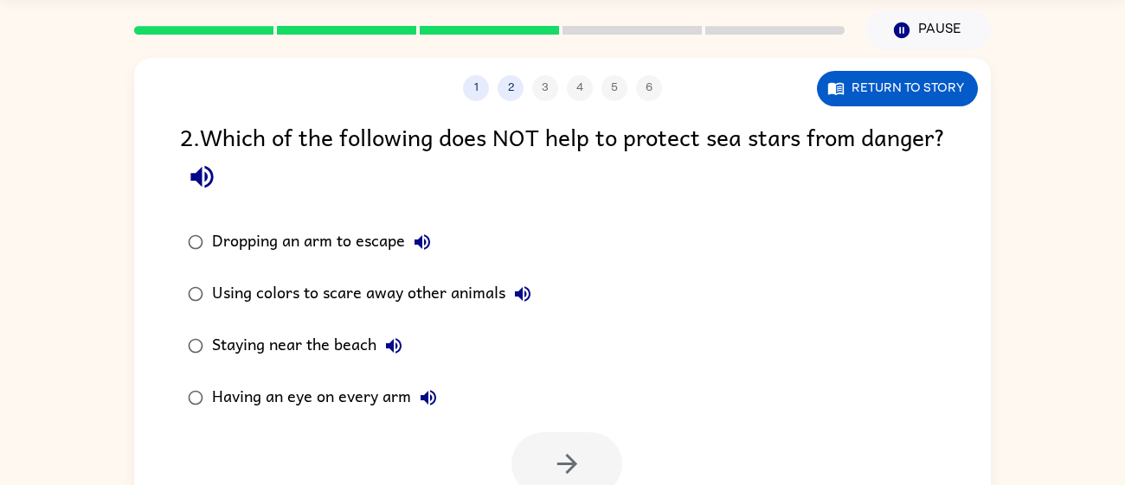
scroll to position [83, 0]
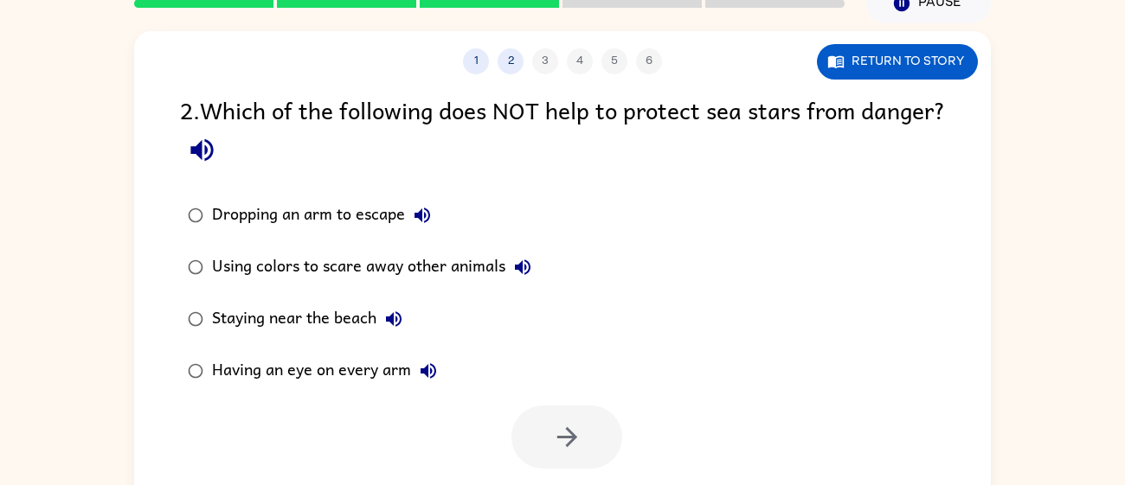
click at [311, 316] on div "Staying near the beach" at bounding box center [311, 319] width 199 height 35
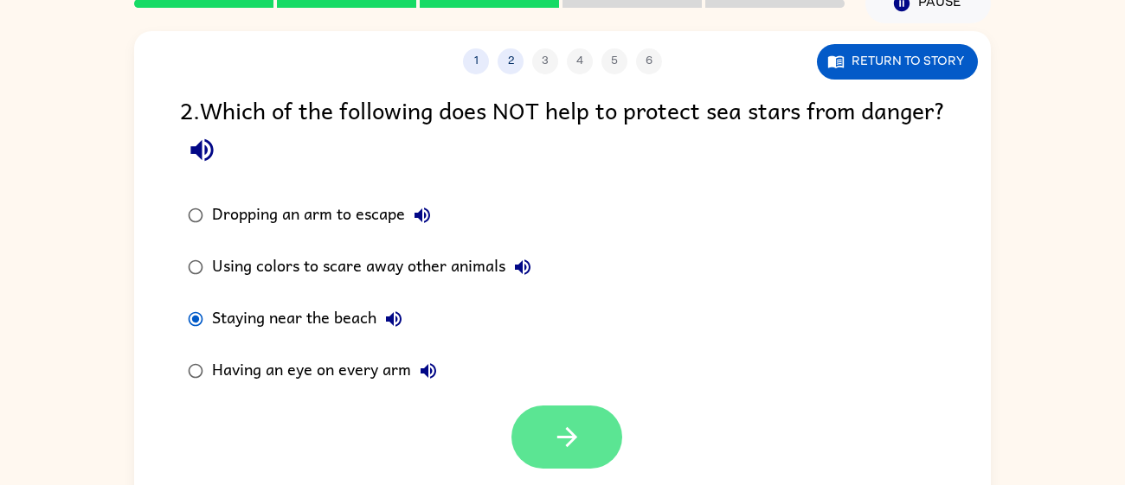
click at [577, 430] on icon "button" at bounding box center [567, 437] width 30 height 30
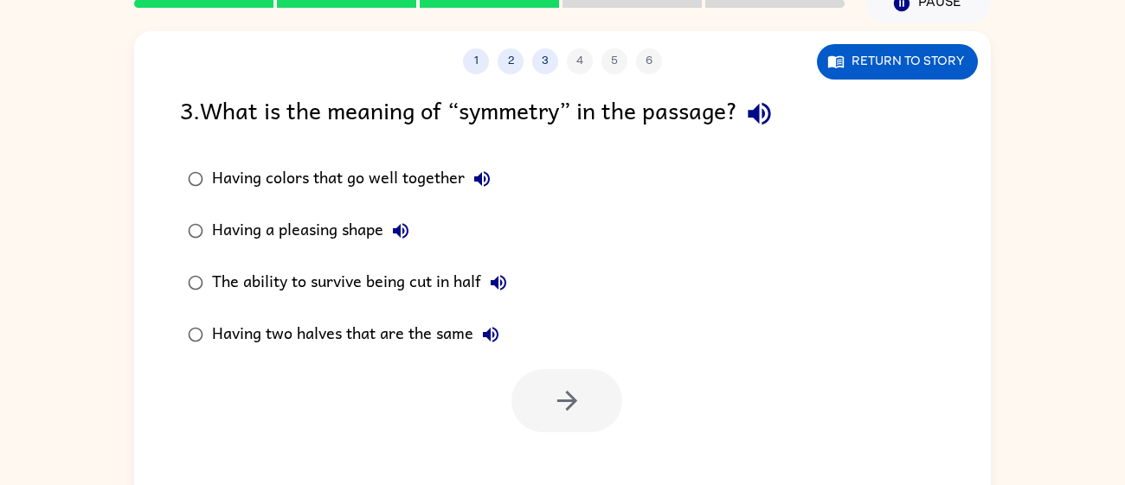
click at [343, 189] on div "Having colors that go well together" at bounding box center [355, 179] width 287 height 35
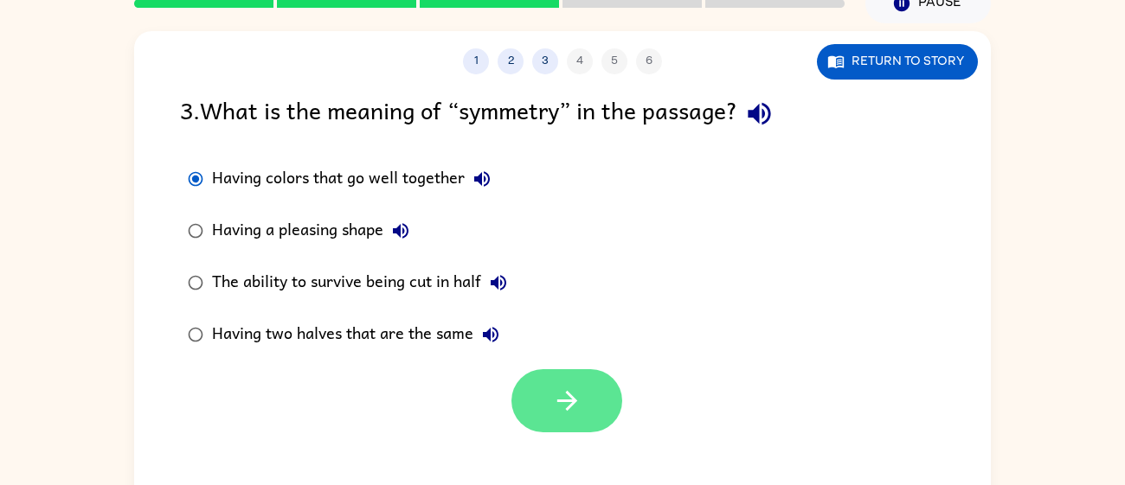
click at [565, 389] on icon "button" at bounding box center [567, 401] width 30 height 30
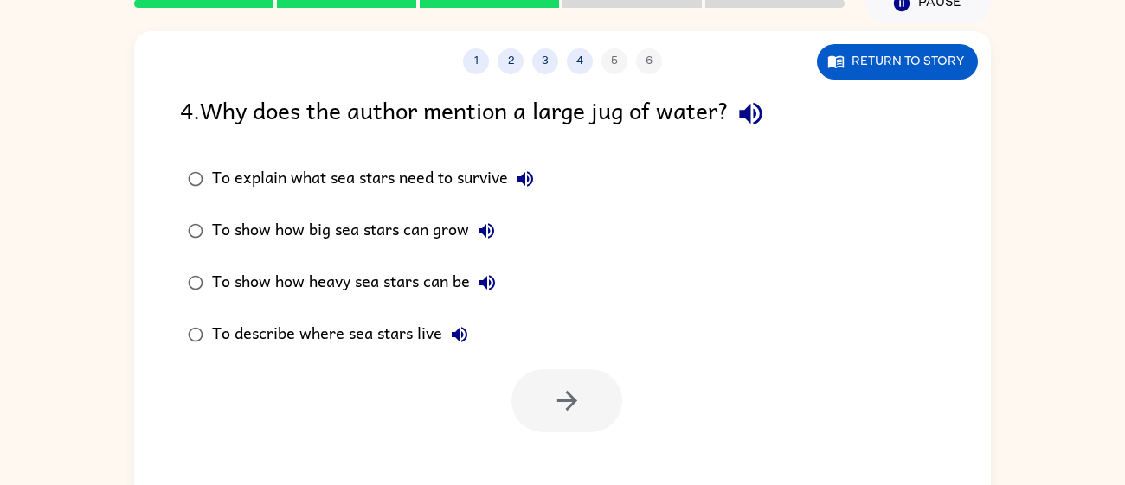
click at [376, 178] on div "To explain what sea stars need to survive" at bounding box center [377, 179] width 330 height 35
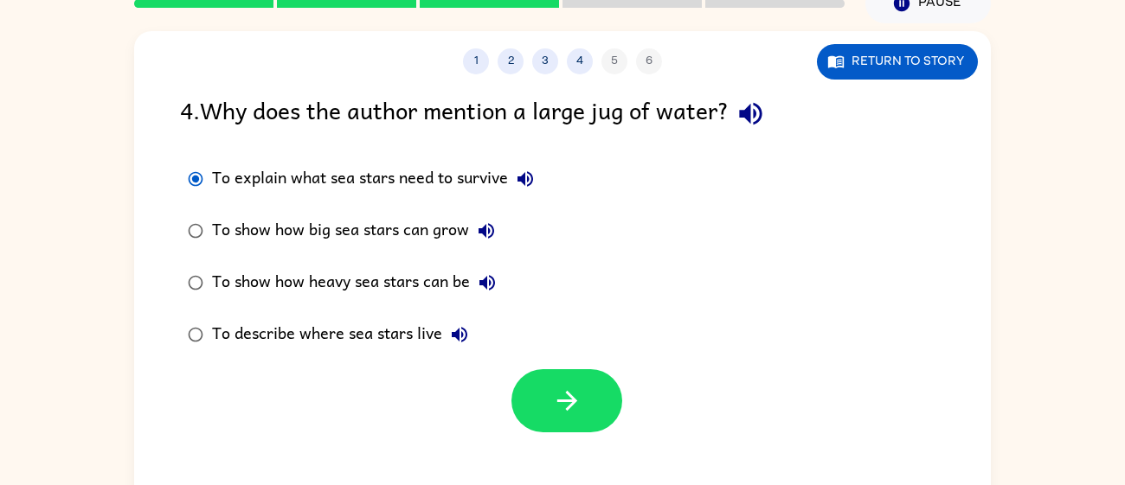
click at [603, 442] on div "1 2 3 4 5 6 Return to story 4 . Why does the author mention a large jug of wate…" at bounding box center [562, 278] width 856 height 494
click at [564, 401] on icon "button" at bounding box center [566, 401] width 20 height 20
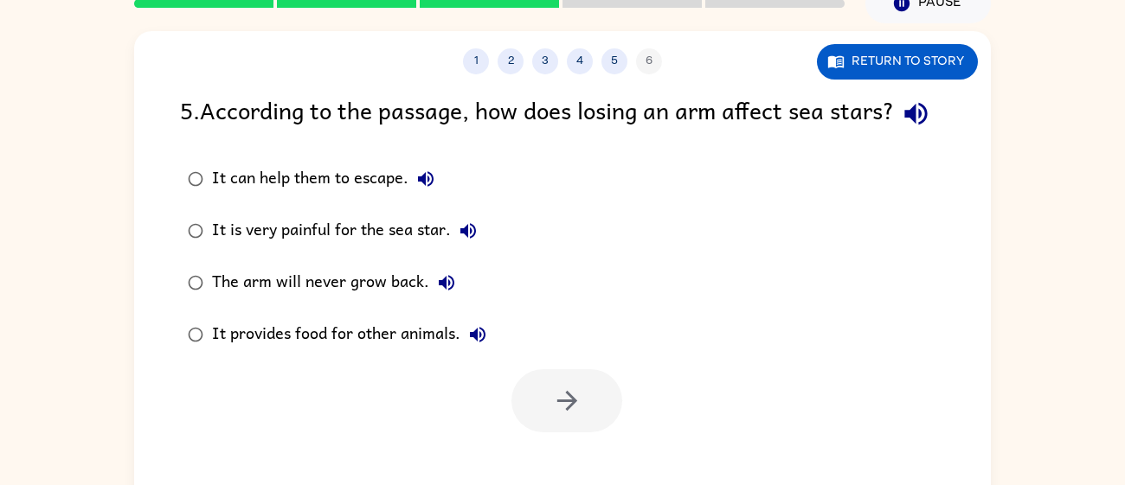
click at [317, 196] on div "It can help them to escape." at bounding box center [327, 179] width 231 height 35
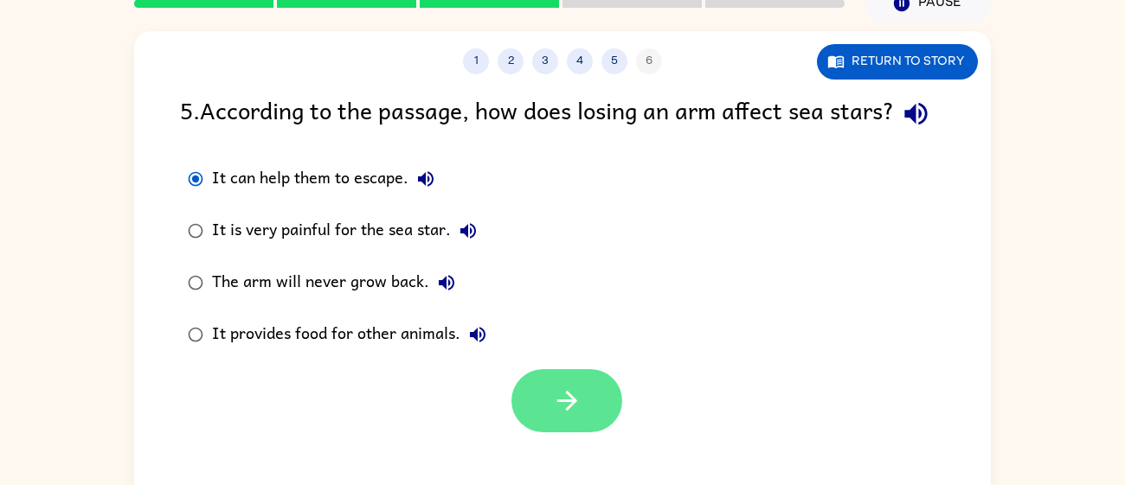
click at [556, 416] on icon "button" at bounding box center [567, 401] width 30 height 30
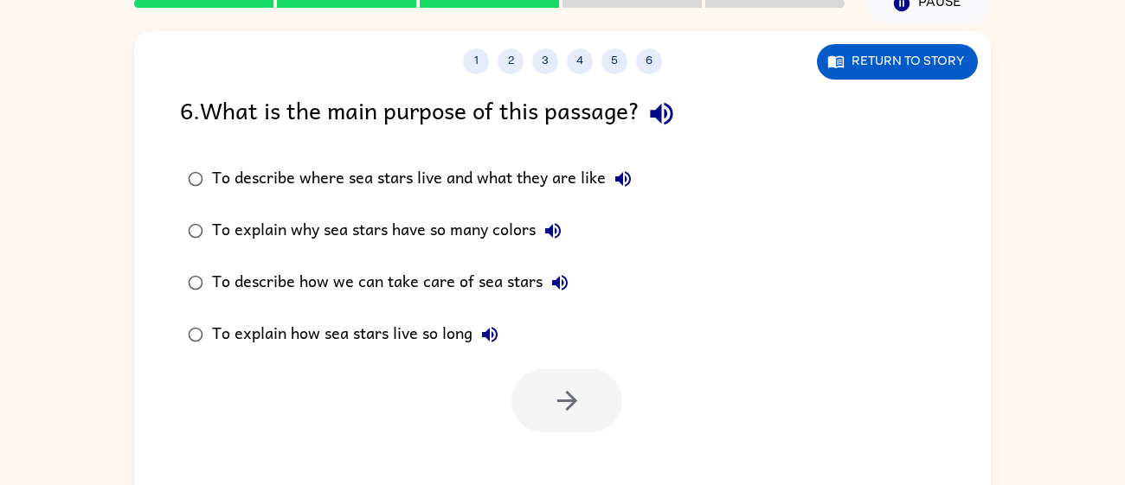
click at [352, 280] on div "To describe how we can take care of sea stars" at bounding box center [394, 283] width 365 height 35
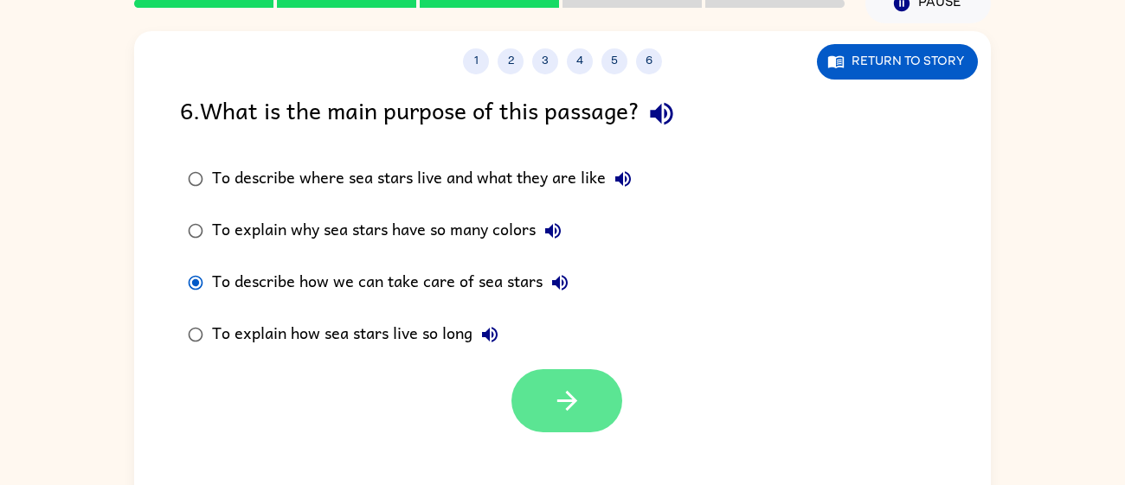
click at [531, 395] on button "button" at bounding box center [566, 400] width 111 height 63
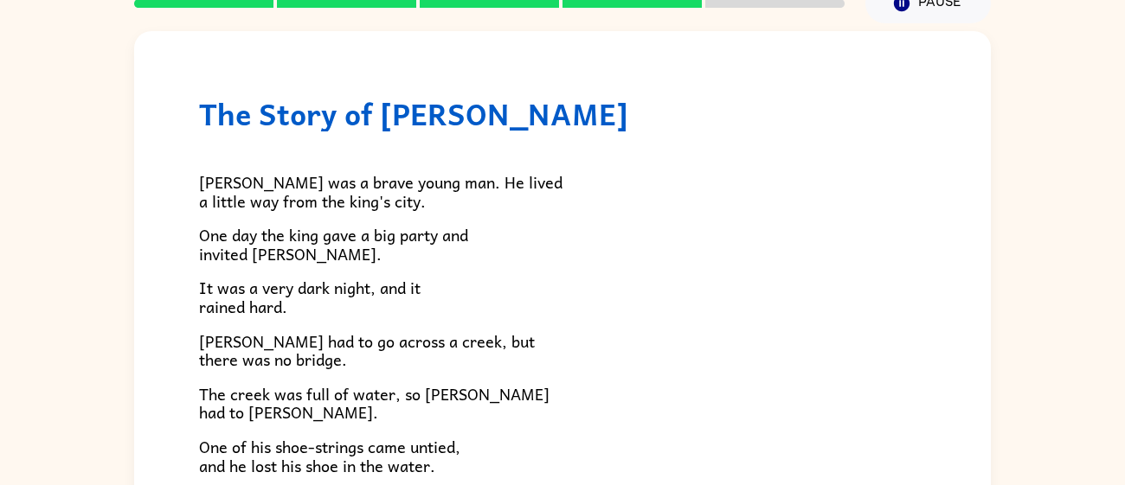
scroll to position [296, 0]
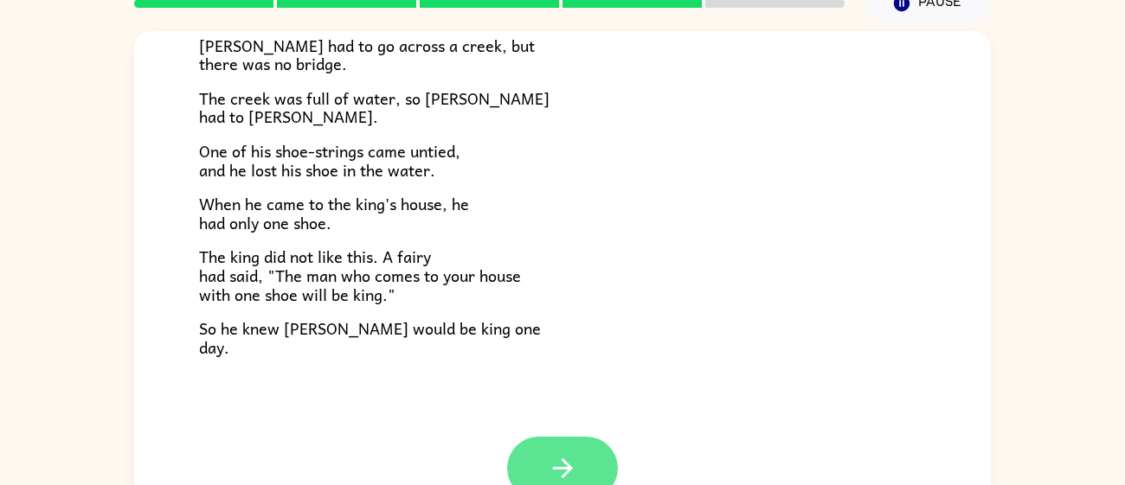
click at [569, 453] on icon "button" at bounding box center [563, 468] width 30 height 30
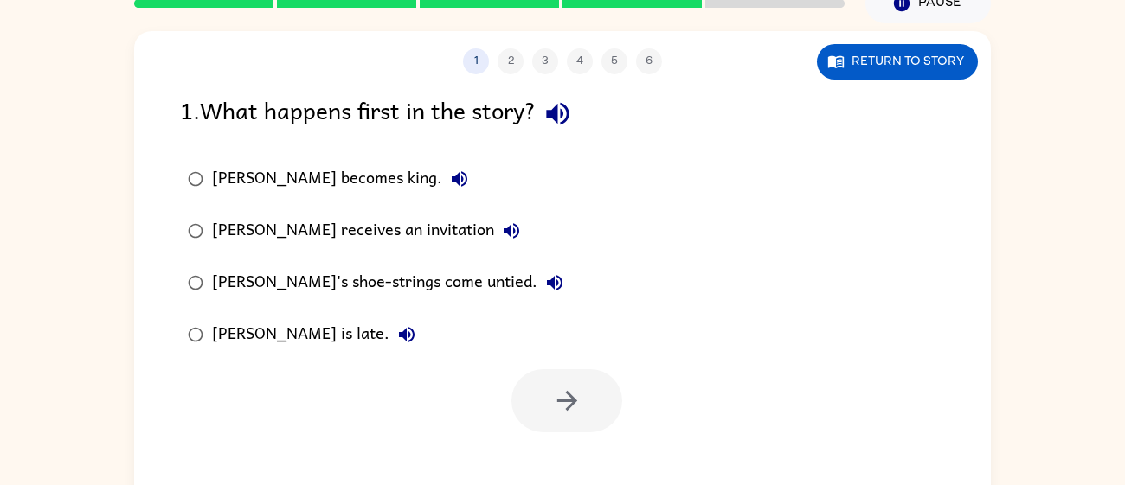
scroll to position [0, 0]
click at [330, 182] on div "Jason becomes king." at bounding box center [344, 179] width 265 height 35
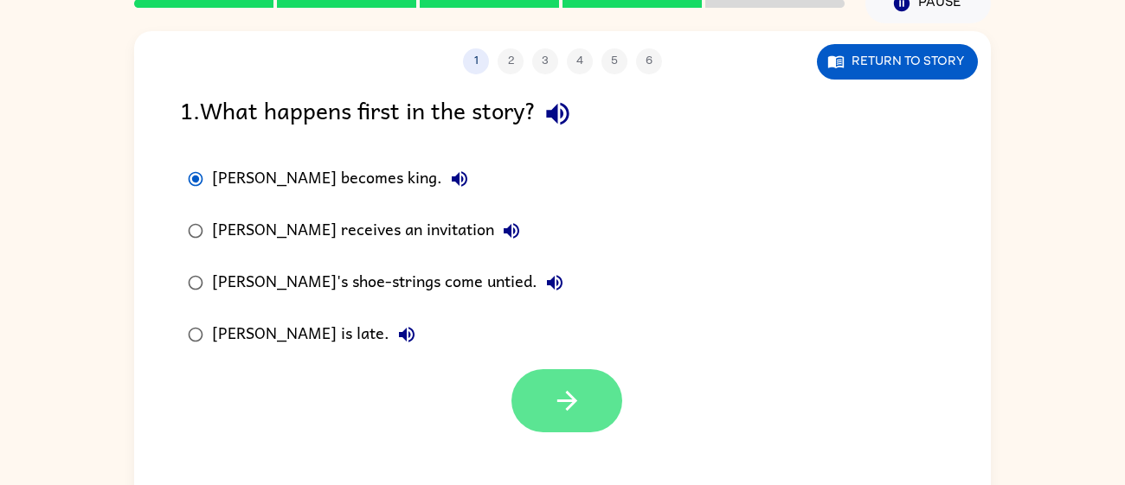
click at [567, 428] on button "button" at bounding box center [566, 400] width 111 height 63
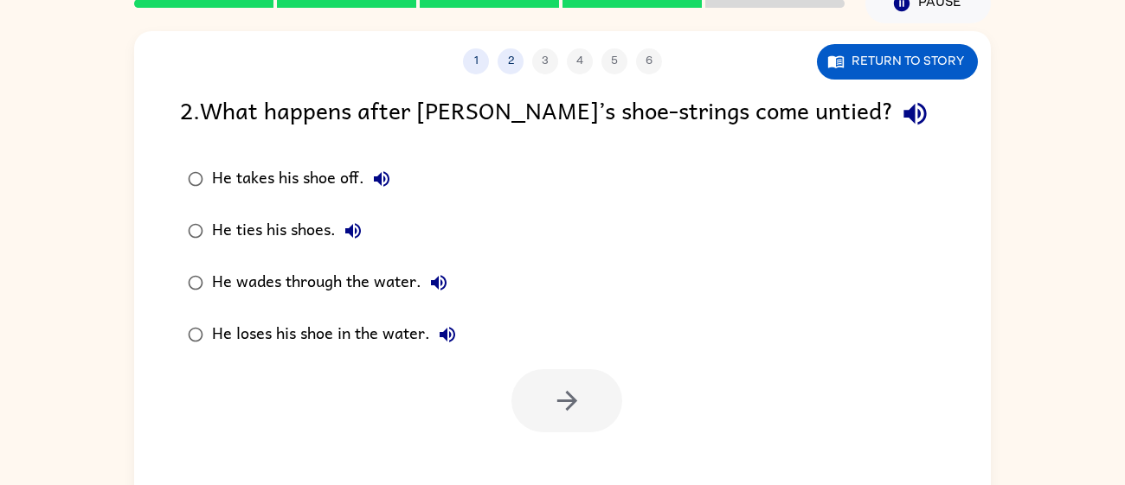
click at [317, 166] on div "He takes his shoe off." at bounding box center [305, 179] width 187 height 35
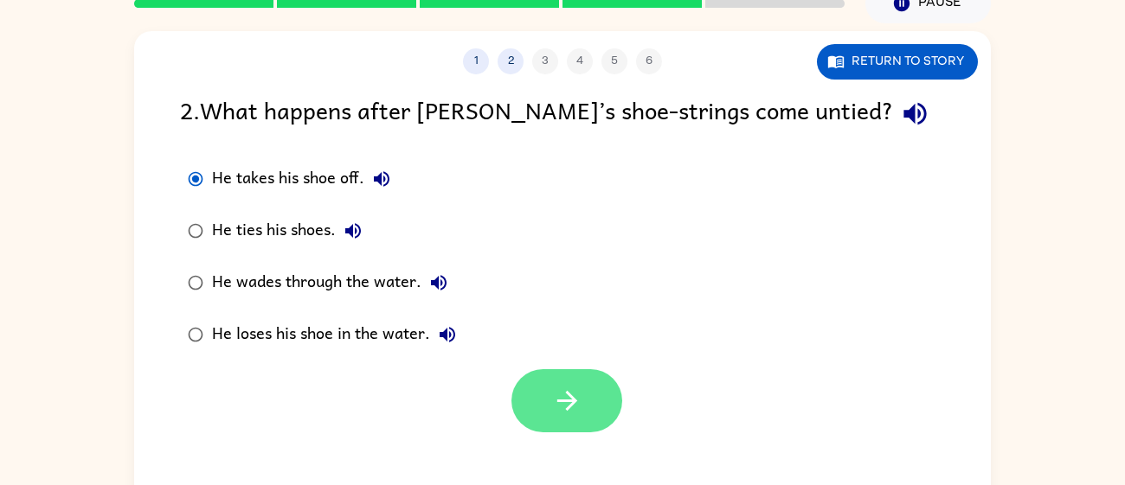
click at [514, 398] on button "button" at bounding box center [566, 400] width 111 height 63
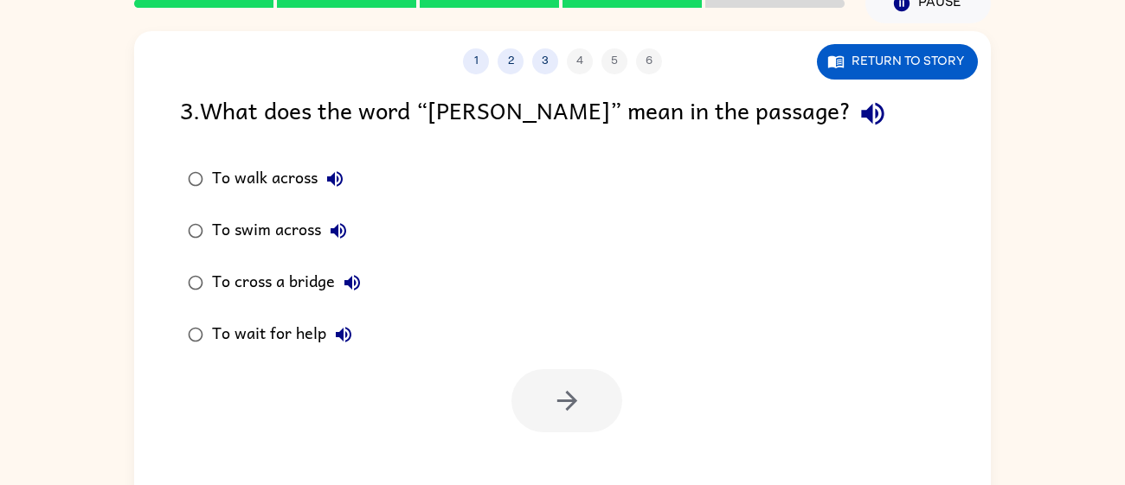
click at [257, 279] on div "To cross a bridge" at bounding box center [290, 283] width 157 height 35
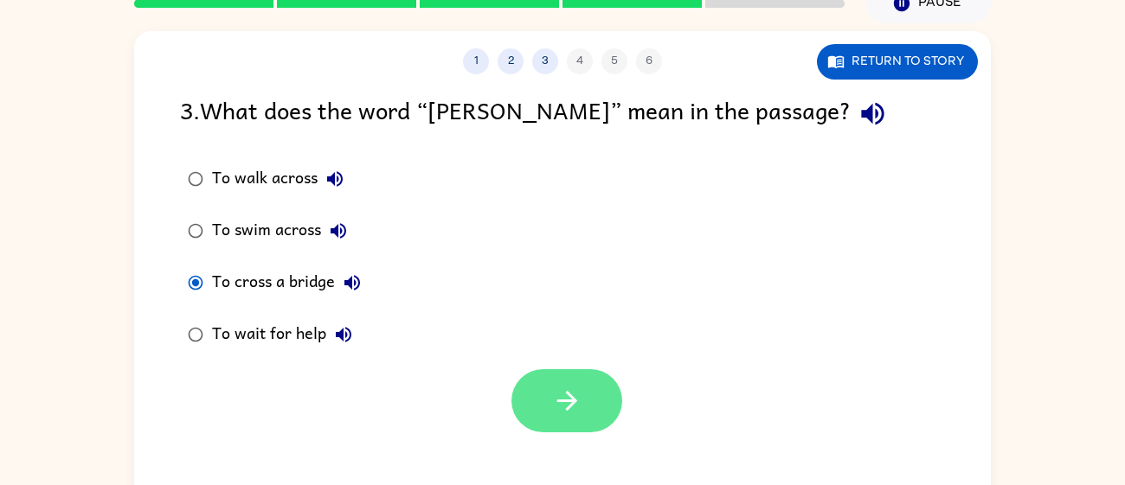
click at [590, 428] on button "button" at bounding box center [566, 400] width 111 height 63
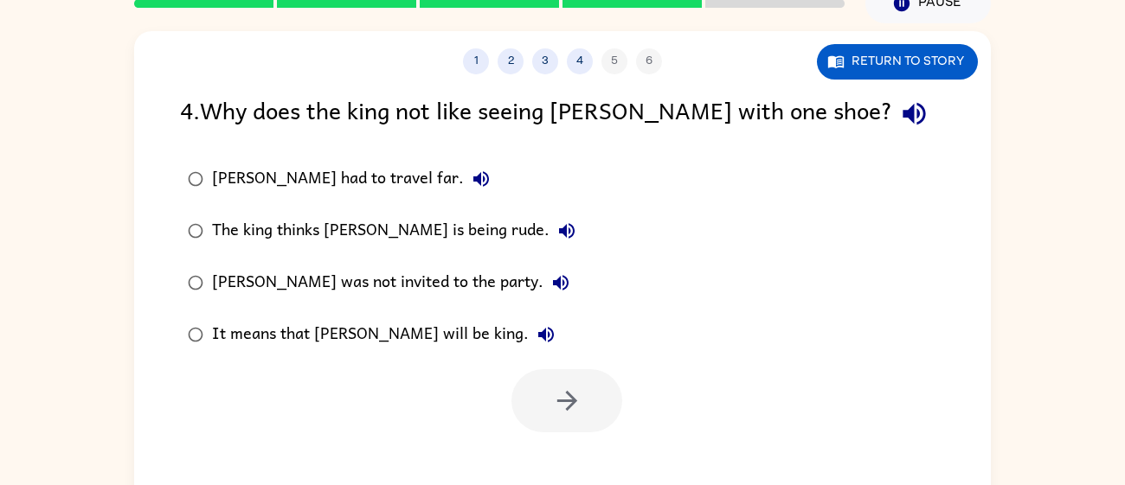
click at [434, 349] on div "It means that Jason will be king." at bounding box center [387, 335] width 351 height 35
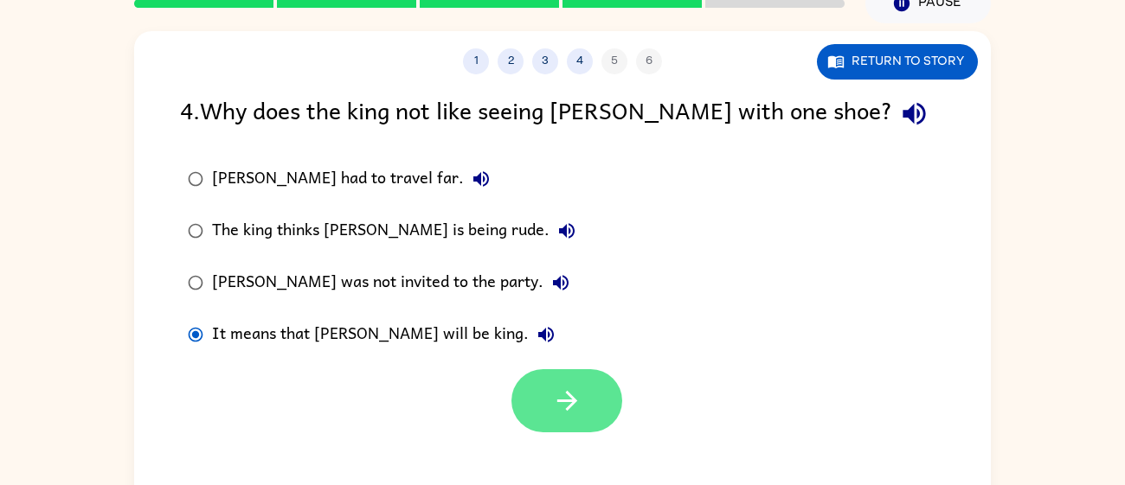
click at [529, 382] on button "button" at bounding box center [566, 400] width 111 height 63
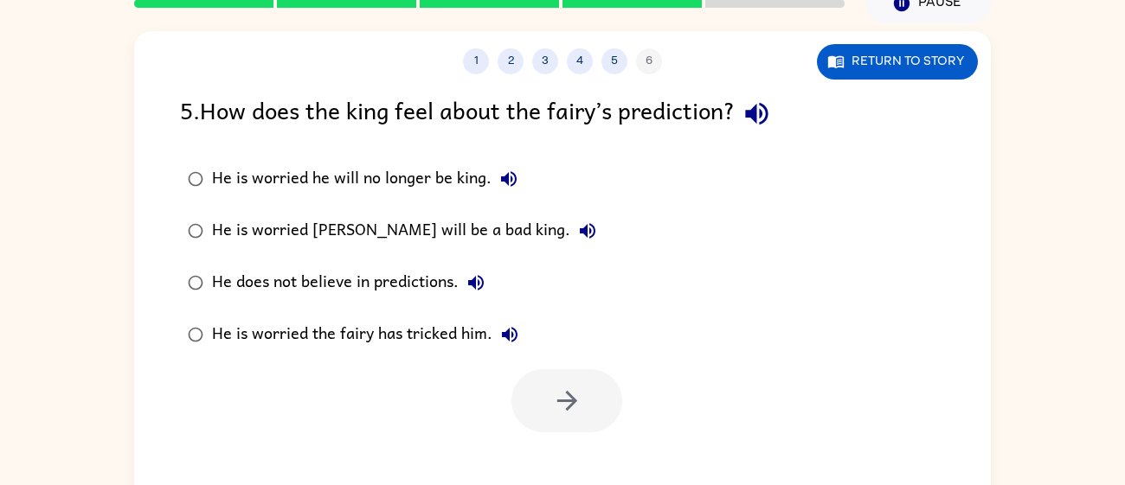
click at [406, 195] on div "He is worried he will no longer be king." at bounding box center [369, 179] width 314 height 35
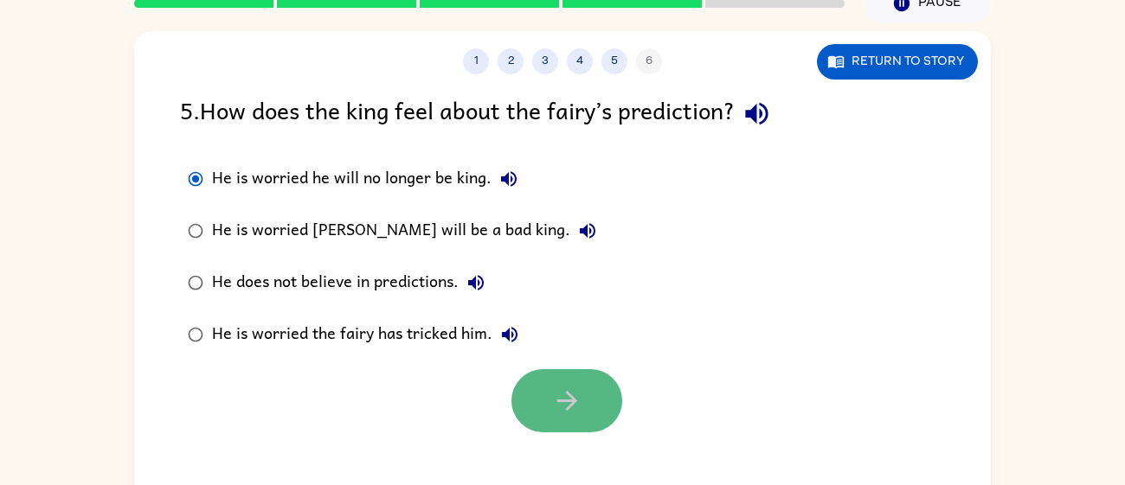
click at [534, 405] on button "button" at bounding box center [566, 400] width 111 height 63
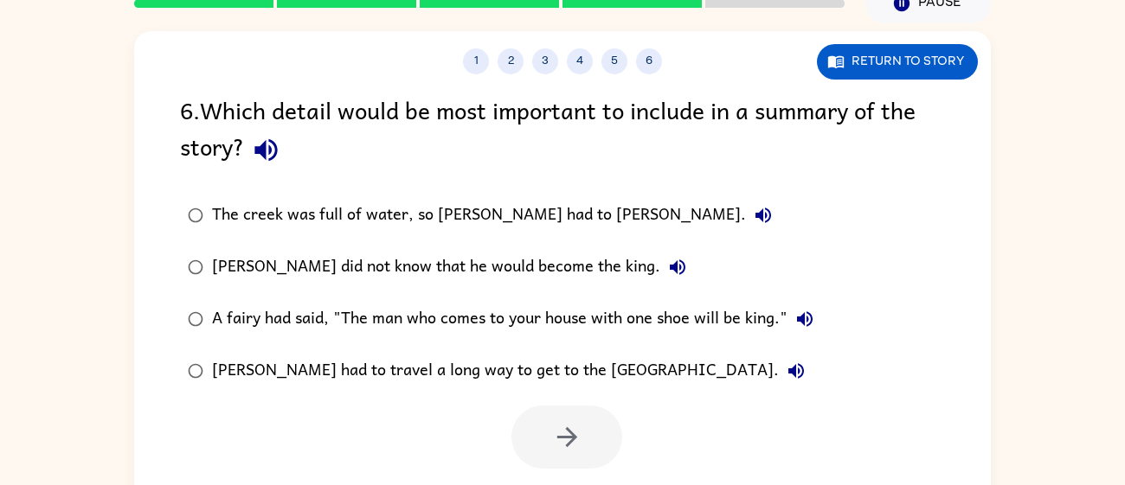
click at [534, 405] on div at bounding box center [562, 433] width 856 height 72
click at [343, 289] on label "Jason did not know that he would become the king." at bounding box center [500, 267] width 660 height 52
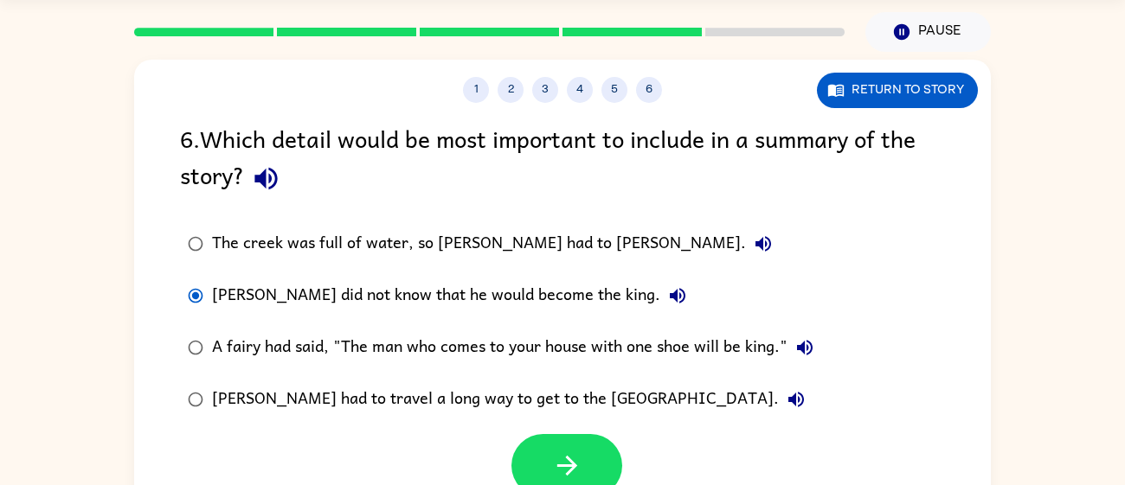
scroll to position [58, 0]
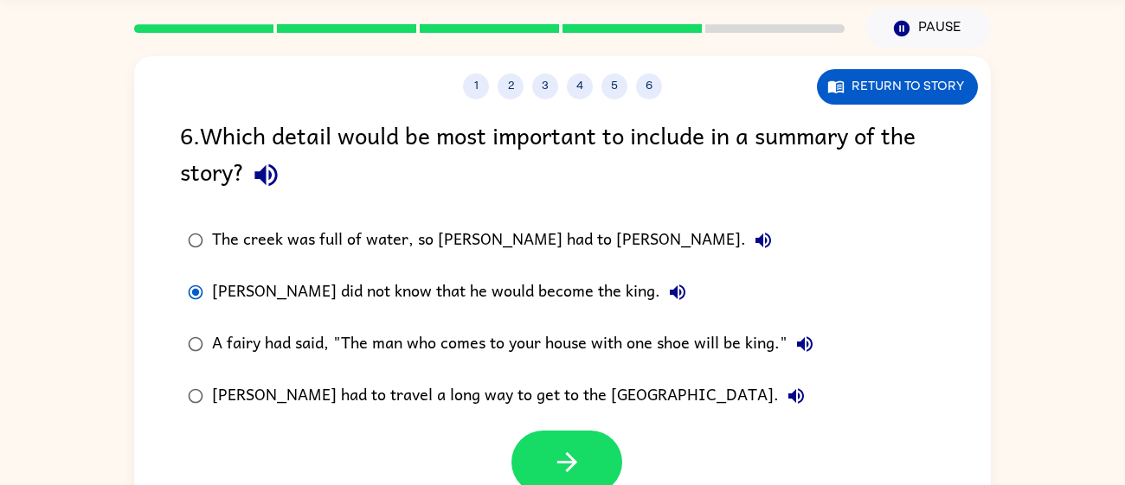
click at [484, 356] on div "A fairy had said, "The man who comes to your house with one shoe will be king."" at bounding box center [517, 344] width 610 height 35
click at [527, 437] on button "button" at bounding box center [566, 462] width 111 height 63
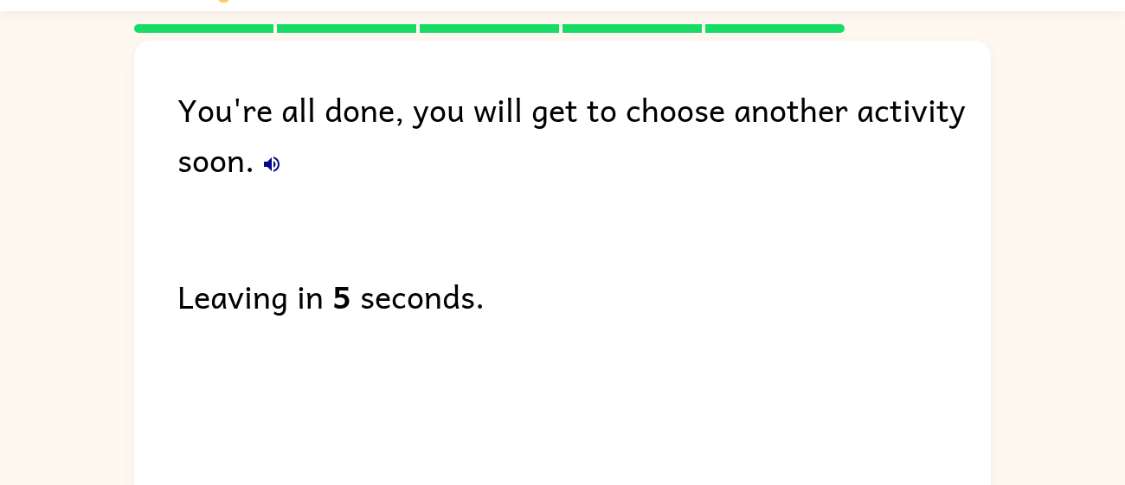
scroll to position [92, 0]
